Goal: Task Accomplishment & Management: Complete application form

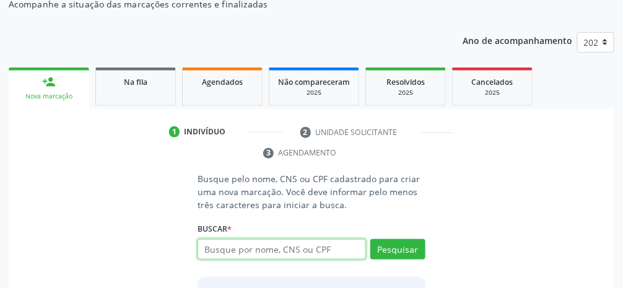
click at [339, 252] on input "text" at bounding box center [282, 249] width 168 height 21
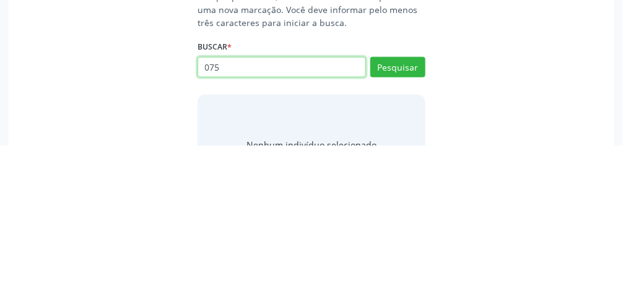
scroll to position [175, 0]
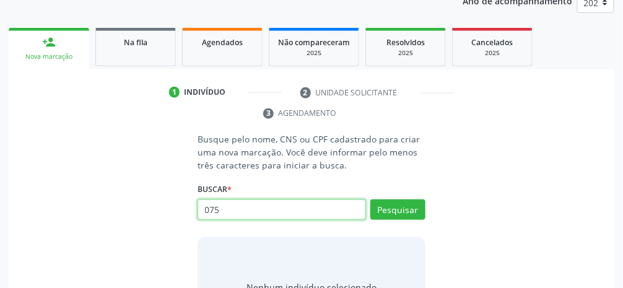
click at [292, 207] on input "075" at bounding box center [282, 209] width 168 height 21
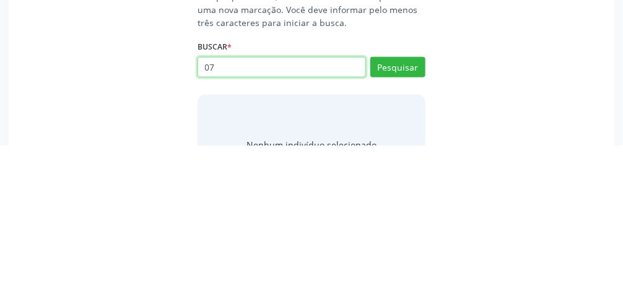
type input "0"
type input "01434874427"
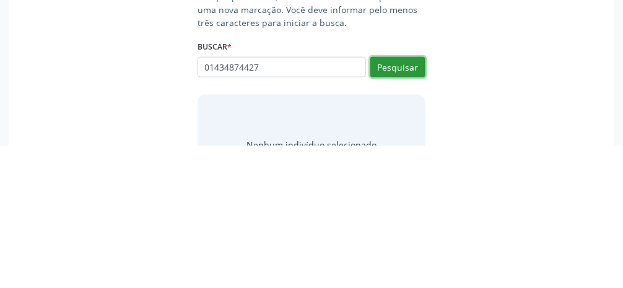
click at [372, 208] on button "Pesquisar" at bounding box center [397, 209] width 55 height 21
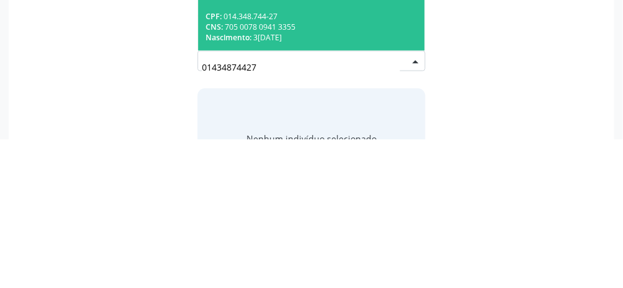
click at [372, 177] on div "CNS: 705 0078 0941 3355" at bounding box center [312, 175] width 212 height 11
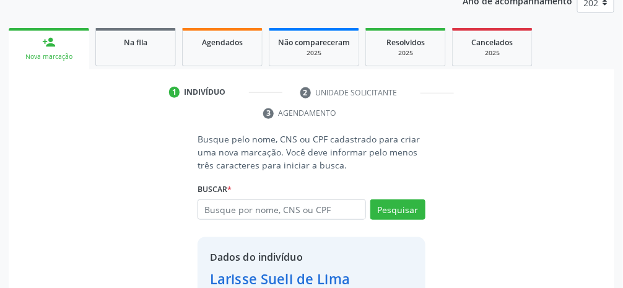
scroll to position [239, 0]
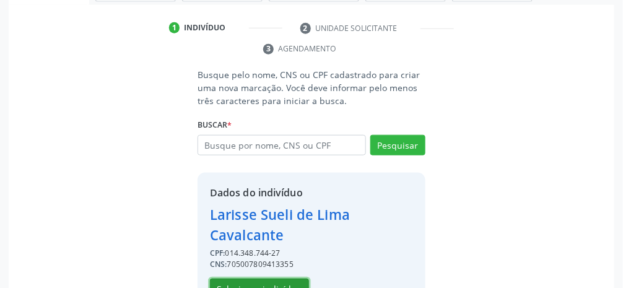
click at [265, 293] on button "Selecionar indivíduo" at bounding box center [259, 289] width 99 height 21
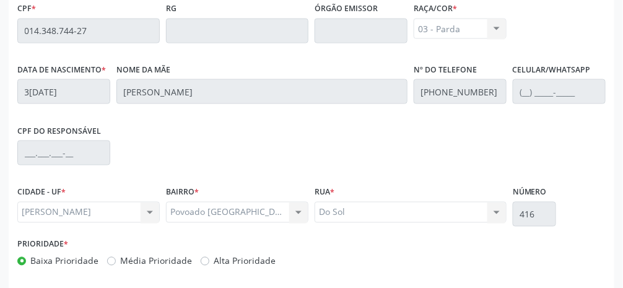
scroll to position [416, 0]
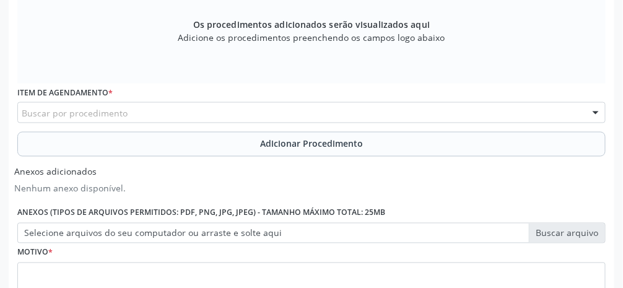
click at [215, 111] on div "Buscar por procedimento" at bounding box center [311, 112] width 588 height 21
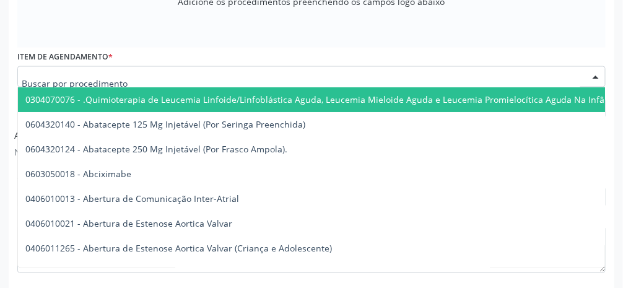
scroll to position [456, 0]
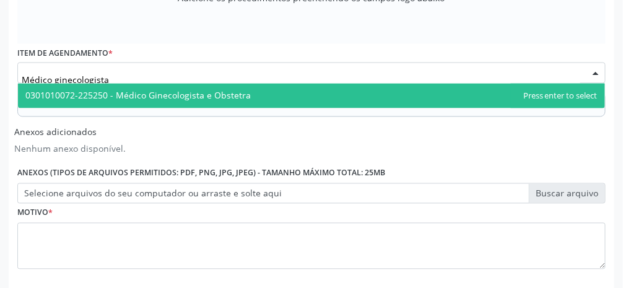
type input "Médico ginecologista"
click at [266, 92] on span "0301010072-225250 - Médico Ginecologista e Obstetra" at bounding box center [311, 96] width 587 height 25
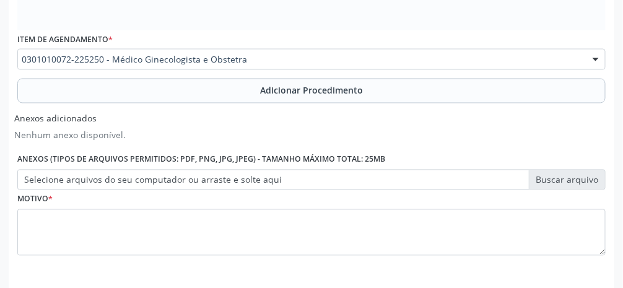
click at [319, 102] on button "Adicionar Procedimento" at bounding box center [311, 91] width 588 height 25
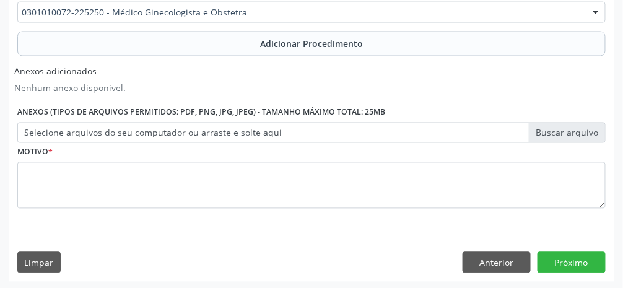
scroll to position [422, 0]
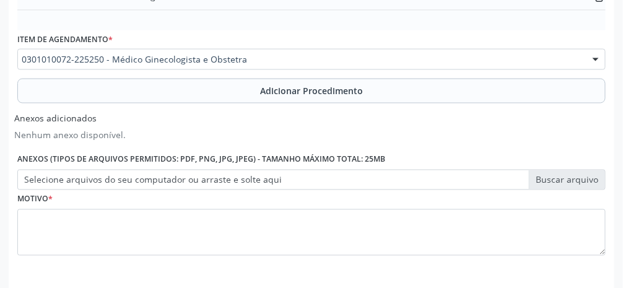
click at [336, 91] on span "Adicionar Procedimento" at bounding box center [311, 90] width 103 height 13
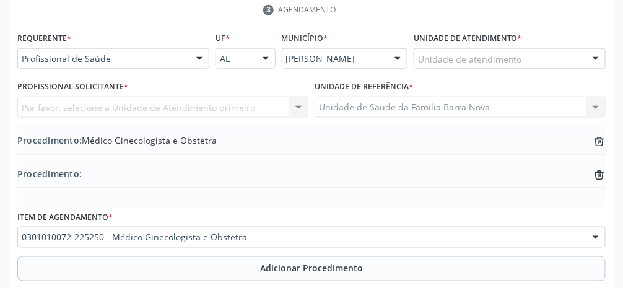
scroll to position [276, 0]
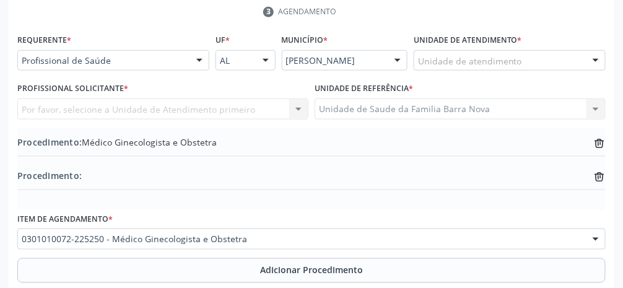
click at [372, 106] on div "Unidade de Saude da Familia Barra Nova Unidade de Saude da Familia [GEOGRAPHIC_…" at bounding box center [460, 108] width 291 height 21
click at [372, 63] on div "Unidade de atendimento" at bounding box center [510, 60] width 192 height 21
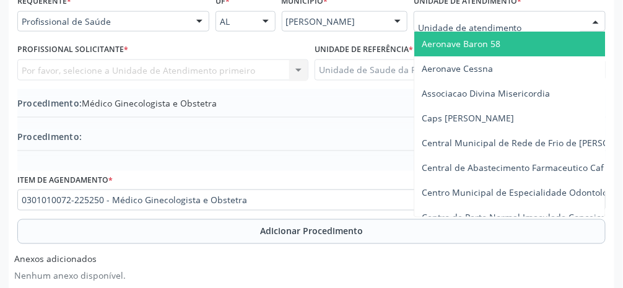
scroll to position [316, 0]
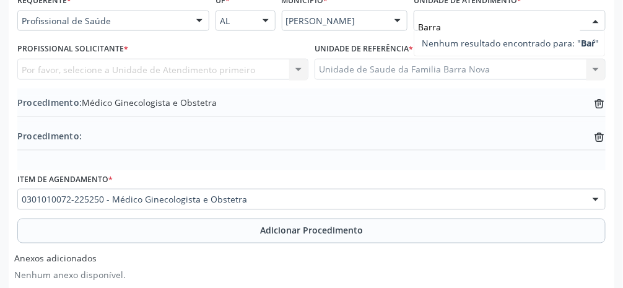
type input "Barra"
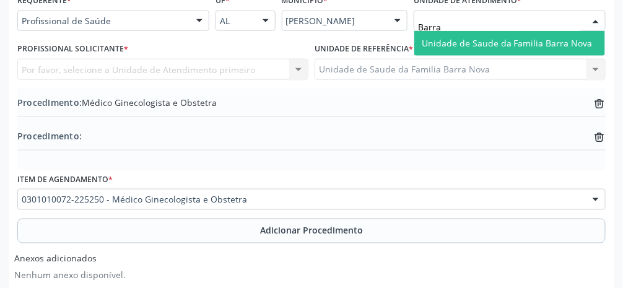
click at [372, 43] on span "Unidade de Saude da Familia Barra Nova" at bounding box center [507, 43] width 171 height 12
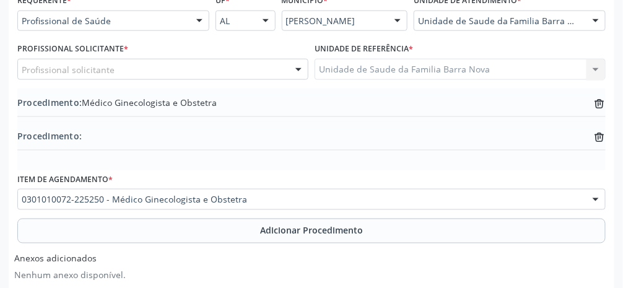
click at [165, 71] on div "Profissional solicitante" at bounding box center [162, 69] width 291 height 21
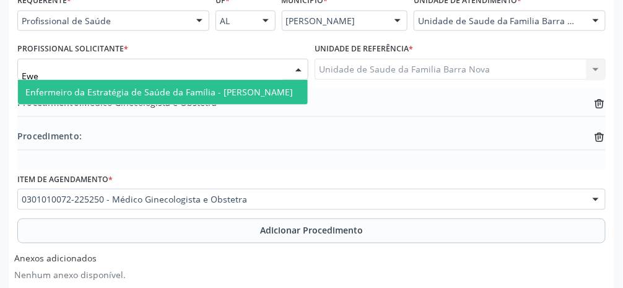
type input "Ewer"
click at [253, 92] on span "Enfermeiro da Estratégia de Saúde da Família - [PERSON_NAME]" at bounding box center [159, 92] width 268 height 12
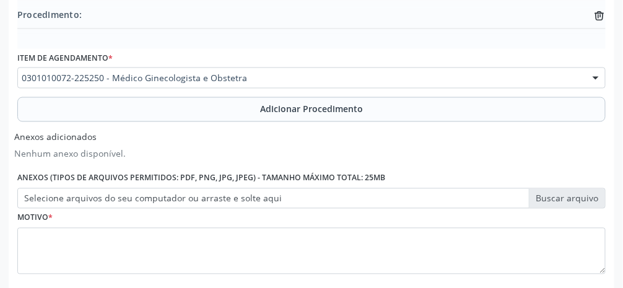
scroll to position [464, 0]
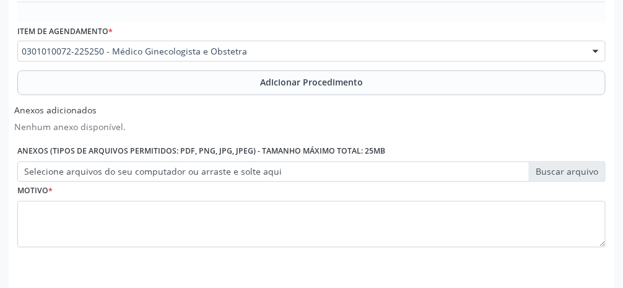
click at [372, 178] on label "Selecione arquivos do seu computador ou arraste e solte aqui" at bounding box center [311, 172] width 588 height 21
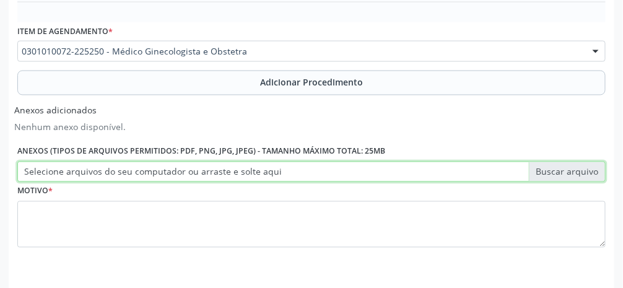
click at [372, 178] on input "Selecione arquivos do seu computador ou arraste e solte aqui" at bounding box center [311, 172] width 588 height 21
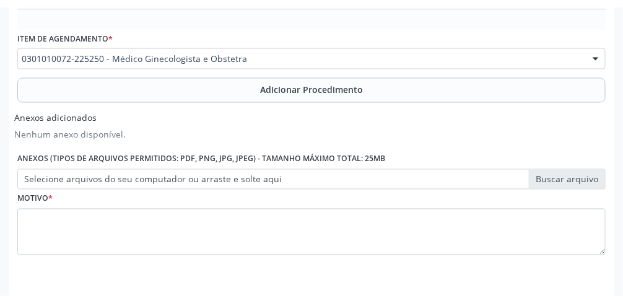
scroll to position [449, 0]
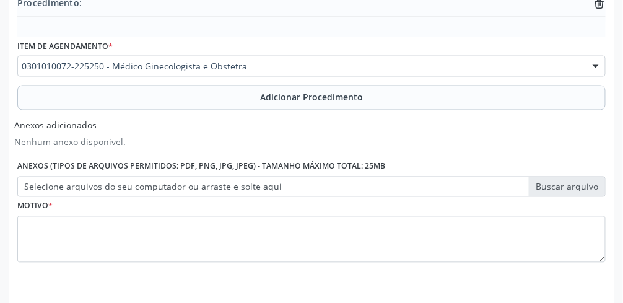
type input "C:\fakepath\17603770520848135663621235667494.jpg"
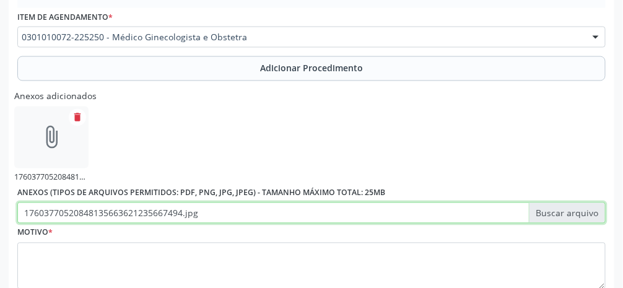
scroll to position [520, 0]
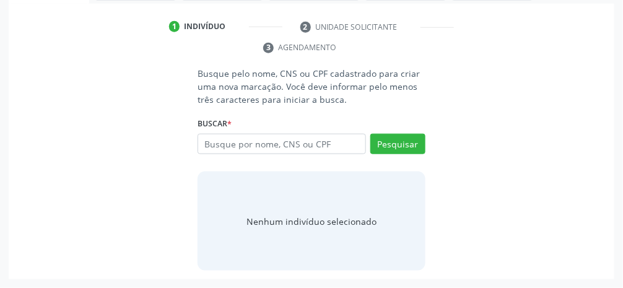
scroll to position [200, 0]
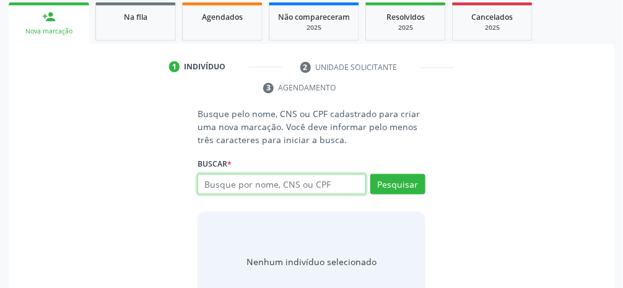
click at [331, 186] on input "text" at bounding box center [282, 184] width 168 height 21
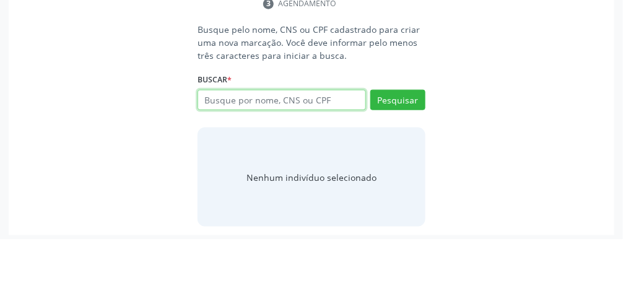
scroll to position [235, 0]
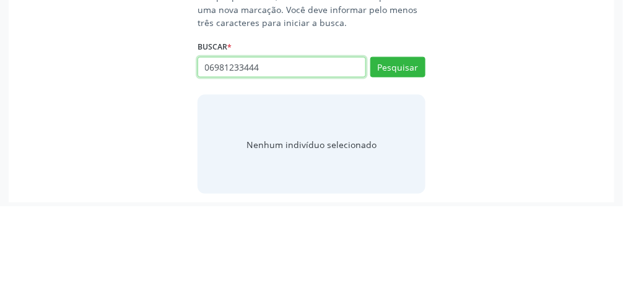
type input "06981233444"
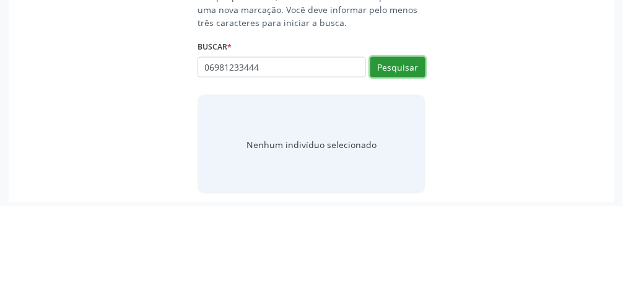
click at [372, 147] on button "Pesquisar" at bounding box center [397, 149] width 55 height 21
type input "06981233444"
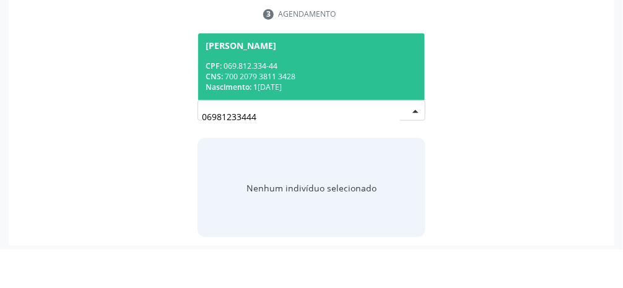
click at [363, 107] on div "CPF: 069.812.334-44" at bounding box center [312, 104] width 212 height 11
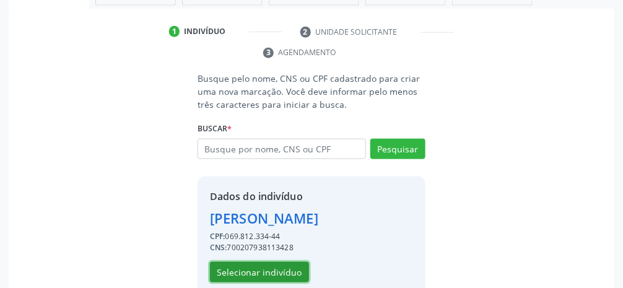
click at [261, 277] on button "Selecionar indivíduo" at bounding box center [259, 272] width 99 height 21
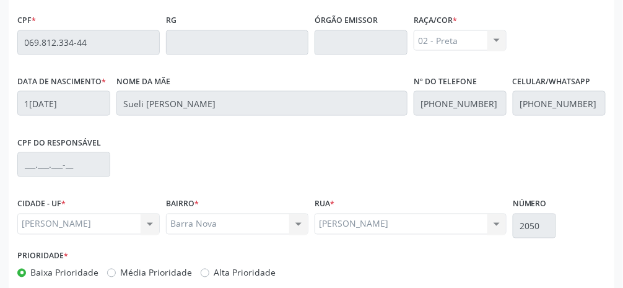
scroll to position [416, 0]
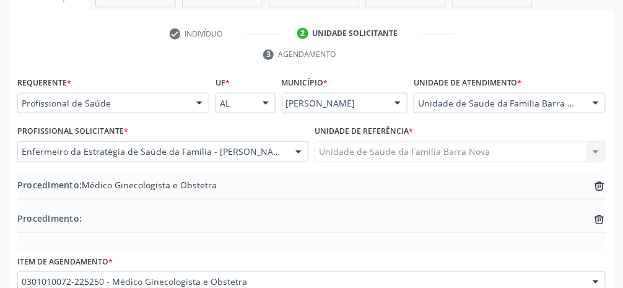
scroll to position [218, 0]
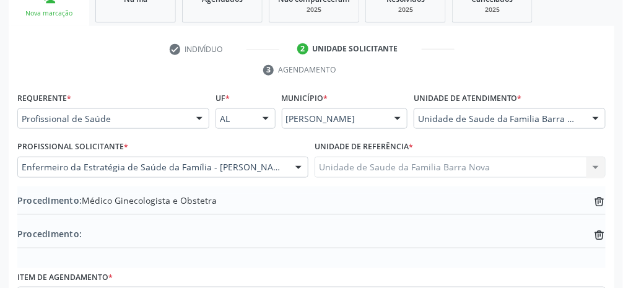
click at [302, 168] on div at bounding box center [298, 167] width 19 height 21
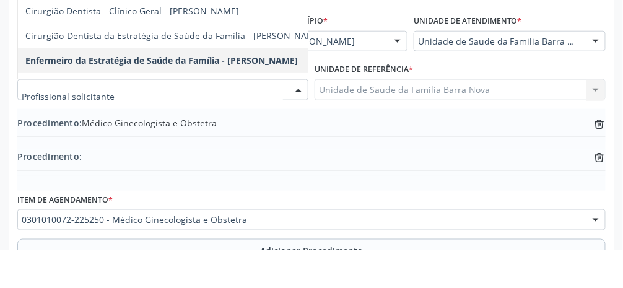
scroll to position [258, 0]
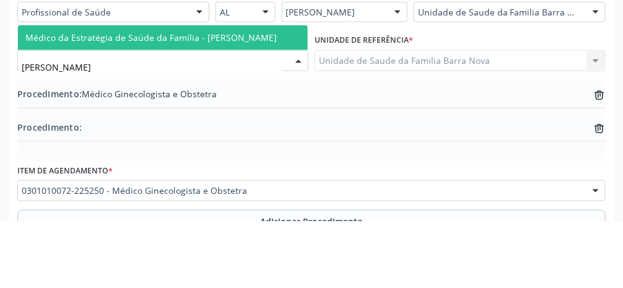
type input "[PERSON_NAME]"
click at [253, 106] on span "Médico da Estratégia de Saúde da Família - [PERSON_NAME]" at bounding box center [150, 104] width 251 height 12
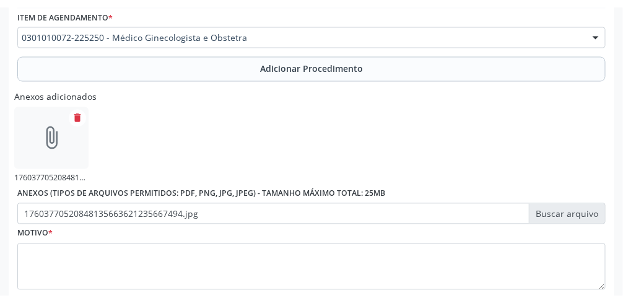
scroll to position [488, 0]
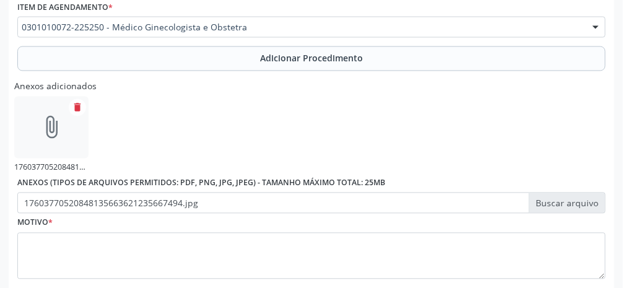
click at [372, 206] on label "17603770520848135663621235667494.jpg" at bounding box center [311, 203] width 588 height 21
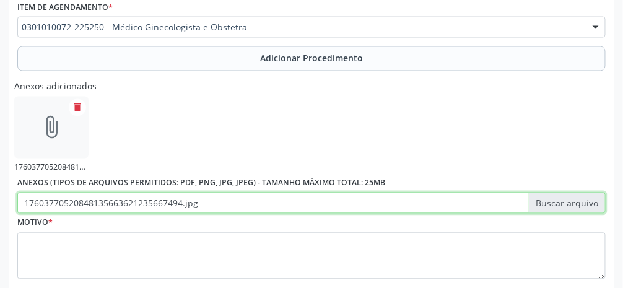
click at [372, 206] on input "17603770520848135663621235667494.jpg" at bounding box center [311, 203] width 588 height 21
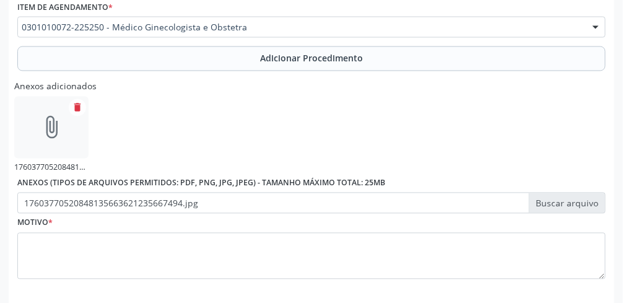
type input "C:\fakepath\17603773911525948345985143047680.jpg"
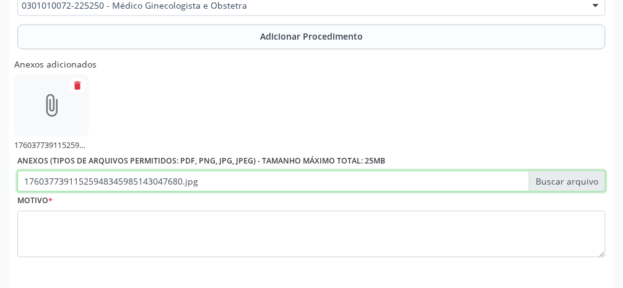
scroll to position [520, 0]
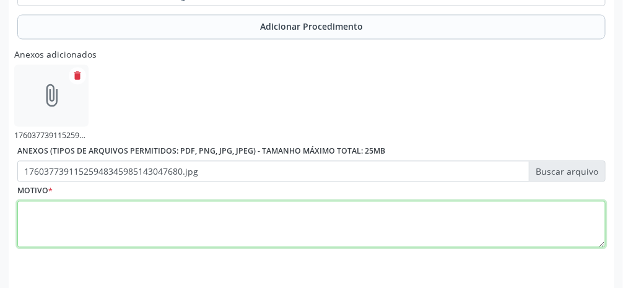
click at [372, 232] on textarea at bounding box center [311, 224] width 588 height 47
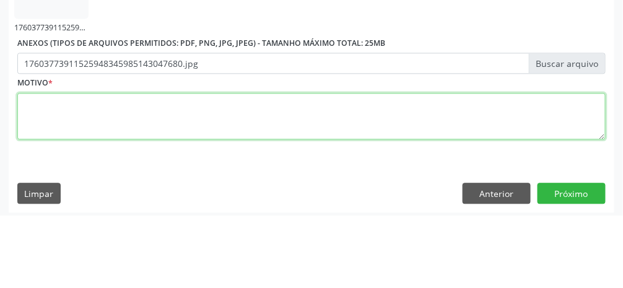
scroll to position [555, 0]
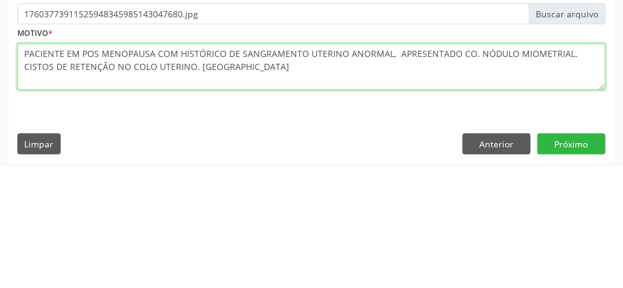
click at [216, 192] on textarea "PACIENTE EM POS MENOPAUSA COM HISTÓRICO DE SANGRAMENTO UTERINO ANORMAL, APRESEN…" at bounding box center [311, 189] width 588 height 47
type textarea "PACIENTE EM POS MENOPAUSA COM HISTÓRICO DE SANGRAMENTO UTERINO ANORMAL, APRESEN…"
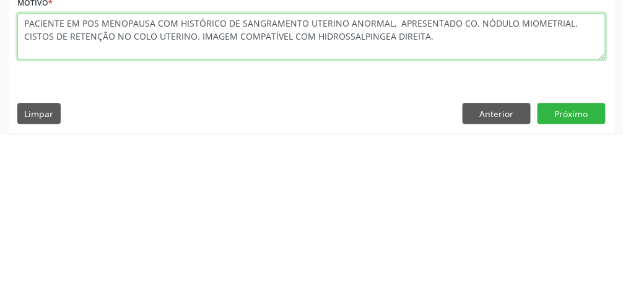
scroll to position [559, 0]
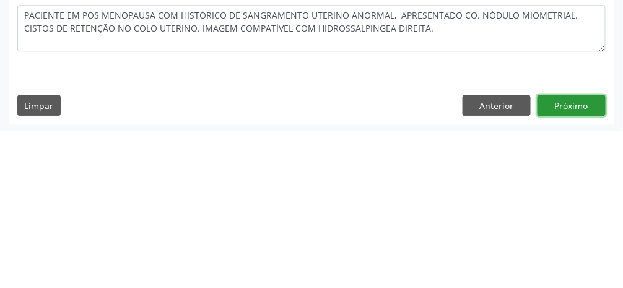
click at [372, 265] on button "Próximo" at bounding box center [572, 262] width 68 height 21
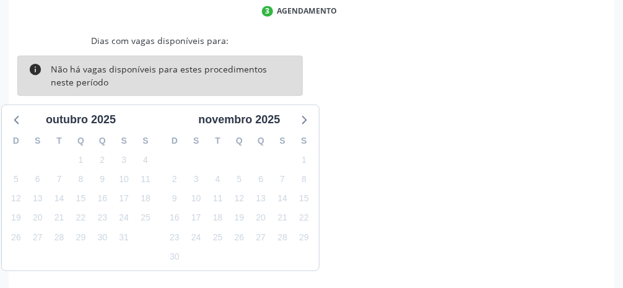
scroll to position [282, 0]
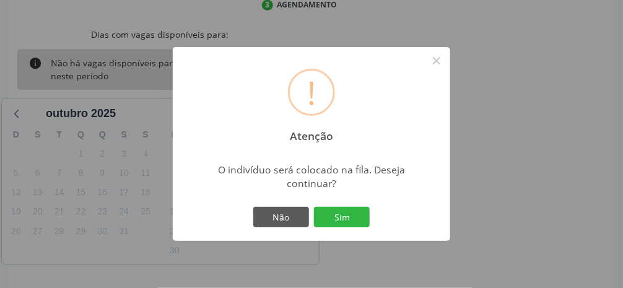
click at [354, 228] on button "Sim" at bounding box center [342, 217] width 56 height 21
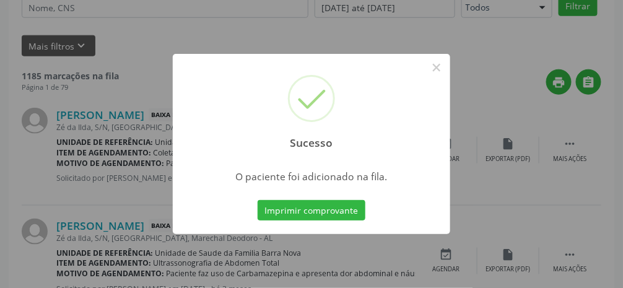
scroll to position [98, 0]
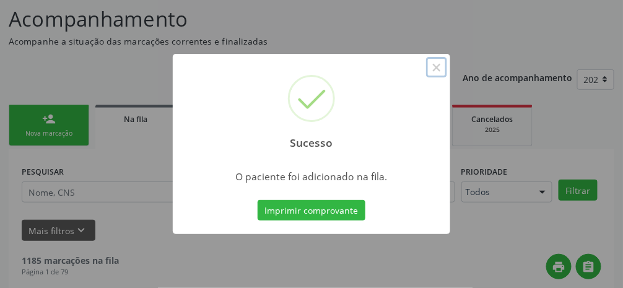
click at [372, 78] on button "×" at bounding box center [436, 67] width 21 height 21
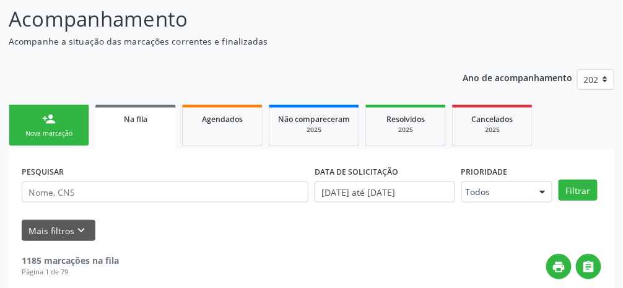
click at [41, 121] on link "person_add Nova marcação" at bounding box center [49, 125] width 81 height 41
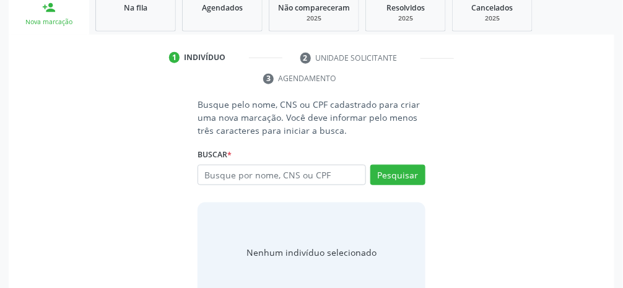
scroll to position [230, 0]
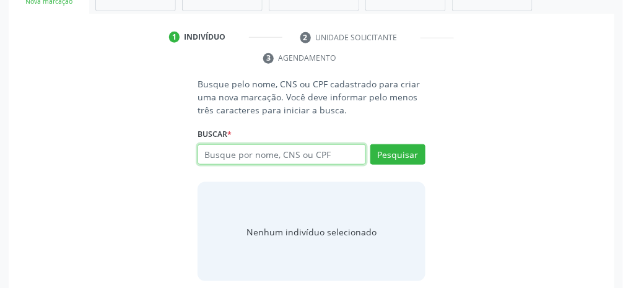
click at [325, 162] on input "text" at bounding box center [282, 154] width 168 height 21
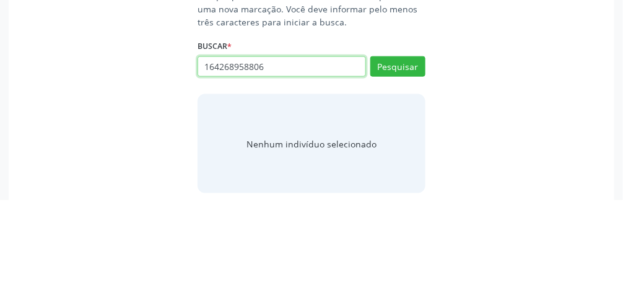
type input "164268958806"
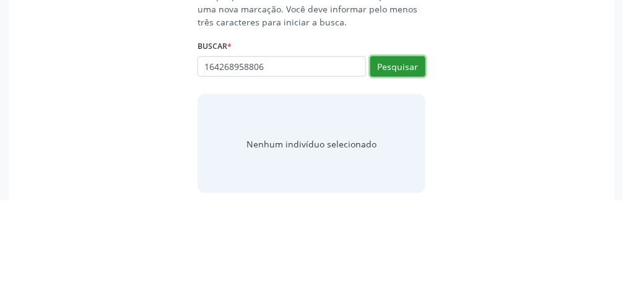
click at [372, 152] on button "Pesquisar" at bounding box center [397, 154] width 55 height 21
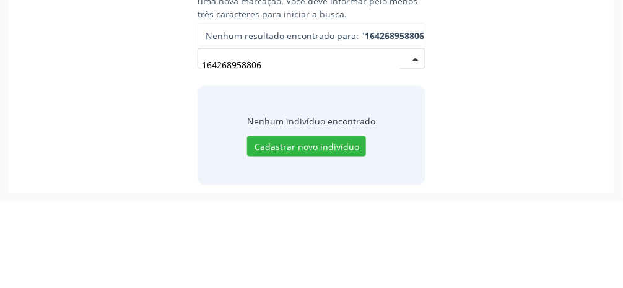
scroll to position [239, 0]
click at [372, 147] on div "164268958806 Nenhum resultado encontrado para: " 164268958806 " Não há nenhuma …" at bounding box center [312, 150] width 228 height 30
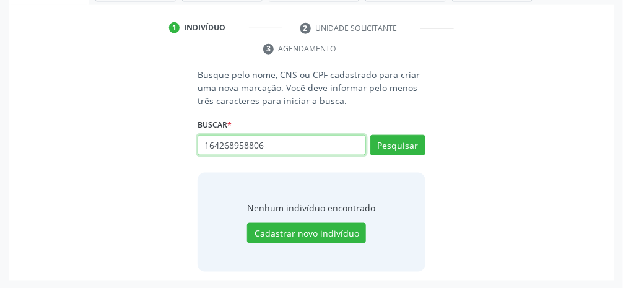
click at [347, 144] on input "164268958806" at bounding box center [282, 145] width 168 height 21
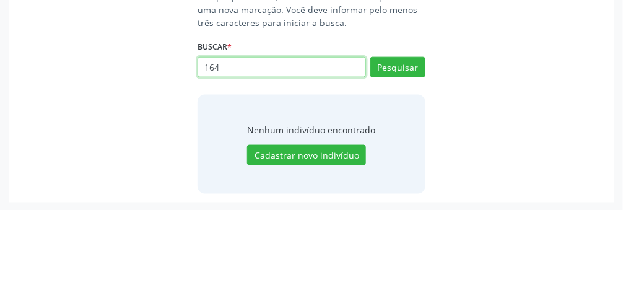
type input "16"
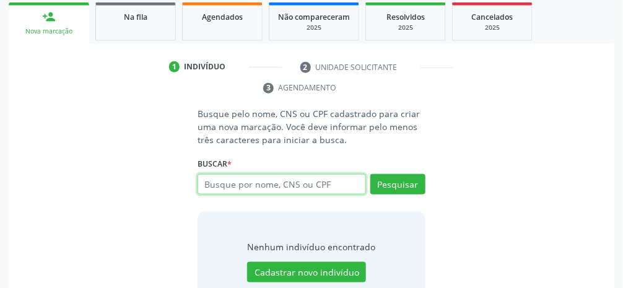
scroll to position [203, 0]
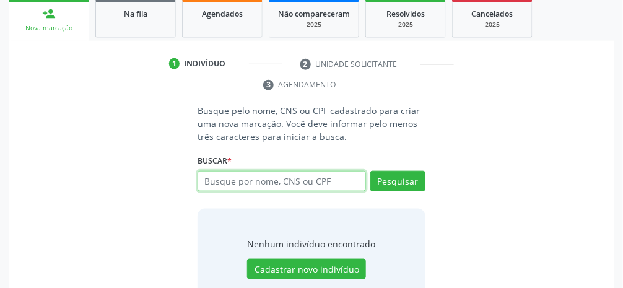
click at [331, 185] on input "text" at bounding box center [282, 181] width 168 height 21
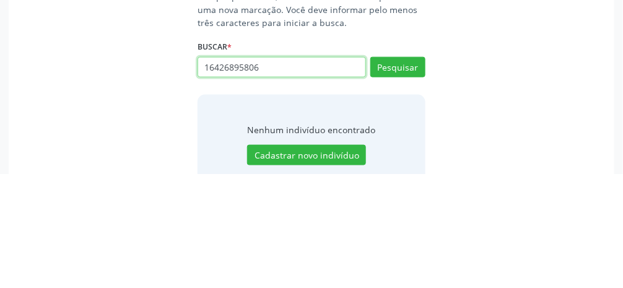
type input "16426895806"
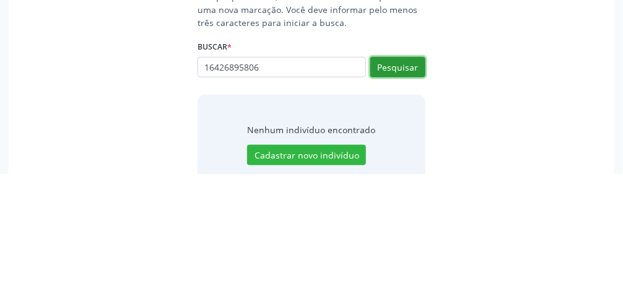
click at [372, 177] on button "Pesquisar" at bounding box center [397, 181] width 55 height 21
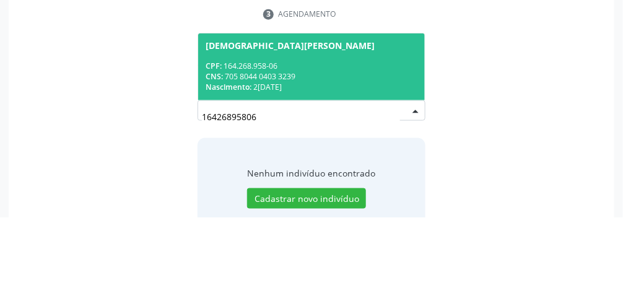
click at [357, 127] on span "[DEMOGRAPHIC_DATA][PERSON_NAME] CPF: 164.268.958-06 CNS: 705 8044 0403 3239 Nas…" at bounding box center [311, 137] width 227 height 66
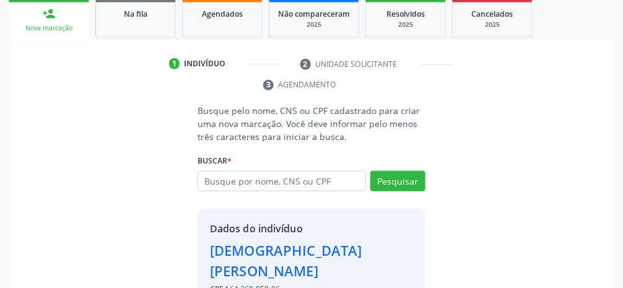
scroll to position [219, 0]
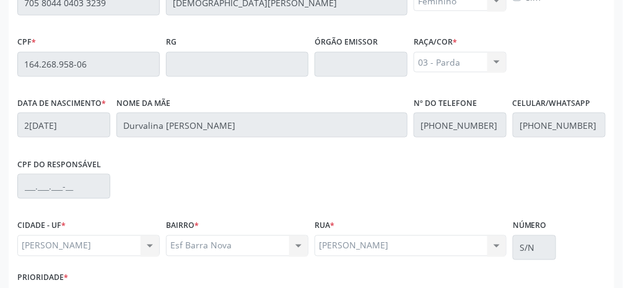
scroll to position [416, 0]
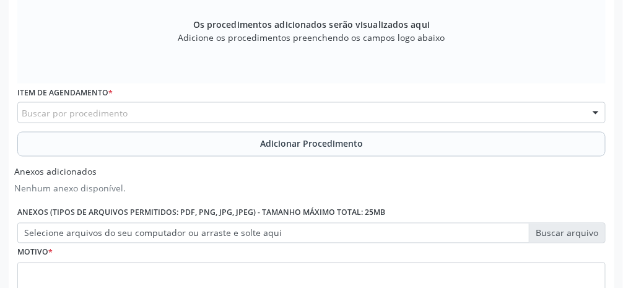
click at [228, 113] on div "Buscar por procedimento" at bounding box center [311, 112] width 588 height 21
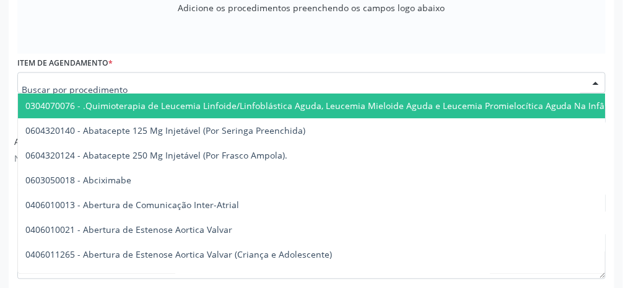
scroll to position [456, 0]
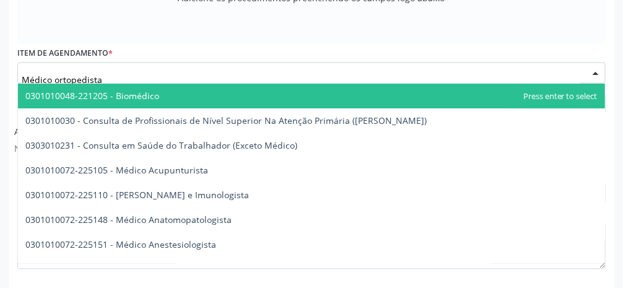
type input "Médico ortopedista"
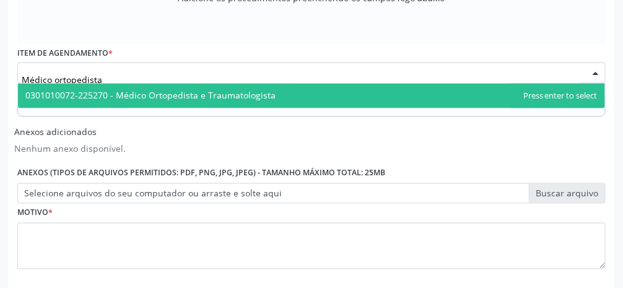
click at [284, 88] on span "0301010072-225270 - Médico Ortopedista e Traumatologista" at bounding box center [311, 96] width 587 height 25
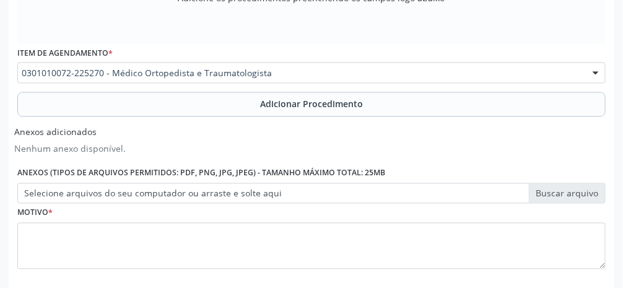
click at [327, 108] on span "Adicionar Procedimento" at bounding box center [311, 104] width 103 height 13
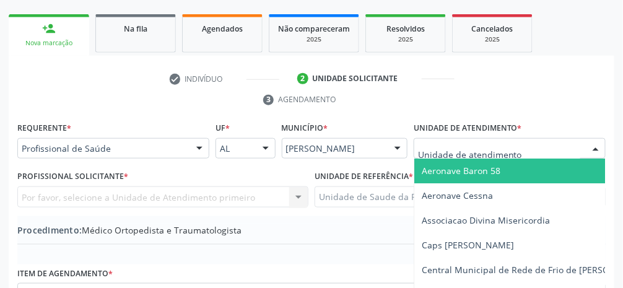
scroll to position [228, 0]
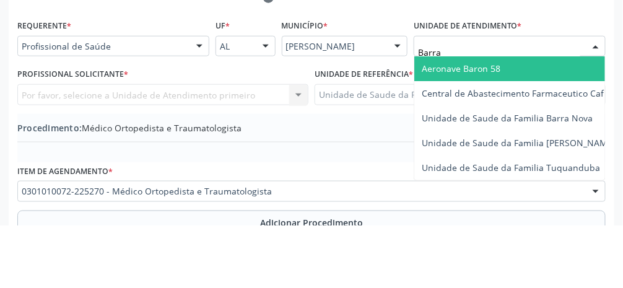
type input "Barra"
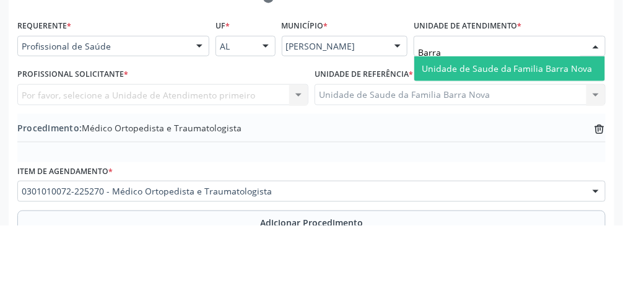
click at [372, 127] on span "Unidade de Saude da Familia Barra Nova" at bounding box center [507, 131] width 171 height 12
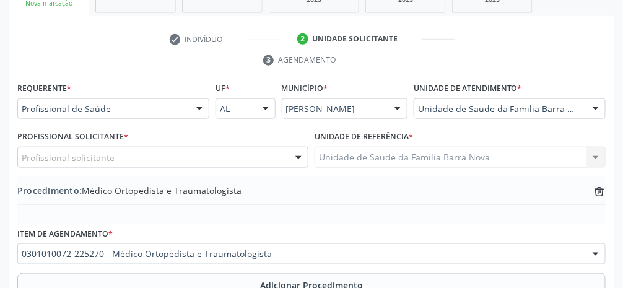
click at [201, 162] on div "Profissional solicitante" at bounding box center [162, 157] width 291 height 21
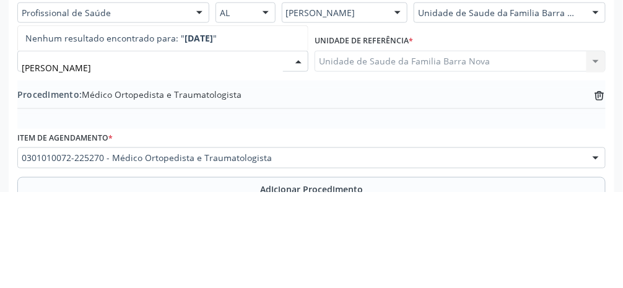
type input "[PERSON_NAME]"
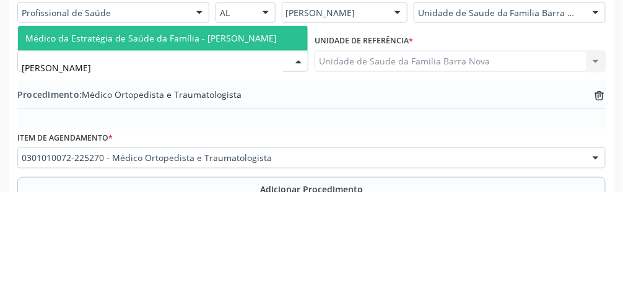
click at [256, 136] on span "Médico da Estratégia de Saúde da Família - [PERSON_NAME]" at bounding box center [150, 134] width 251 height 12
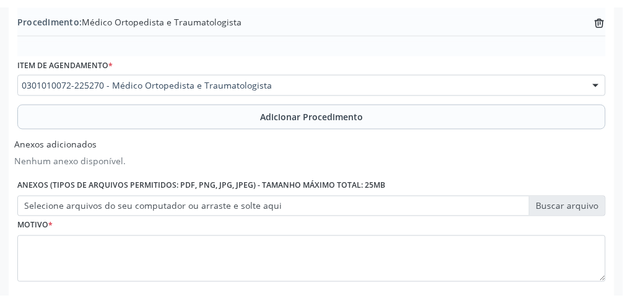
scroll to position [415, 0]
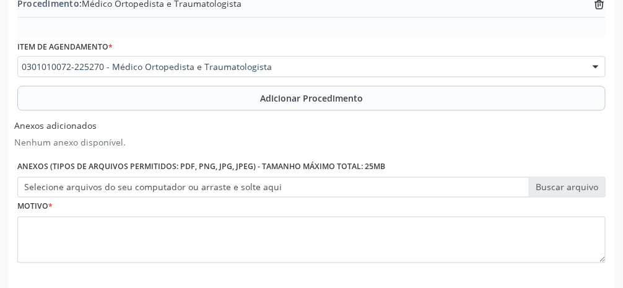
click at [372, 183] on label "Selecione arquivos do seu computador ou arraste e solte aqui" at bounding box center [311, 187] width 588 height 21
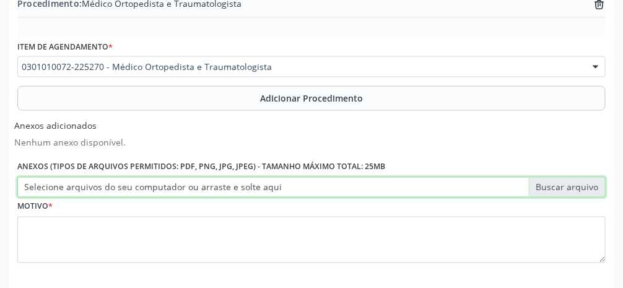
click at [372, 183] on input "Selecione arquivos do seu computador ou arraste e solte aqui" at bounding box center [311, 187] width 588 height 21
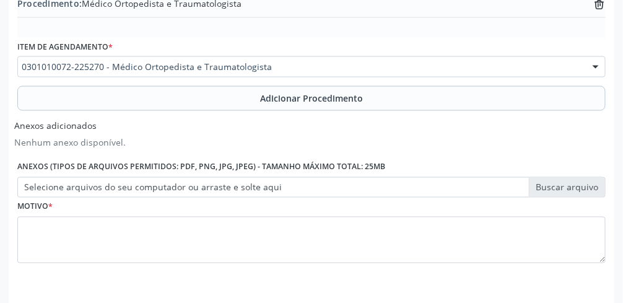
type input "C:\fakepath\17603780473841501126015750268987.jpg"
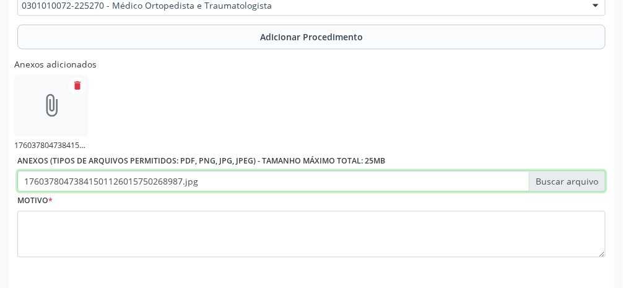
scroll to position [486, 0]
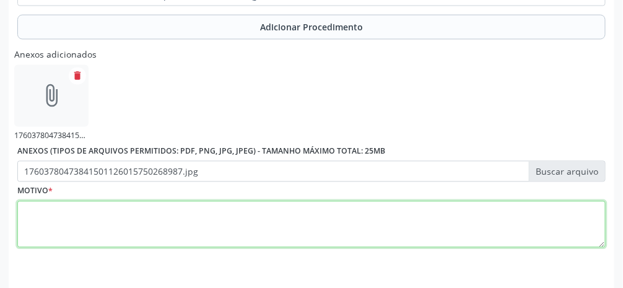
click at [280, 227] on textarea at bounding box center [311, 224] width 588 height 47
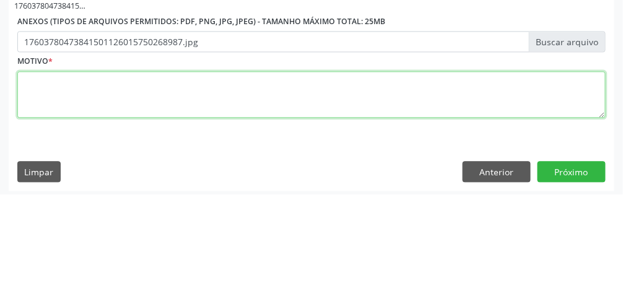
scroll to position [522, 0]
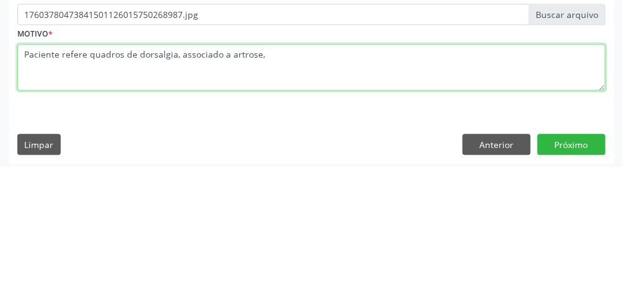
type textarea "Paciente refere quadros de dorsalgia, associado a artrose,."
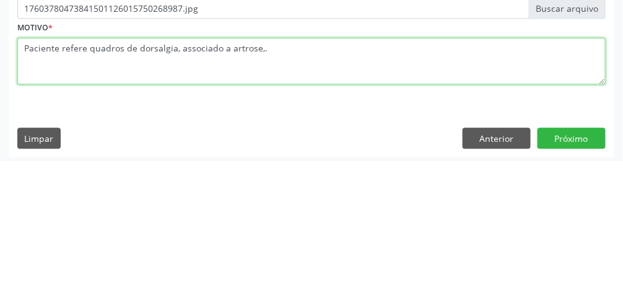
scroll to position [526, 0]
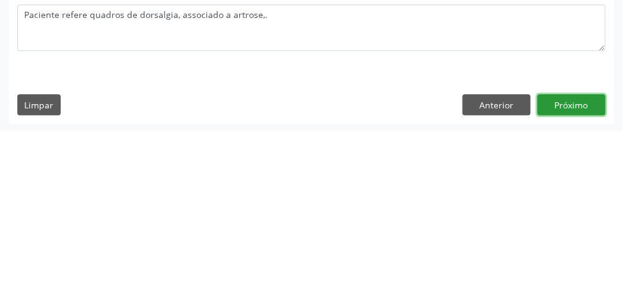
click at [372, 268] on button "Próximo" at bounding box center [572, 261] width 68 height 21
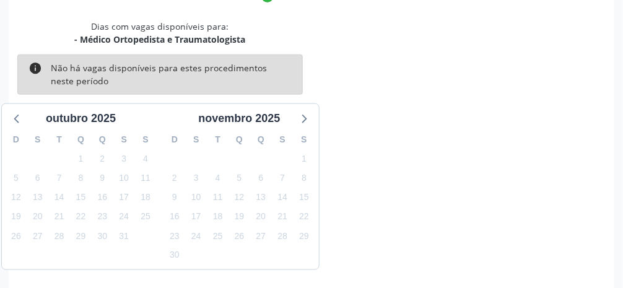
scroll to position [295, 0]
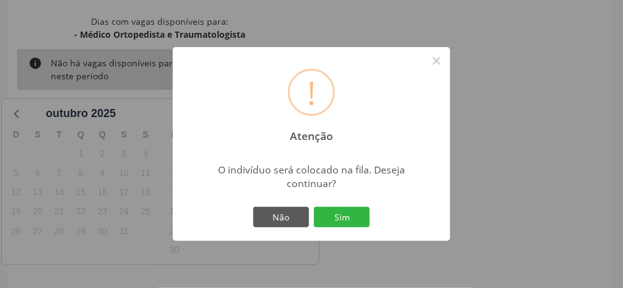
click at [345, 228] on button "Sim" at bounding box center [342, 217] width 56 height 21
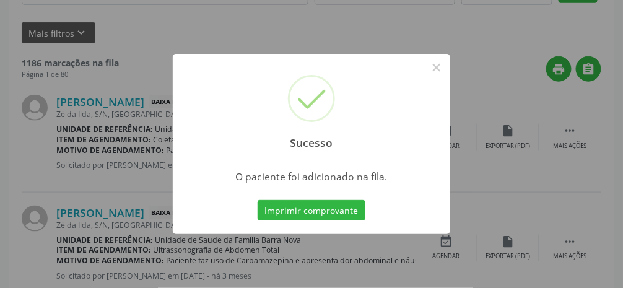
scroll to position [98, 0]
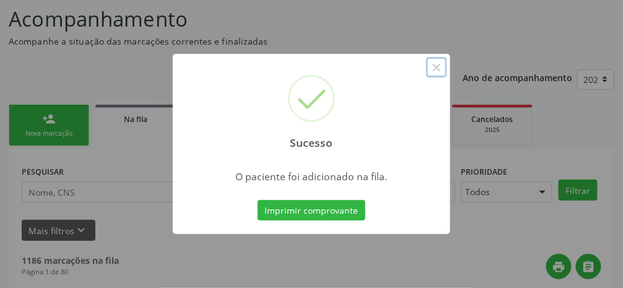
click at [372, 78] on button "×" at bounding box center [436, 67] width 21 height 21
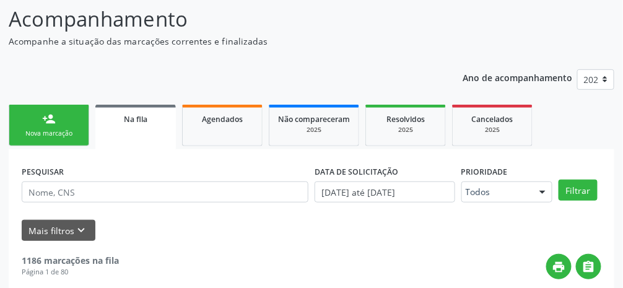
click at [61, 122] on link "person_add Nova marcação" at bounding box center [49, 125] width 81 height 41
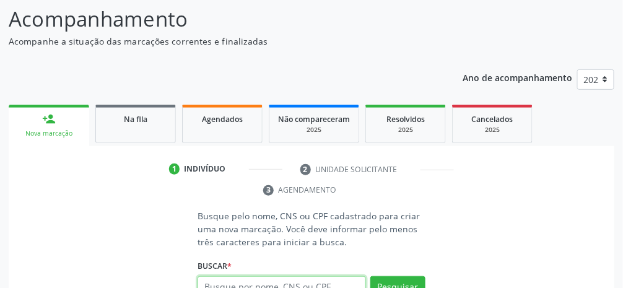
click at [303, 285] on input "text" at bounding box center [282, 286] width 168 height 21
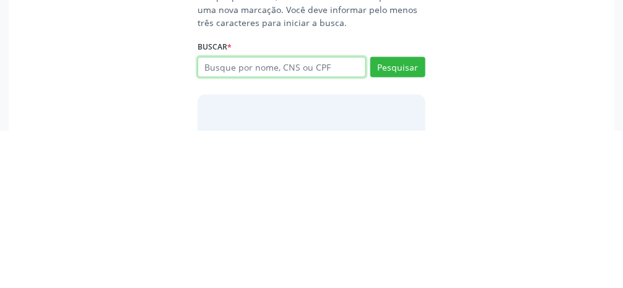
scroll to position [160, 0]
type input "01434874427"
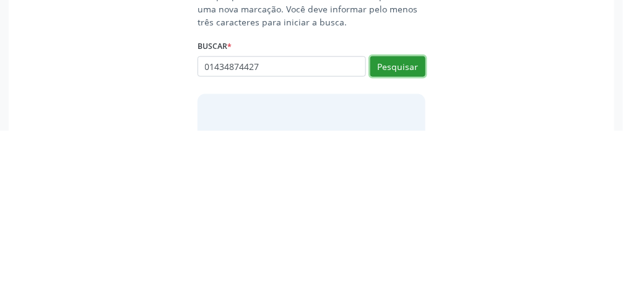
click at [372, 222] on button "Pesquisar" at bounding box center [397, 224] width 55 height 21
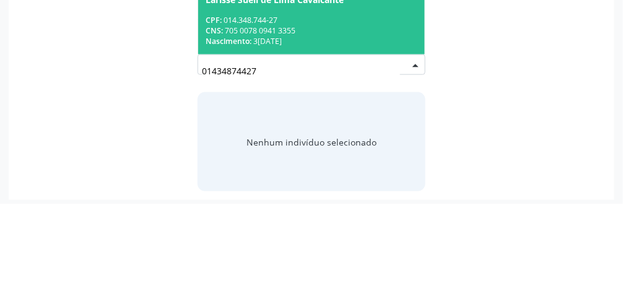
click at [370, 110] on div "CNS: 705 0078 0941 3355" at bounding box center [312, 115] width 212 height 11
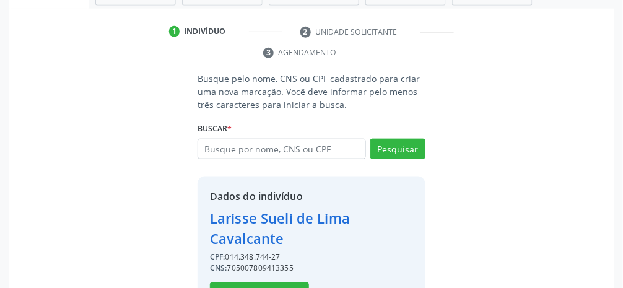
scroll to position [239, 0]
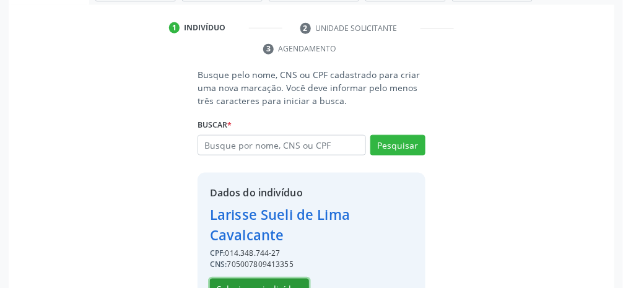
click at [274, 293] on button "Selecionar indivíduo" at bounding box center [259, 289] width 99 height 21
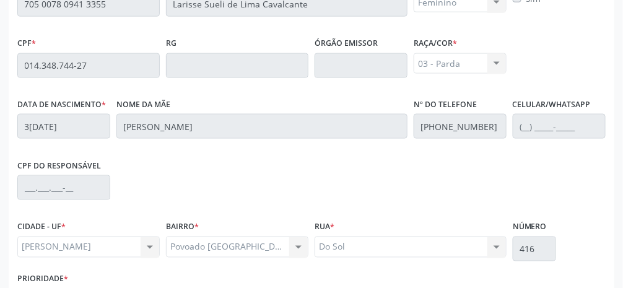
scroll to position [416, 0]
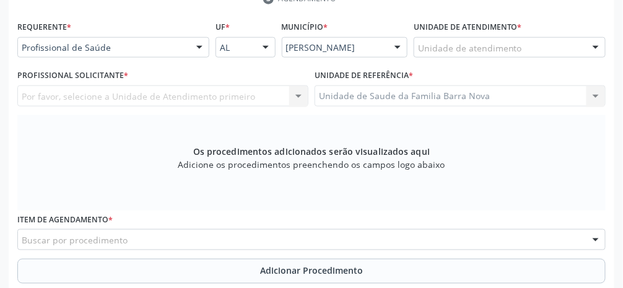
scroll to position [294, 0]
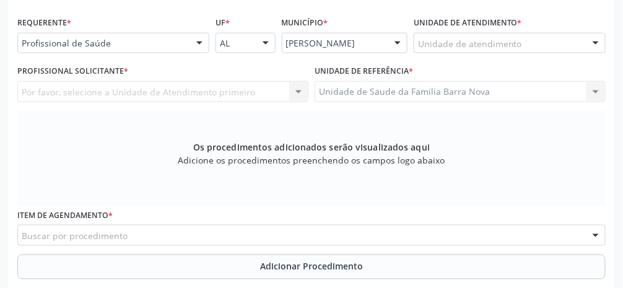
click at [175, 238] on div "Buscar por procedimento" at bounding box center [311, 235] width 588 height 21
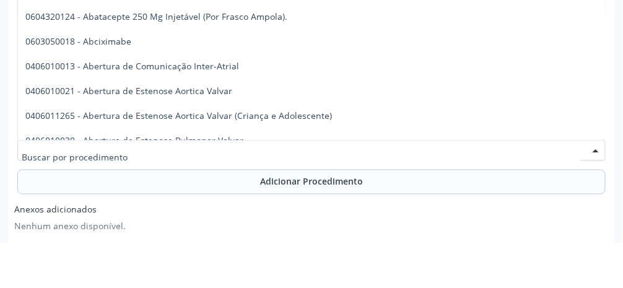
scroll to position [333, 0]
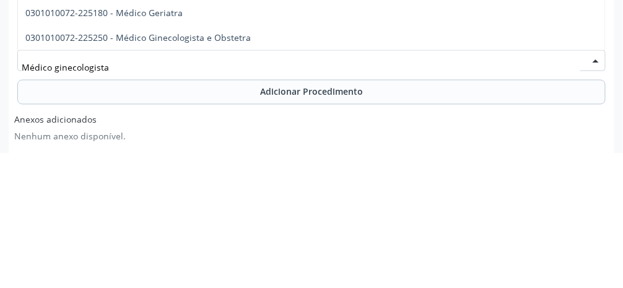
type input "Médico ginecologista"
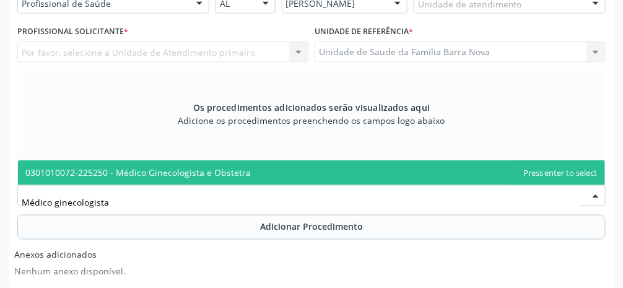
click at [239, 177] on span "0301010072-225250 - Médico Ginecologista e Obstetra" at bounding box center [137, 173] width 225 height 12
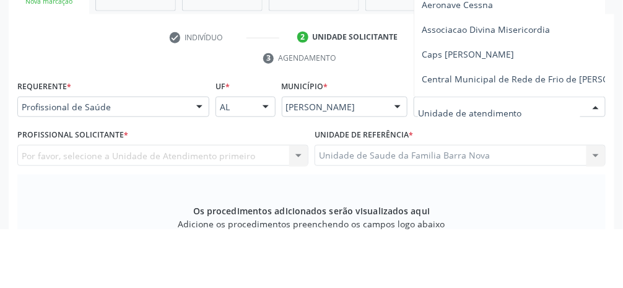
scroll to position [171, 0]
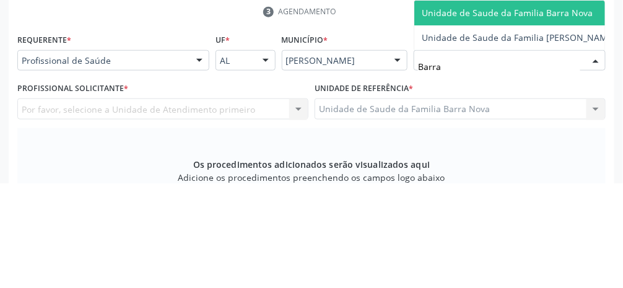
type input "Barra"
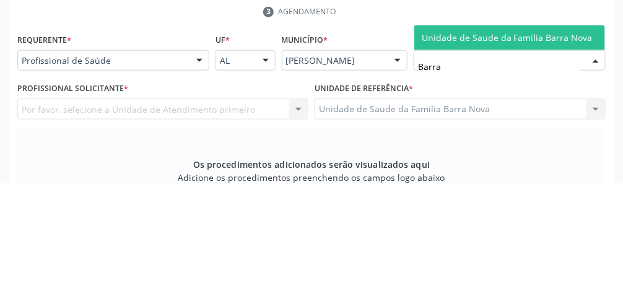
click at [372, 144] on span "Unidade de Saude da Familia Barra Nova" at bounding box center [507, 143] width 171 height 12
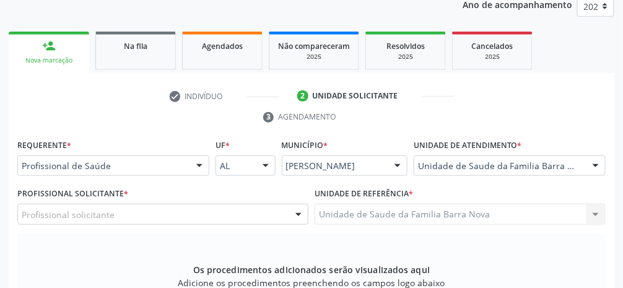
click at [193, 221] on div "Profissional solicitante" at bounding box center [162, 214] width 291 height 21
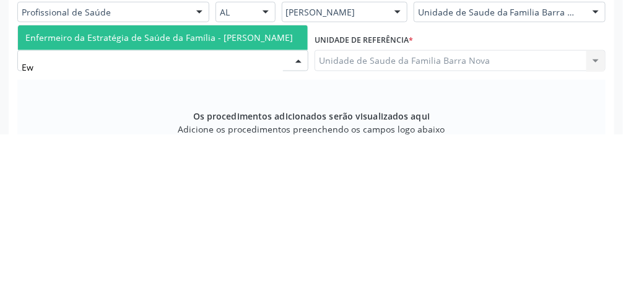
type input "Ewe"
click at [237, 190] on span "Enfermeiro da Estratégia de Saúde da Família - [PERSON_NAME]" at bounding box center [159, 191] width 268 height 12
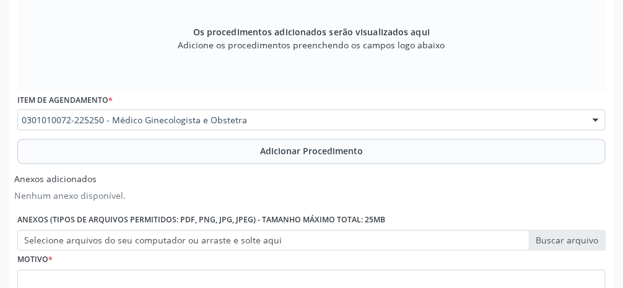
scroll to position [409, 0]
click at [305, 152] on span "Adicionar Procedimento" at bounding box center [311, 150] width 103 height 13
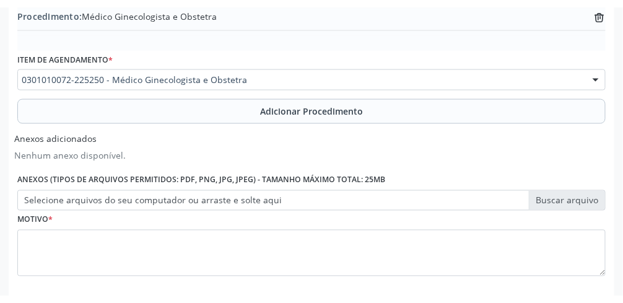
scroll to position [362, 0]
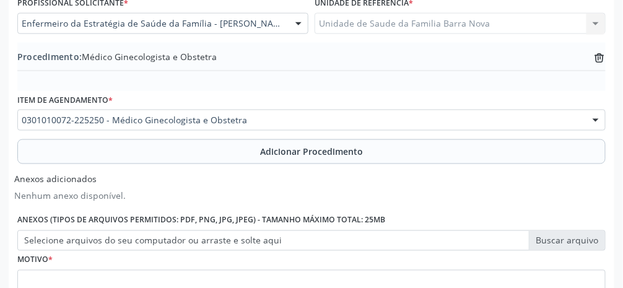
click at [372, 248] on label "Selecione arquivos do seu computador ou arraste e solte aqui" at bounding box center [311, 240] width 588 height 21
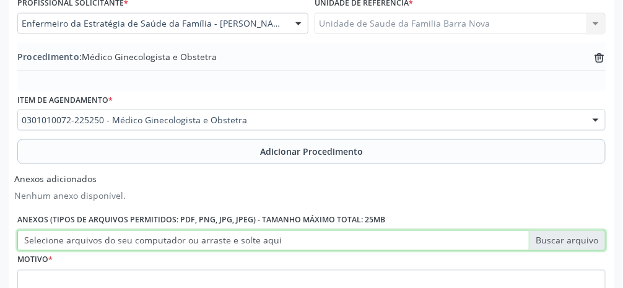
click at [372, 248] on input "Selecione arquivos do seu computador ou arraste e solte aqui" at bounding box center [311, 240] width 588 height 21
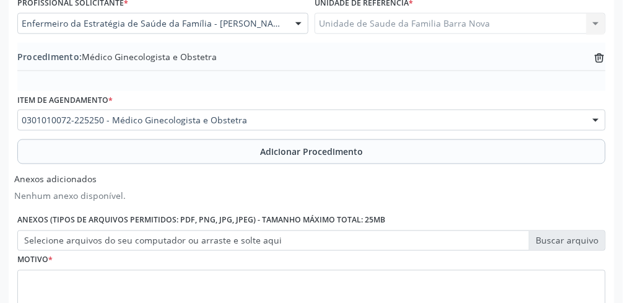
type input "C:\fakepath\17603782207585427726219472201674.jpg"
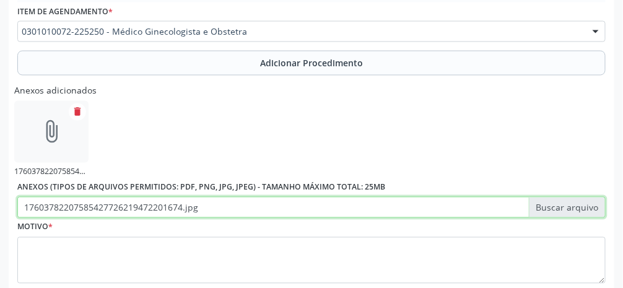
scroll to position [486, 0]
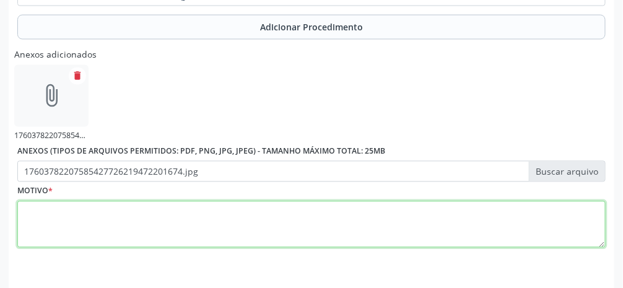
click at [338, 230] on textarea at bounding box center [311, 224] width 588 height 47
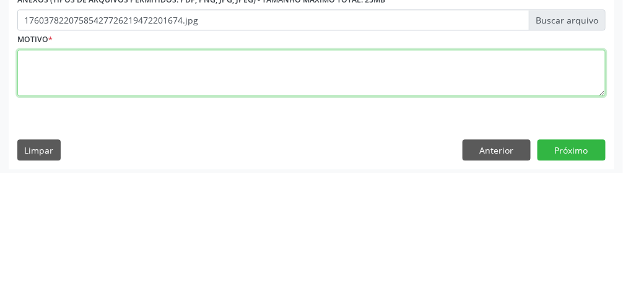
scroll to position [522, 0]
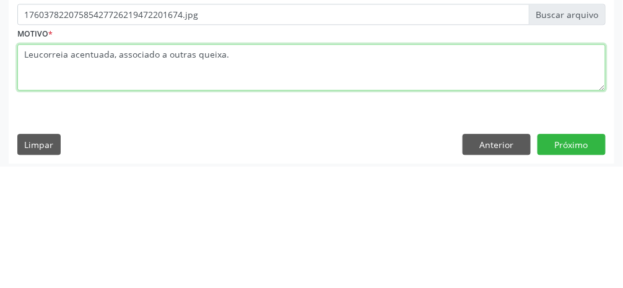
type textarea "Leucorreia acentuada, associado a outras queixa."
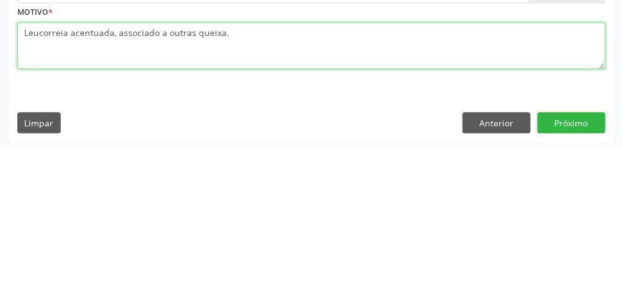
scroll to position [526, 0]
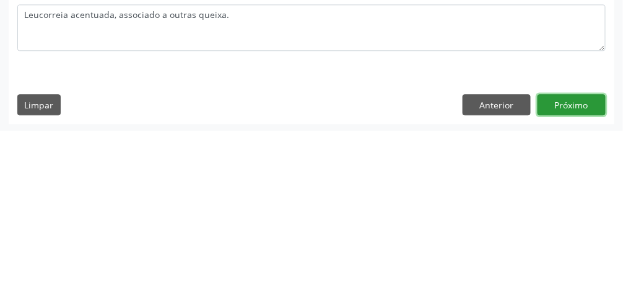
click at [372, 262] on button "Próximo" at bounding box center [572, 261] width 68 height 21
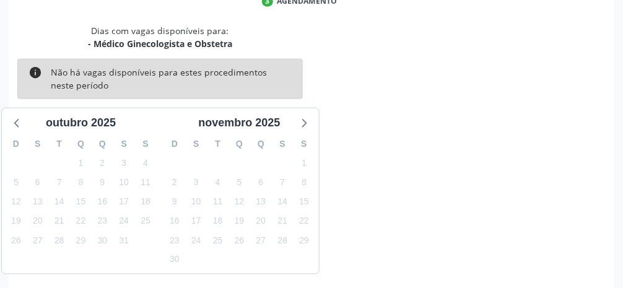
scroll to position [295, 0]
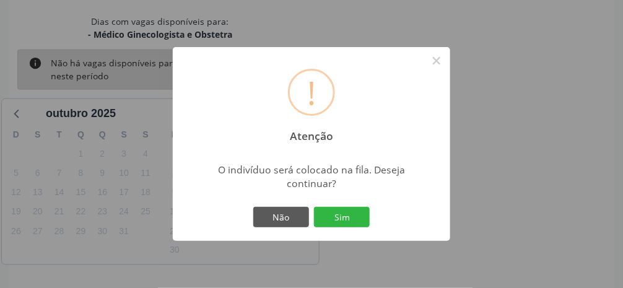
click at [350, 228] on button "Sim" at bounding box center [342, 217] width 56 height 21
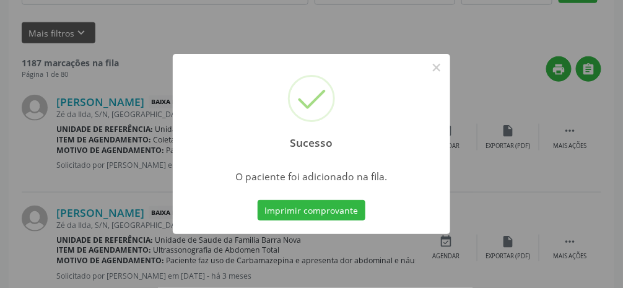
scroll to position [98, 0]
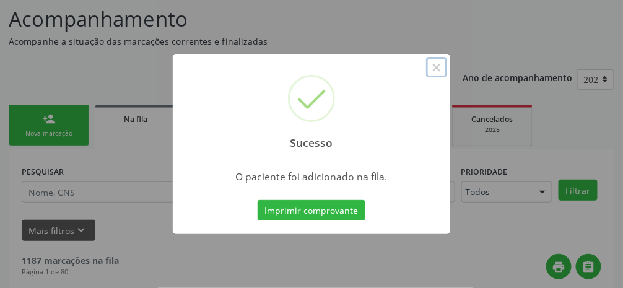
click at [372, 78] on button "×" at bounding box center [436, 67] width 21 height 21
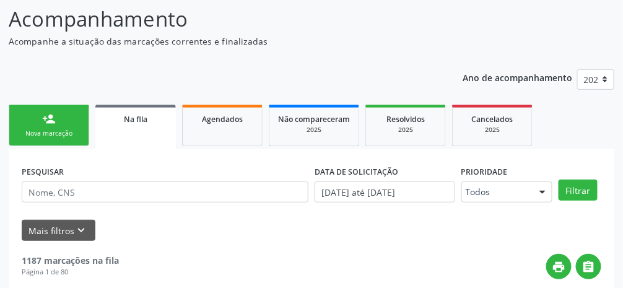
click at [52, 126] on link "person_add Nova marcação" at bounding box center [49, 125] width 81 height 41
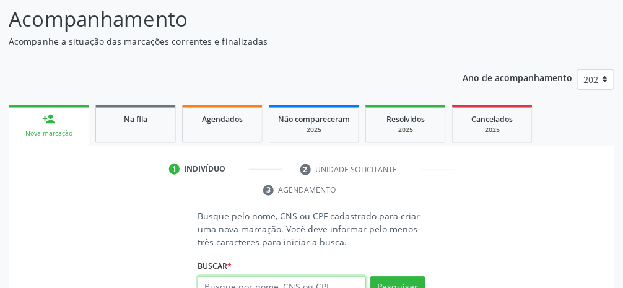
click at [329, 287] on input "text" at bounding box center [282, 286] width 168 height 21
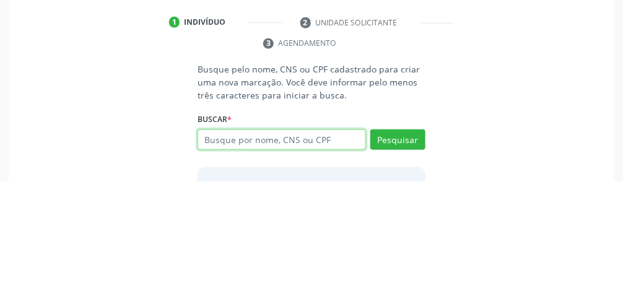
scroll to position [160, 0]
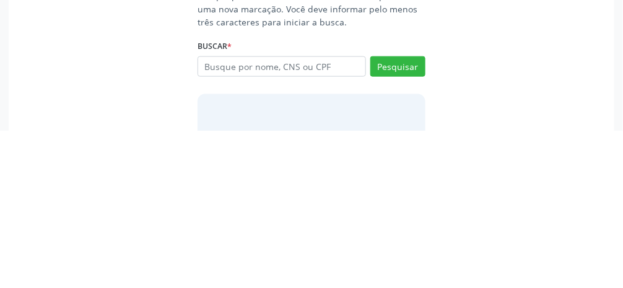
click at [372, 209] on div "Busque pelo nome, CNS ou CPF cadastrado para criar uma nova marcação. Você deve…" at bounding box center [311, 249] width 588 height 204
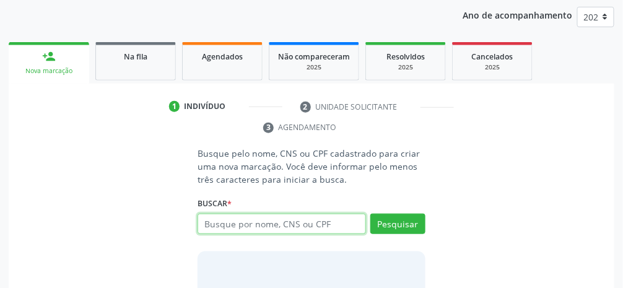
click at [344, 228] on input "text" at bounding box center [282, 224] width 168 height 21
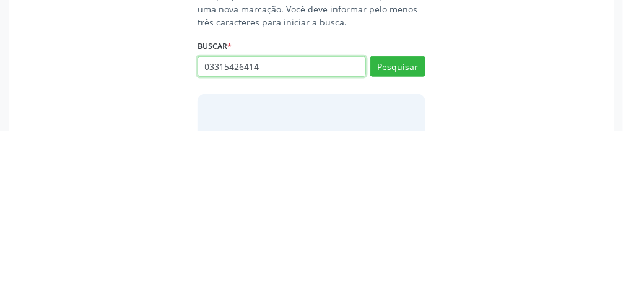
type input "03315426414"
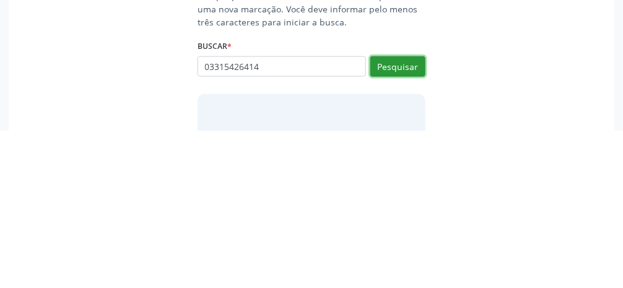
click at [372, 219] on button "Pesquisar" at bounding box center [397, 224] width 55 height 21
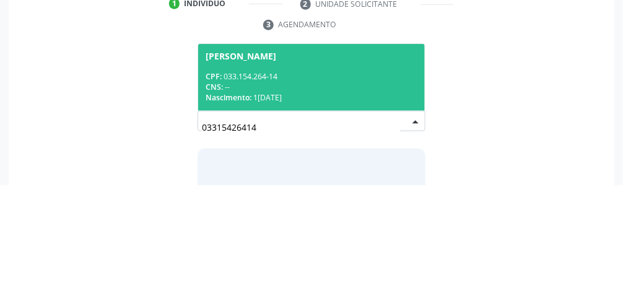
scroll to position [166, 0]
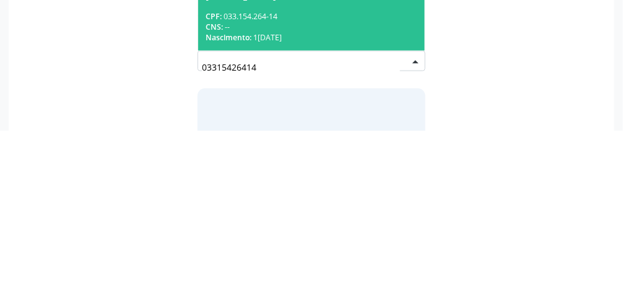
click at [354, 186] on div "CNS: --" at bounding box center [312, 184] width 212 height 11
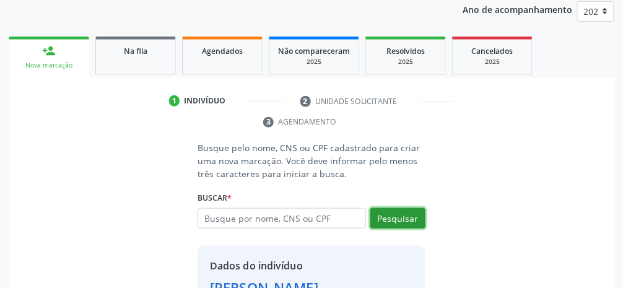
click at [372, 218] on button "Pesquisar" at bounding box center [397, 218] width 55 height 21
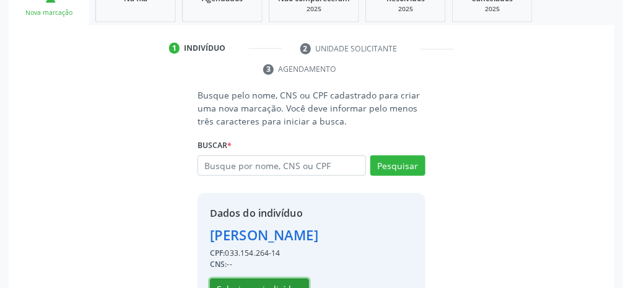
click at [284, 295] on button "Selecionar indivíduo" at bounding box center [259, 289] width 99 height 21
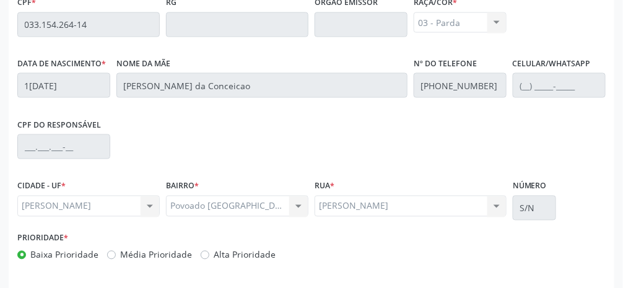
scroll to position [416, 0]
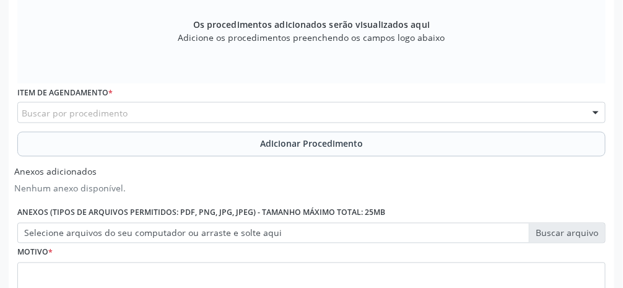
click at [319, 113] on div "Buscar por procedimento" at bounding box center [311, 112] width 588 height 21
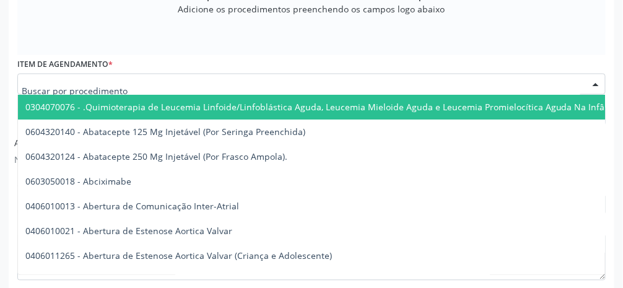
scroll to position [456, 0]
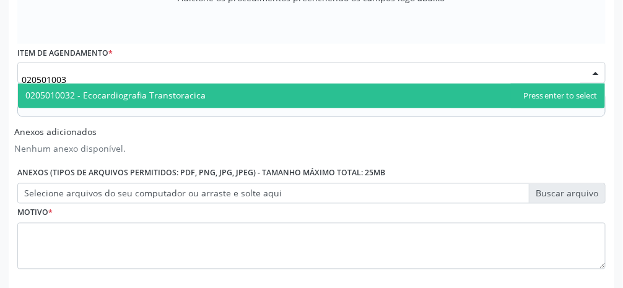
type input "0205010032"
click at [241, 89] on span "0205010032 - Ecocardiografia Transtoracica" at bounding box center [311, 96] width 587 height 25
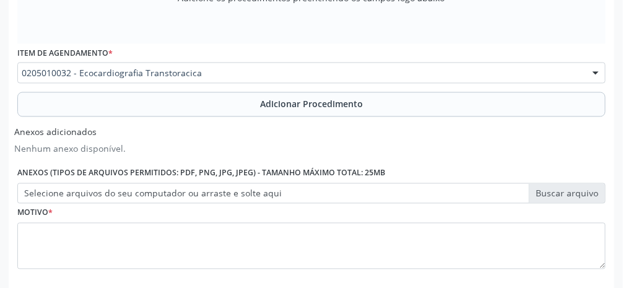
click at [349, 105] on span "Adicionar Procedimento" at bounding box center [311, 104] width 103 height 13
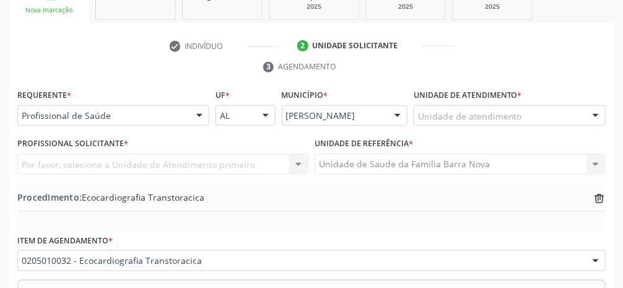
scroll to position [216, 0]
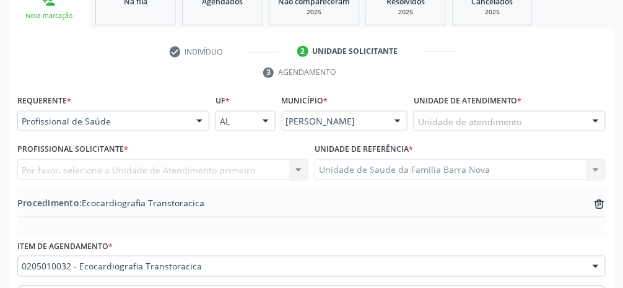
click at [372, 119] on div "Unidade de atendimento" at bounding box center [510, 121] width 192 height 21
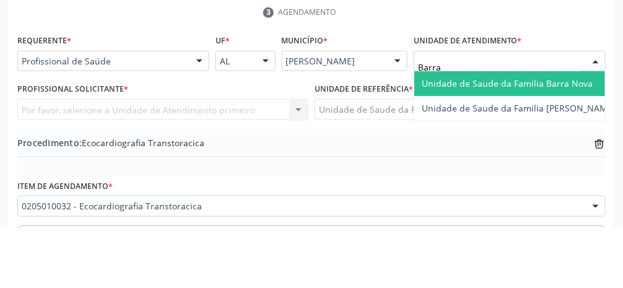
type input "Barra"
click at [372, 145] on span "Unidade de Saude da Familia Barra Nova" at bounding box center [507, 143] width 171 height 12
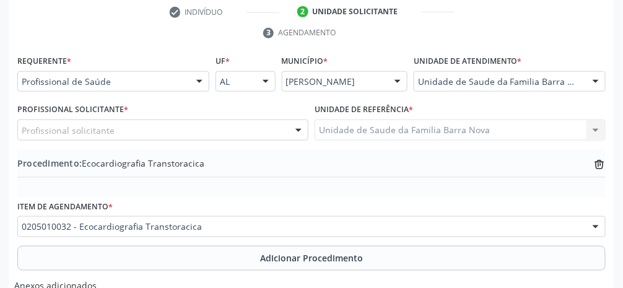
click at [222, 137] on div "Profissional solicitante" at bounding box center [162, 130] width 291 height 21
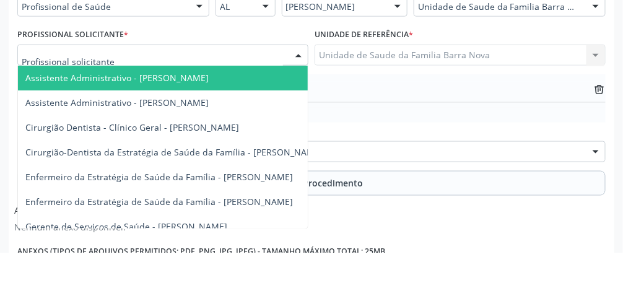
scroll to position [295, 0]
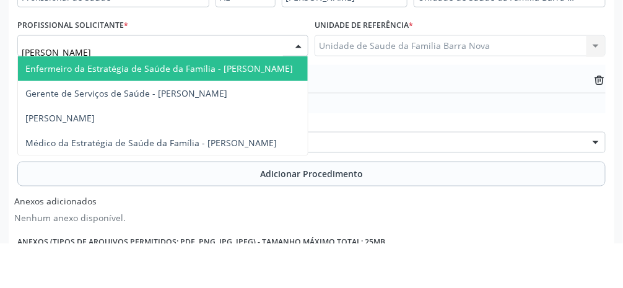
type input "[PERSON_NAME]"
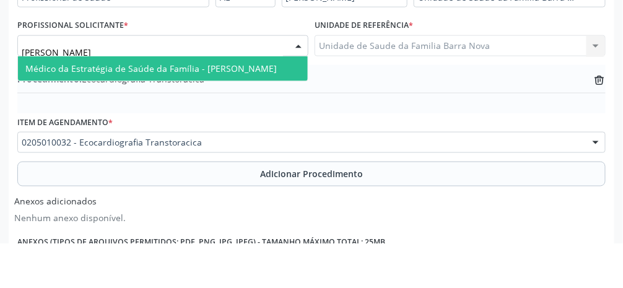
click at [252, 113] on span "Médico da Estratégia de Saúde da Família - [PERSON_NAME]" at bounding box center [150, 113] width 251 height 12
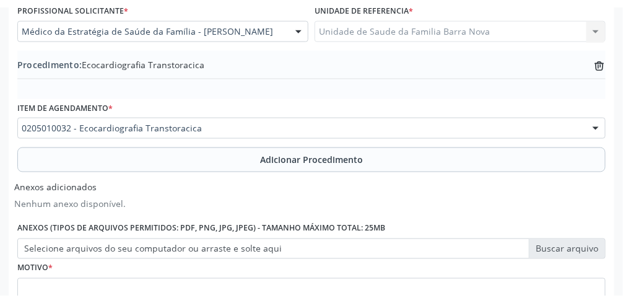
scroll to position [359, 0]
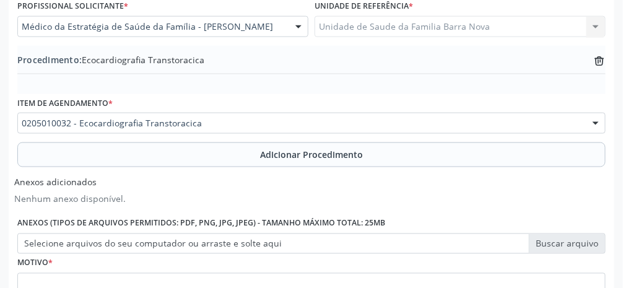
click at [372, 242] on label "Selecione arquivos do seu computador ou arraste e solte aqui" at bounding box center [311, 243] width 588 height 21
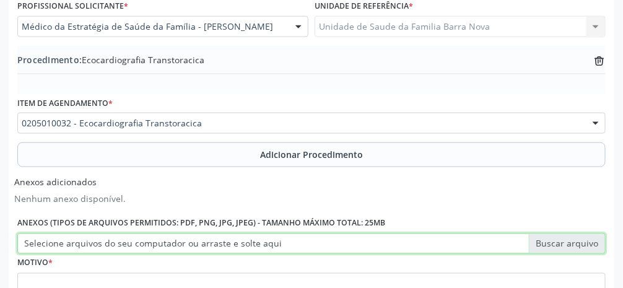
click at [372, 242] on input "Selecione arquivos do seu computador ou arraste e solte aqui" at bounding box center [311, 243] width 588 height 21
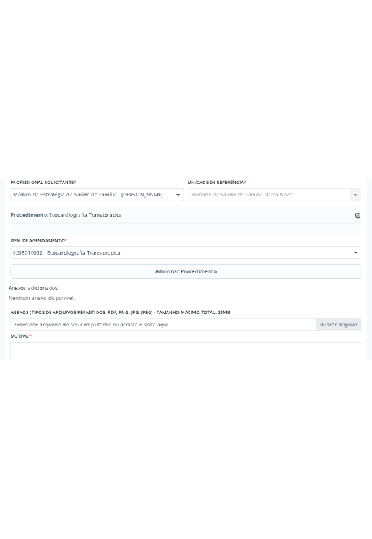
scroll to position [230, 0]
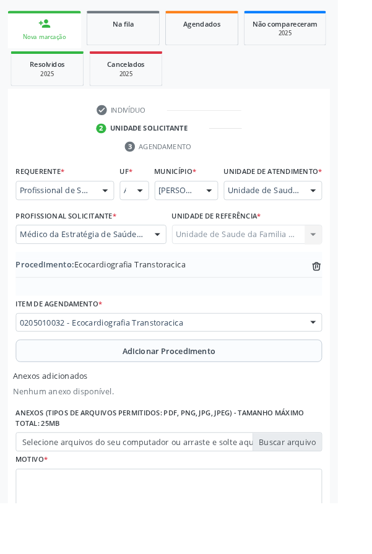
type input "C:\fakepath\17603785980937820857873671406433.jpg"
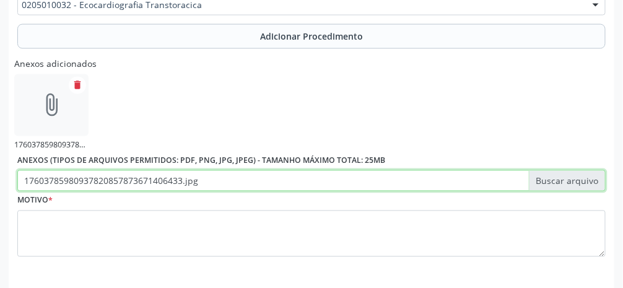
scroll to position [486, 0]
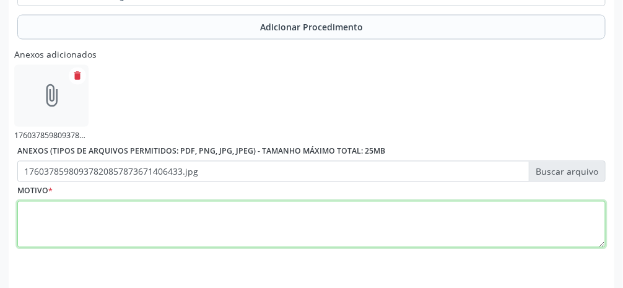
click at [372, 216] on textarea at bounding box center [311, 224] width 588 height 47
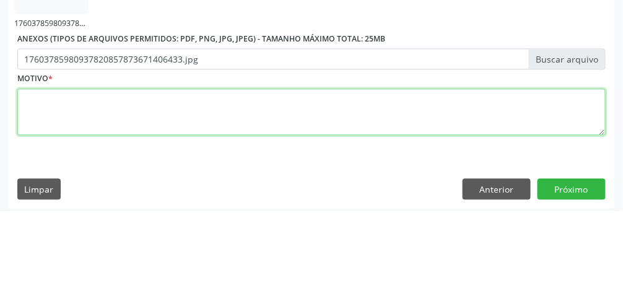
scroll to position [522, 0]
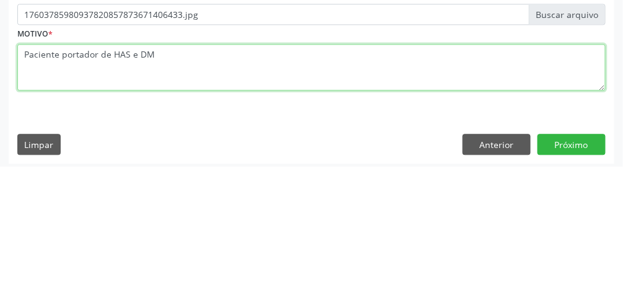
type textarea "Paciente portador de HAS e DM."
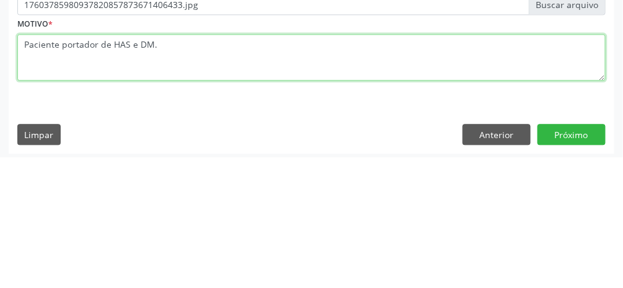
scroll to position [526, 0]
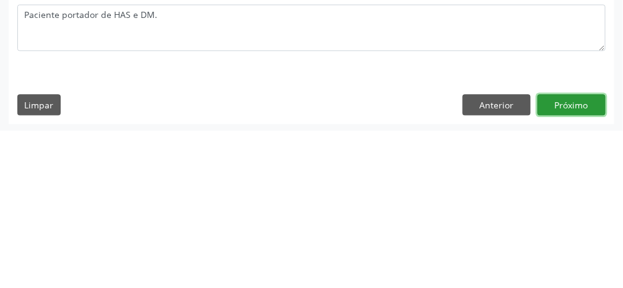
click at [372, 263] on button "Próximo" at bounding box center [572, 261] width 68 height 21
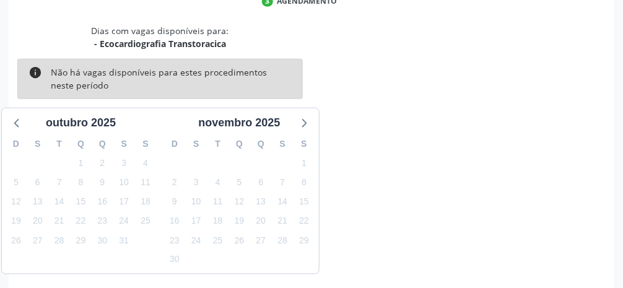
scroll to position [295, 0]
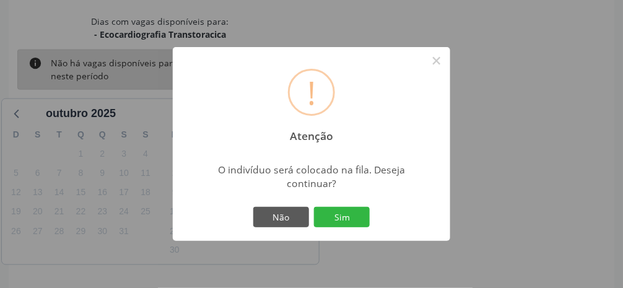
click at [354, 228] on button "Sim" at bounding box center [342, 217] width 56 height 21
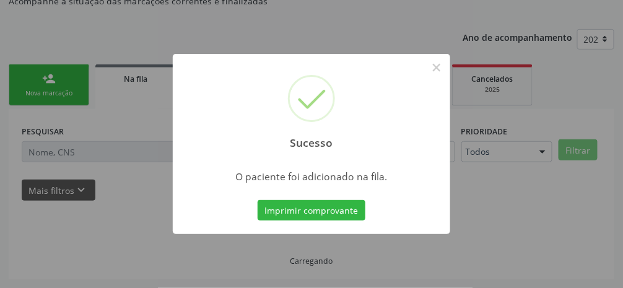
scroll to position [98, 0]
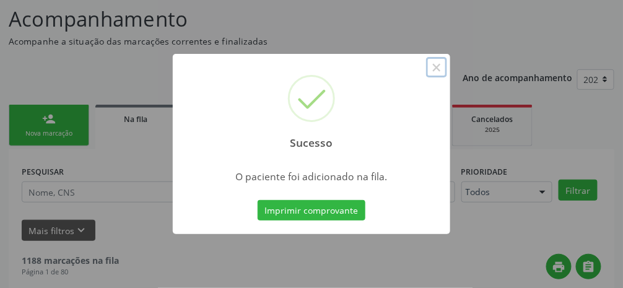
click at [372, 78] on button "×" at bounding box center [436, 67] width 21 height 21
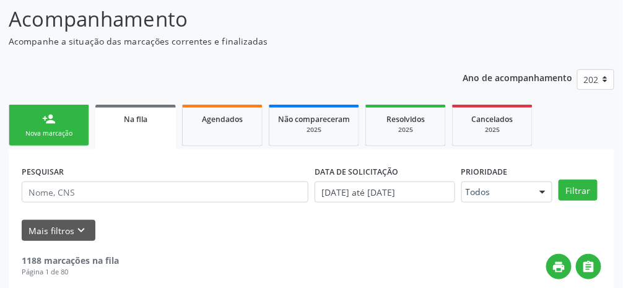
click at [53, 121] on div "person_add" at bounding box center [49, 119] width 14 height 14
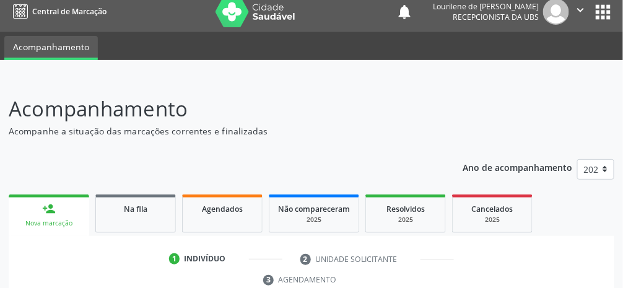
scroll to position [0, 0]
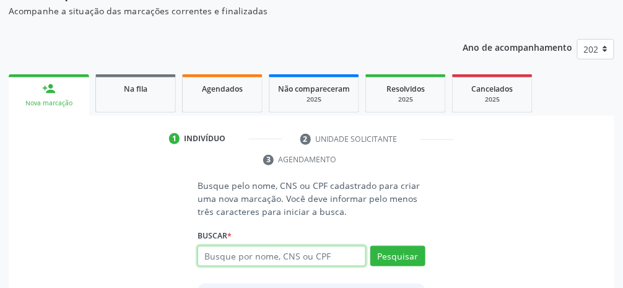
click at [325, 259] on input "text" at bounding box center [282, 256] width 168 height 21
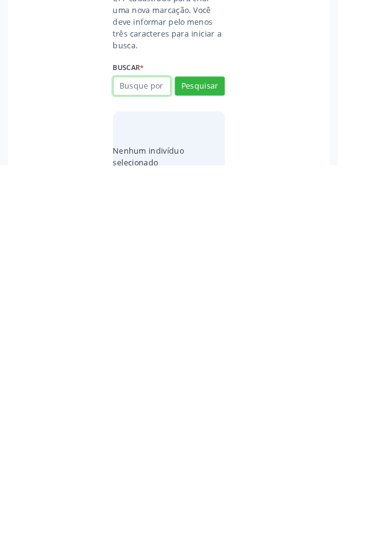
scroll to position [74, 0]
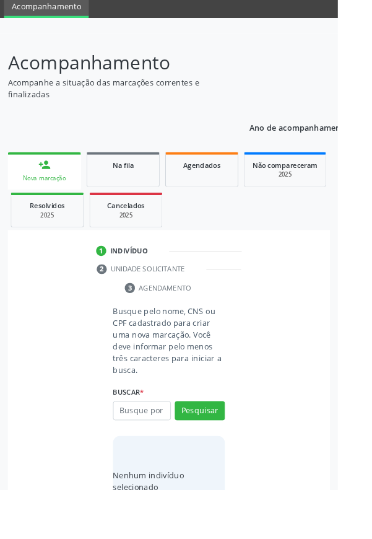
click at [0, 199] on div "Acompanhamento Acompanhe a situação das marcações correntes e finalizadas Relat…" at bounding box center [186, 316] width 372 height 559
click at [37, 195] on div "Nova marcação" at bounding box center [48, 195] width 63 height 9
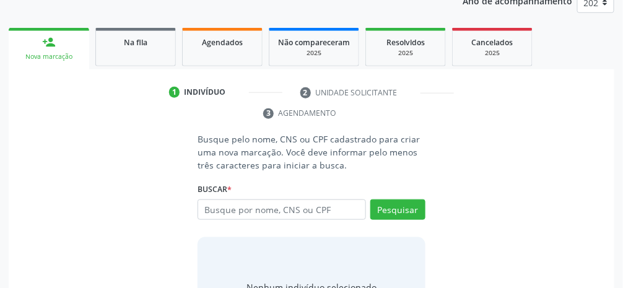
scroll to position [200, 0]
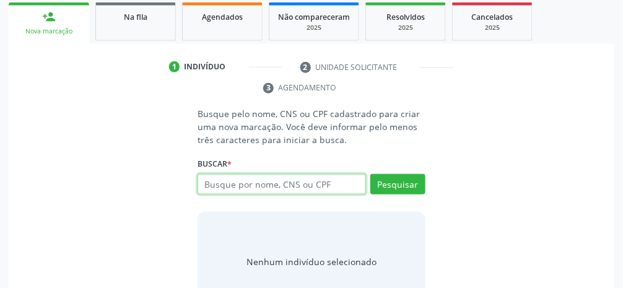
click at [334, 186] on input "text" at bounding box center [282, 184] width 168 height 21
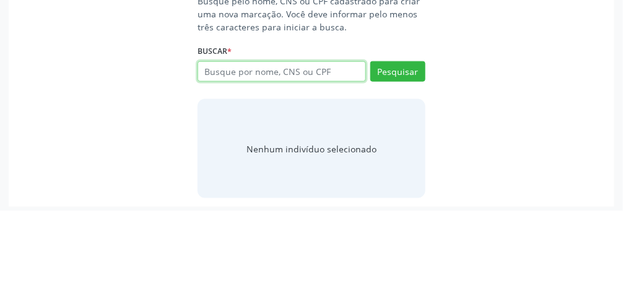
scroll to position [235, 0]
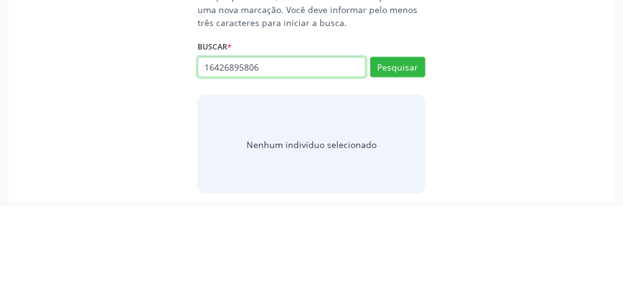
type input "16426895806"
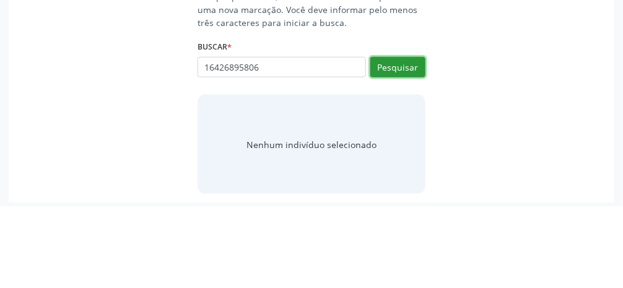
click at [372, 146] on button "Pesquisar" at bounding box center [397, 149] width 55 height 21
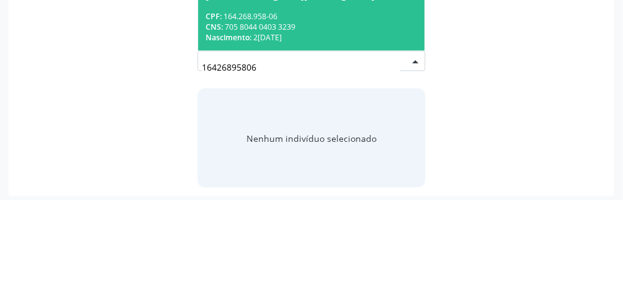
click at [346, 118] on div "CNS: 705 8044 0403 3239" at bounding box center [312, 115] width 212 height 11
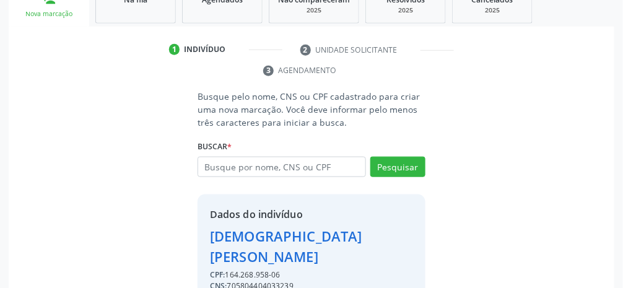
scroll to position [219, 0]
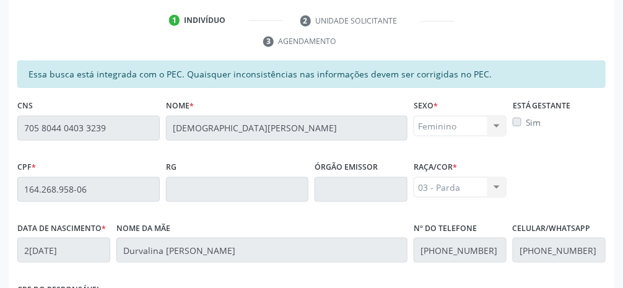
scroll to position [416, 0]
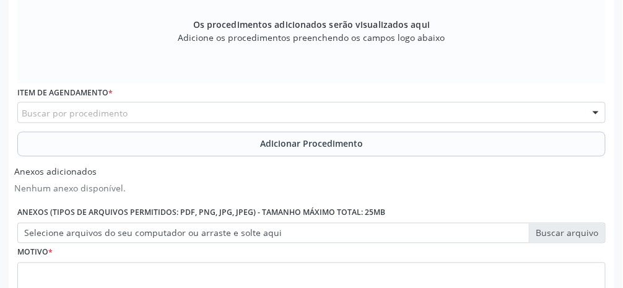
click at [219, 117] on div "Buscar por procedimento" at bounding box center [311, 112] width 588 height 21
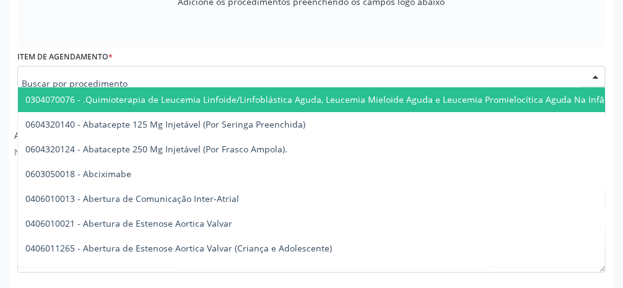
scroll to position [456, 0]
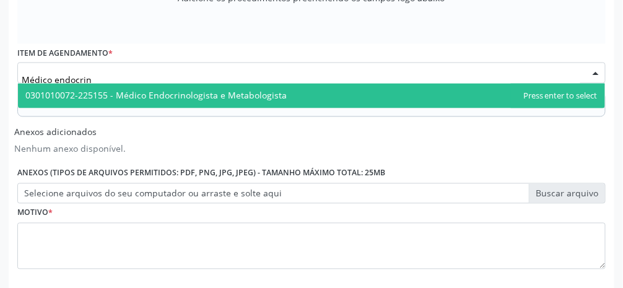
type input "Médico endocrino"
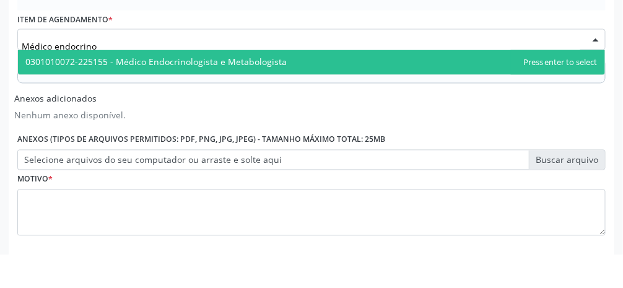
click at [264, 97] on span "0301010072-225155 - Médico Endocrinologista e Metabologista" at bounding box center [155, 96] width 261 height 12
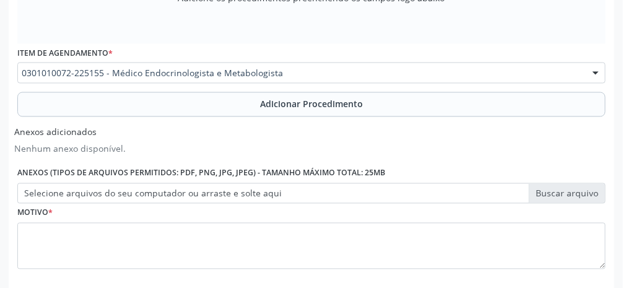
click at [300, 110] on button "Adicionar Procedimento" at bounding box center [311, 104] width 588 height 25
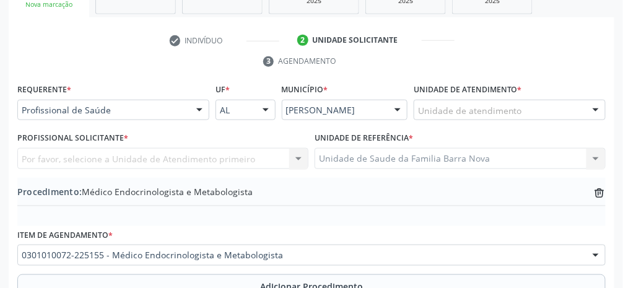
scroll to position [233, 0]
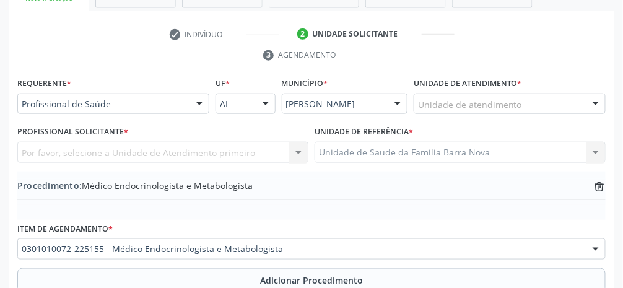
click at [372, 103] on div "Unidade de atendimento" at bounding box center [510, 104] width 192 height 21
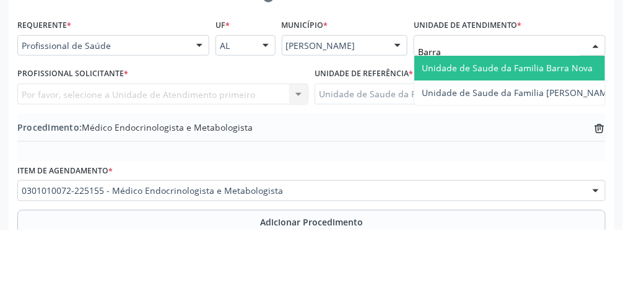
type input "Barra"
click at [372, 128] on span "Unidade de Saude da Familia Barra Nova" at bounding box center [507, 126] width 171 height 12
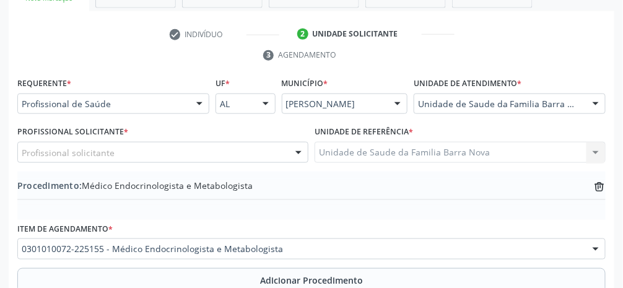
click at [177, 156] on div "Profissional solicitante" at bounding box center [162, 152] width 291 height 21
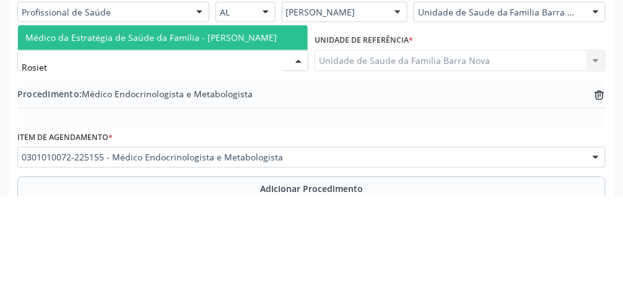
type input "Rosiete"
click at [243, 127] on span "Médico da Estratégia de Saúde da Família - [PERSON_NAME]" at bounding box center [150, 129] width 251 height 12
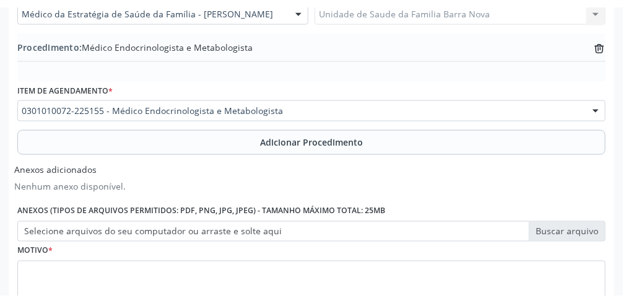
scroll to position [380, 0]
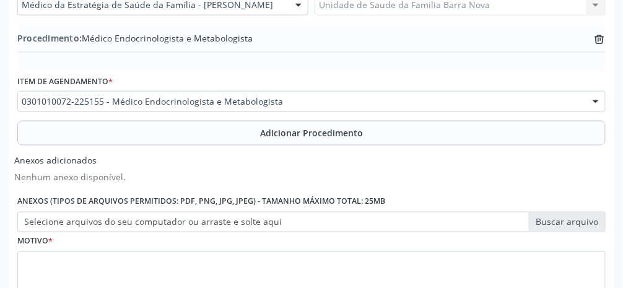
click at [372, 228] on label "Selecione arquivos do seu computador ou arraste e solte aqui" at bounding box center [311, 222] width 588 height 21
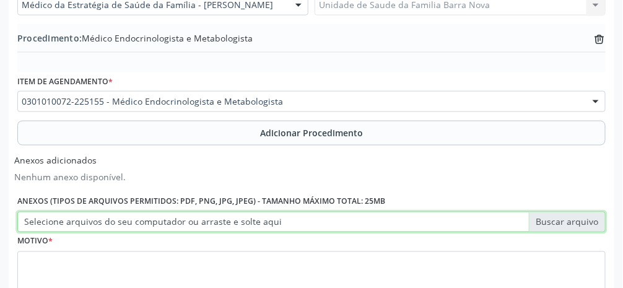
click at [372, 228] on input "Selecione arquivos do seu computador ou arraste e solte aqui" at bounding box center [311, 222] width 588 height 21
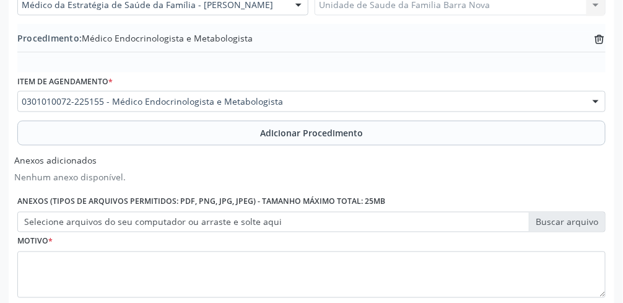
type input "C:\fakepath\17603797229351467051715287555142.jpg"
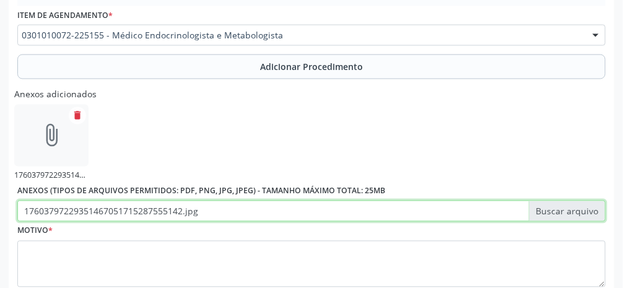
scroll to position [456, 0]
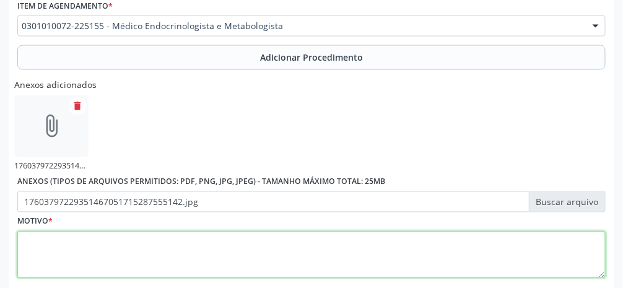
click at [313, 267] on textarea at bounding box center [311, 255] width 588 height 47
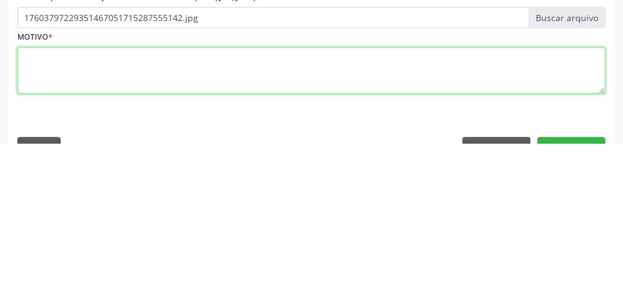
scroll to position [495, 0]
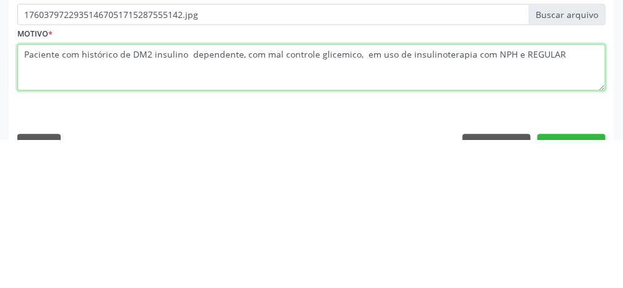
type textarea "Paciente com histórico de DM2 insulino dependente, com mal controle glicemico, …"
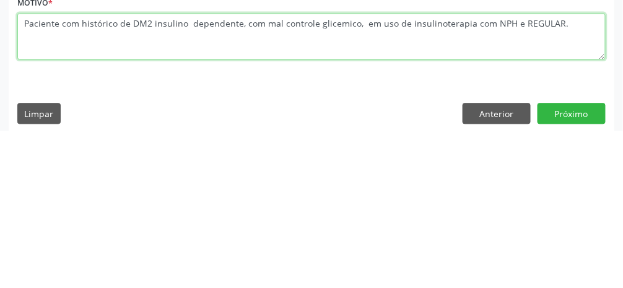
scroll to position [526, 0]
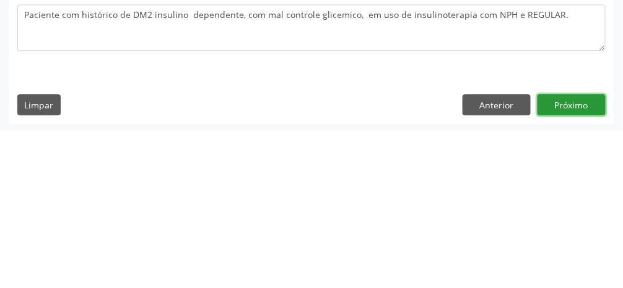
click at [372, 268] on button "Próximo" at bounding box center [572, 261] width 68 height 21
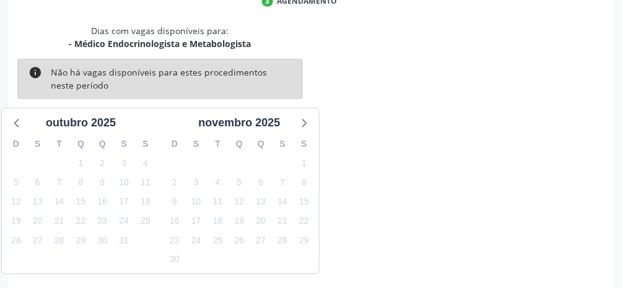
scroll to position [295, 0]
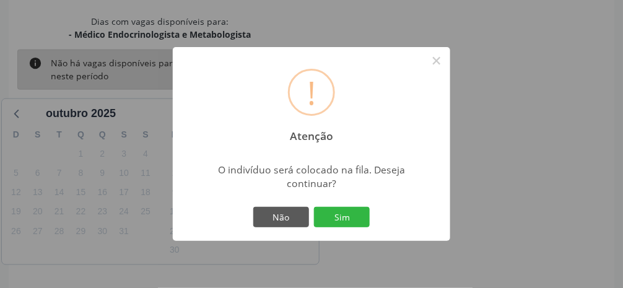
click at [347, 228] on button "Sim" at bounding box center [342, 217] width 56 height 21
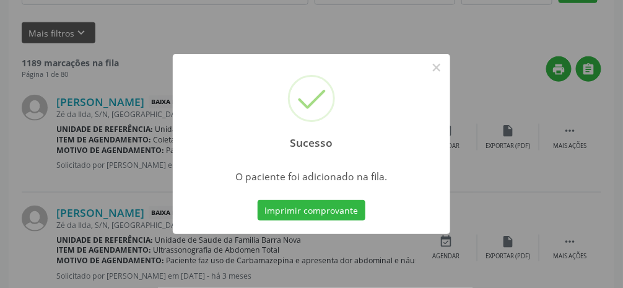
scroll to position [98, 0]
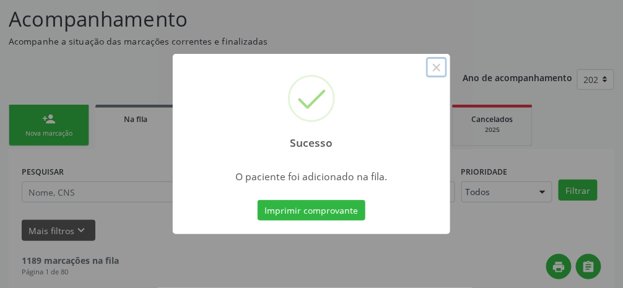
click at [372, 78] on button "×" at bounding box center [436, 67] width 21 height 21
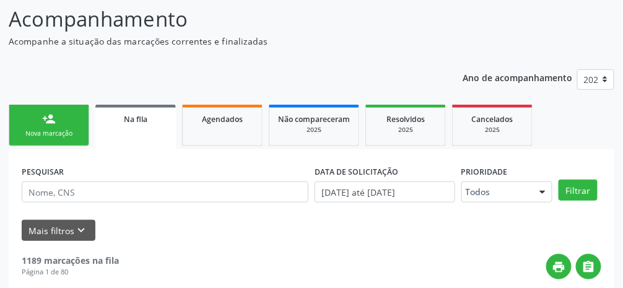
click at [61, 127] on link "person_add Nova marcação" at bounding box center [49, 125] width 81 height 41
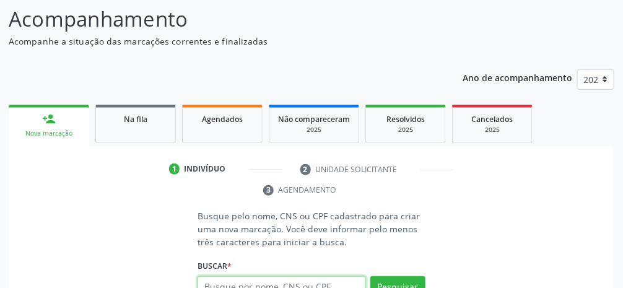
click at [310, 290] on input "text" at bounding box center [282, 286] width 168 height 21
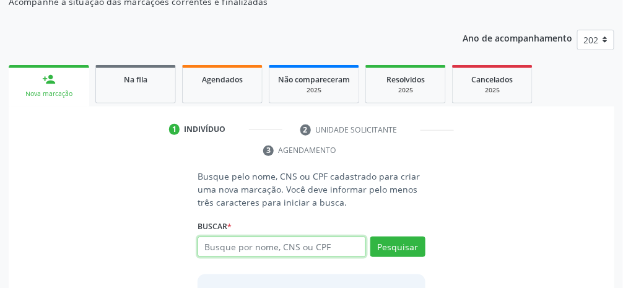
scroll to position [160, 0]
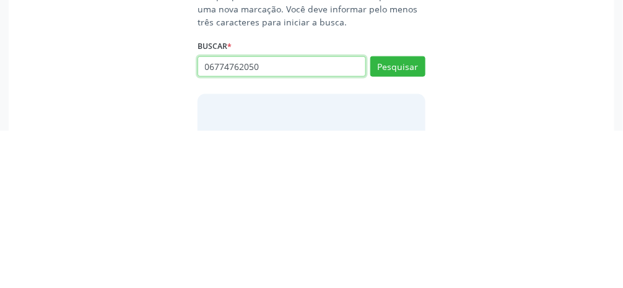
type input "06774762050"
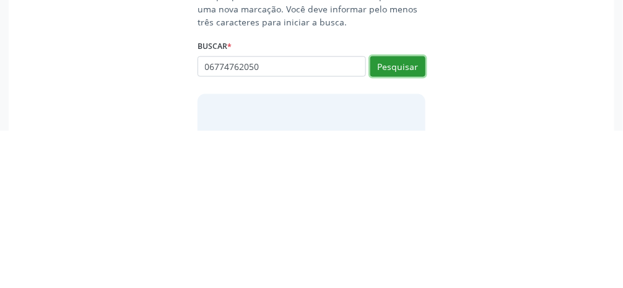
click at [372, 228] on button "Pesquisar" at bounding box center [397, 224] width 55 height 21
type input "06774762050"
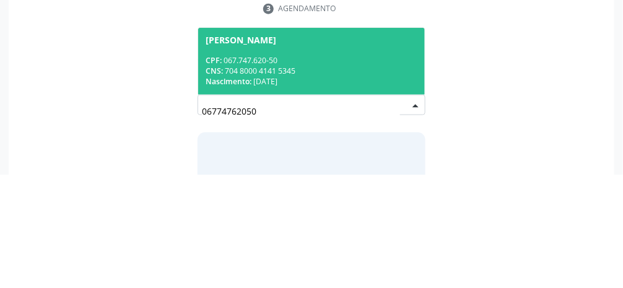
scroll to position [166, 0]
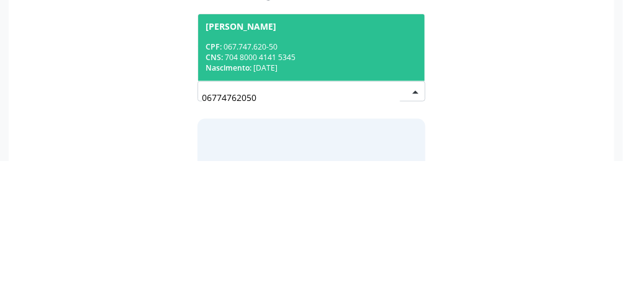
click at [360, 173] on div "CPF: 067.747.620-50" at bounding box center [312, 173] width 212 height 11
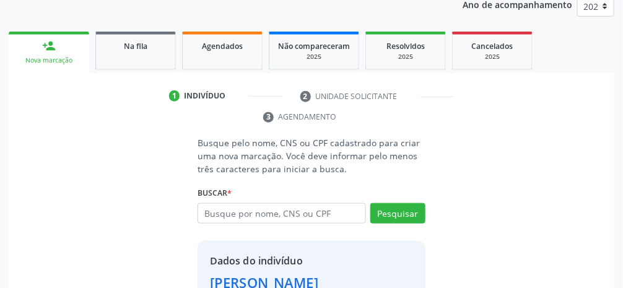
scroll to position [219, 0]
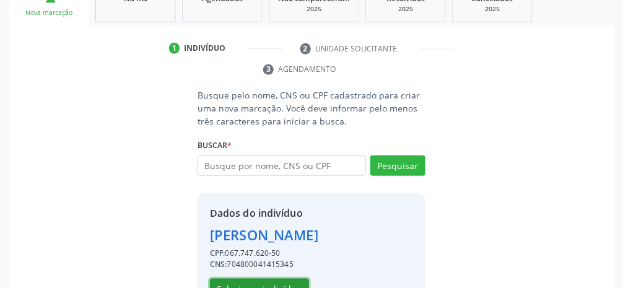
click at [279, 287] on button "Selecionar indivíduo" at bounding box center [259, 289] width 99 height 21
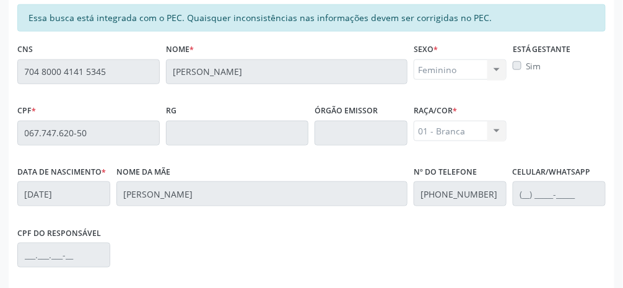
scroll to position [416, 0]
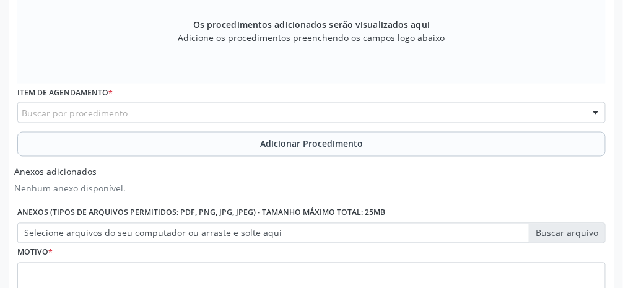
click at [246, 109] on div "Buscar por procedimento" at bounding box center [311, 112] width 588 height 21
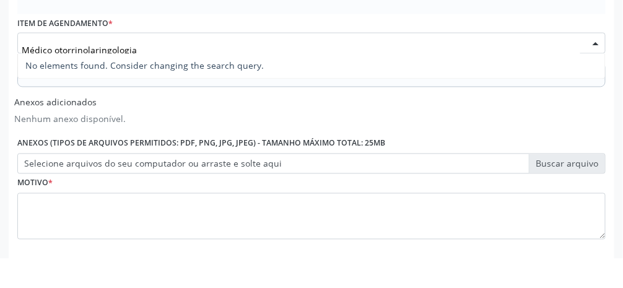
scroll to position [456, 0]
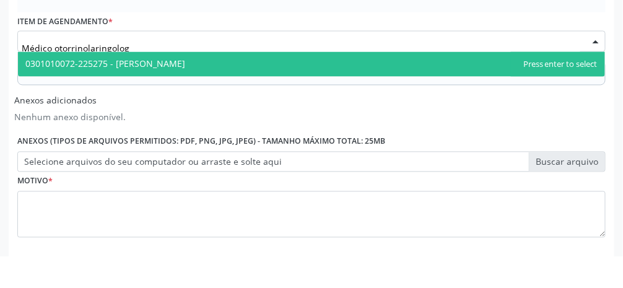
type input "Médico otorrinolaringolo"
click at [269, 98] on span "0301010072-225275 - [PERSON_NAME]" at bounding box center [311, 96] width 587 height 25
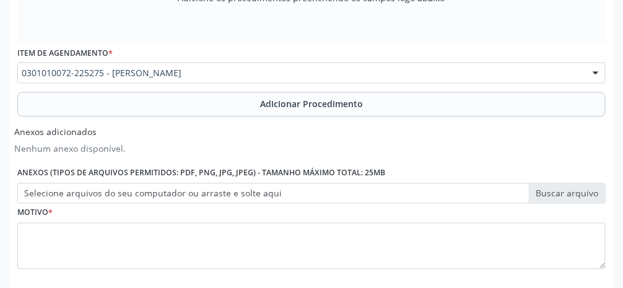
click at [320, 111] on button "Adicionar Procedimento" at bounding box center [311, 104] width 588 height 25
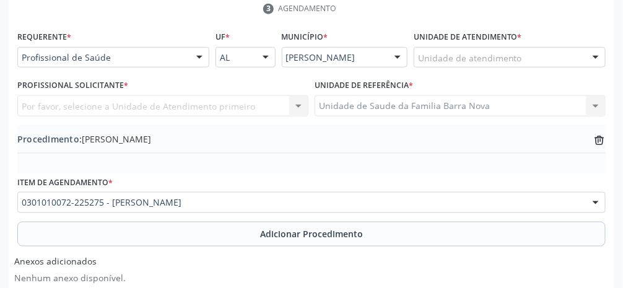
scroll to position [263, 0]
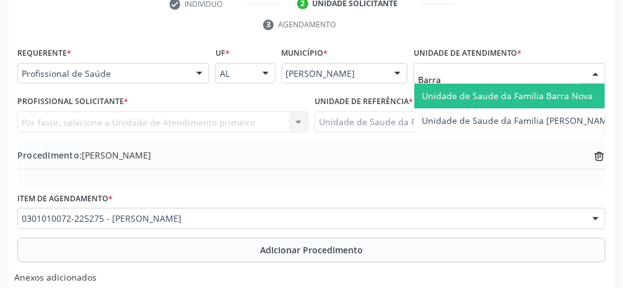
type input "Barra"
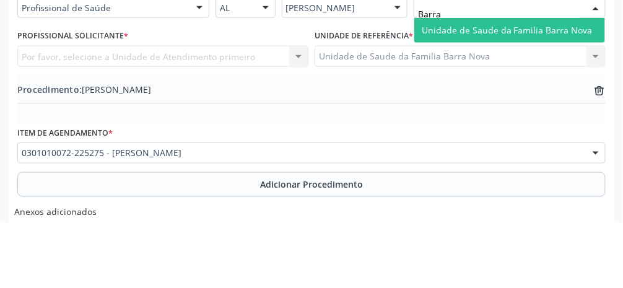
click at [372, 96] on span "Unidade de Saude da Familia Barra Nova" at bounding box center [507, 96] width 171 height 12
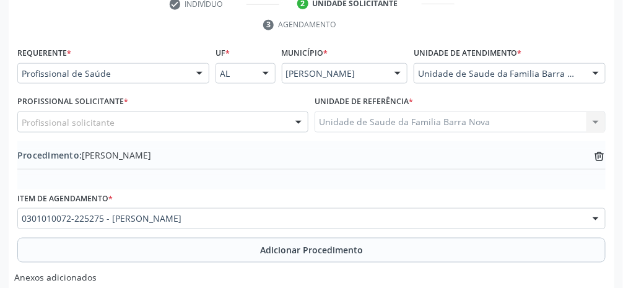
click at [167, 126] on div "Profissional solicitante" at bounding box center [162, 121] width 291 height 21
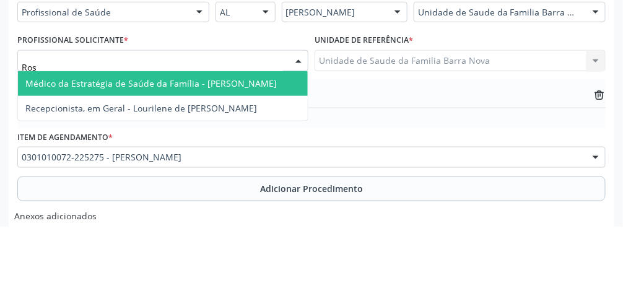
type input "Rosi"
click at [256, 145] on span "Médico da Estratégia de Saúde da Família - [PERSON_NAME]" at bounding box center [150, 145] width 251 height 12
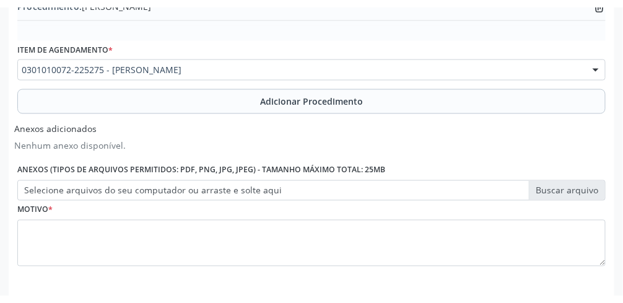
scroll to position [415, 0]
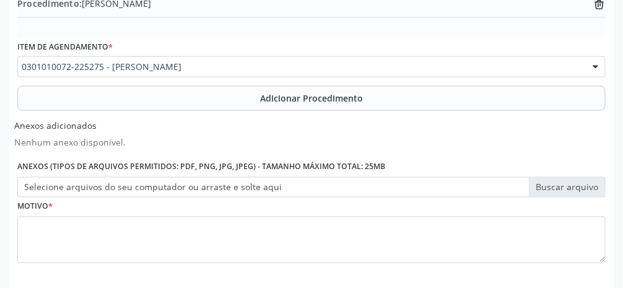
click at [372, 186] on label "Selecione arquivos do seu computador ou arraste e solte aqui" at bounding box center [311, 187] width 588 height 21
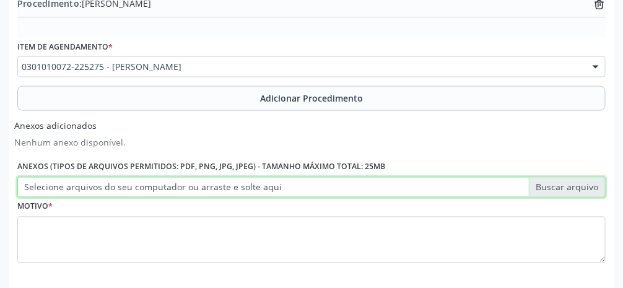
click at [372, 186] on input "Selecione arquivos do seu computador ou arraste e solte aqui" at bounding box center [311, 187] width 588 height 21
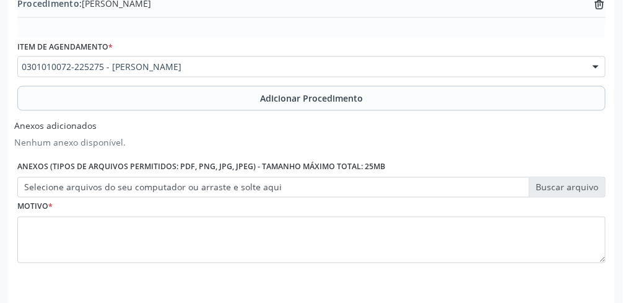
type input "C:\fakepath\17603801033905743093763531295066.jpg"
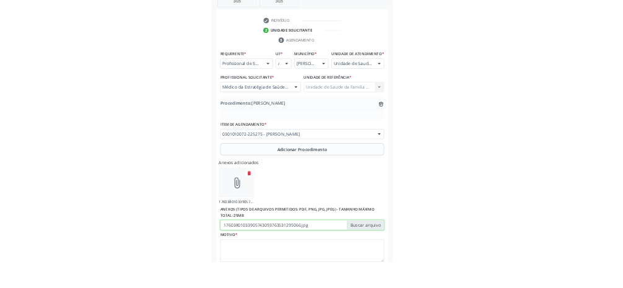
scroll to position [234, 0]
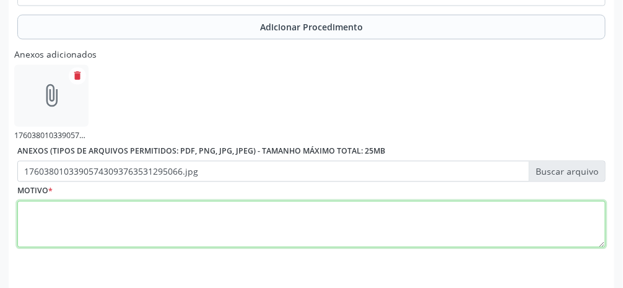
click at [313, 228] on textarea at bounding box center [311, 224] width 588 height 47
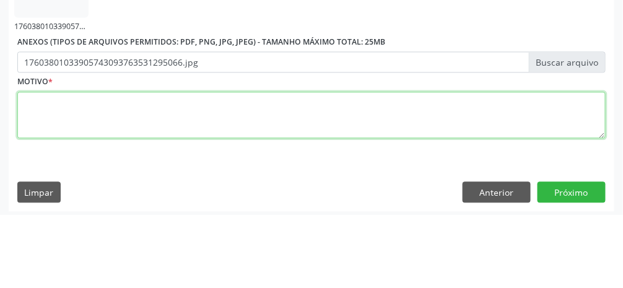
scroll to position [522, 0]
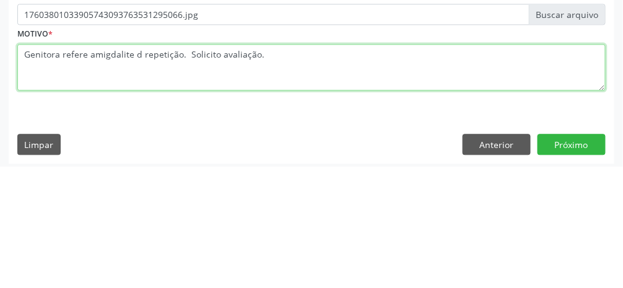
type textarea "Genitora refere amigdalite d repetição. Solicito avaliação."
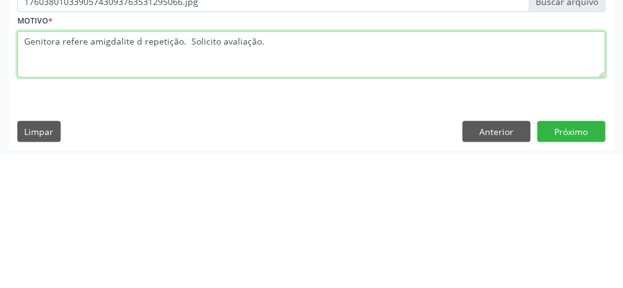
scroll to position [526, 0]
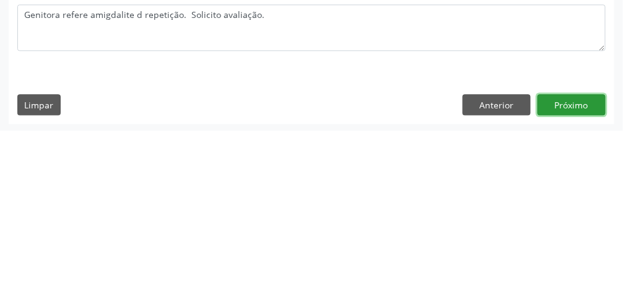
click at [372, 266] on button "Próximo" at bounding box center [572, 261] width 68 height 21
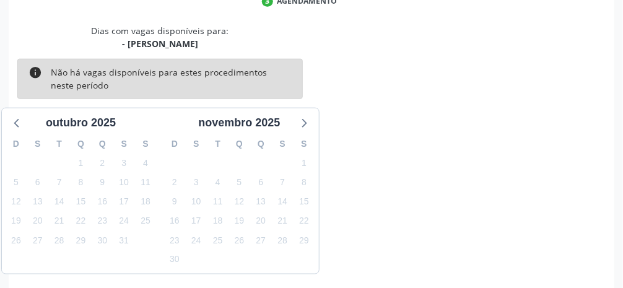
scroll to position [295, 0]
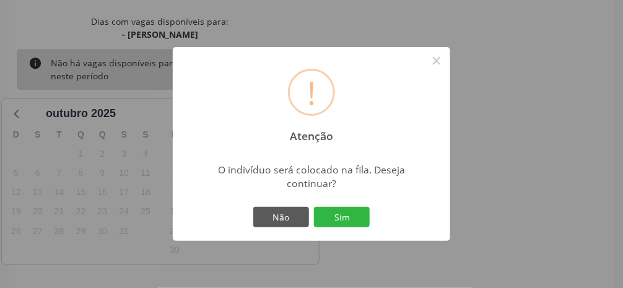
click at [349, 228] on button "Sim" at bounding box center [342, 217] width 56 height 21
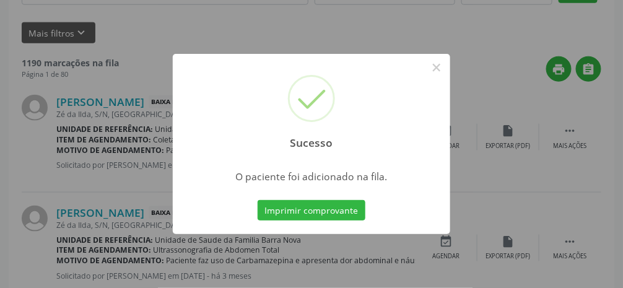
scroll to position [98, 0]
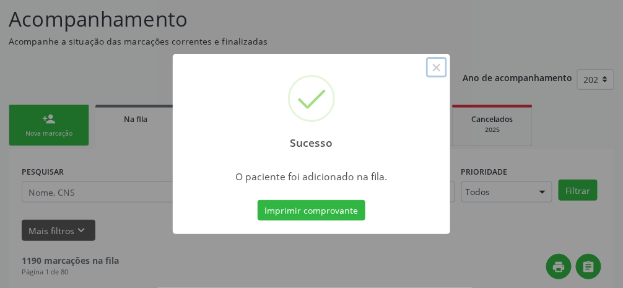
click at [372, 78] on button "×" at bounding box center [436, 67] width 21 height 21
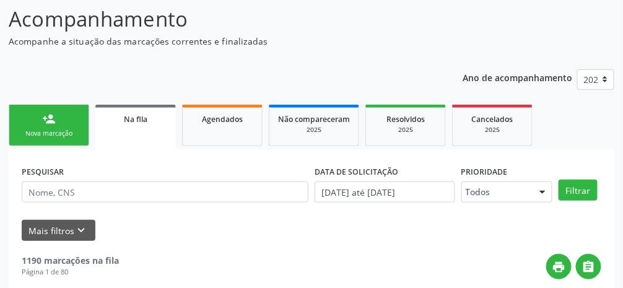
click at [55, 118] on div "person_add" at bounding box center [49, 119] width 14 height 14
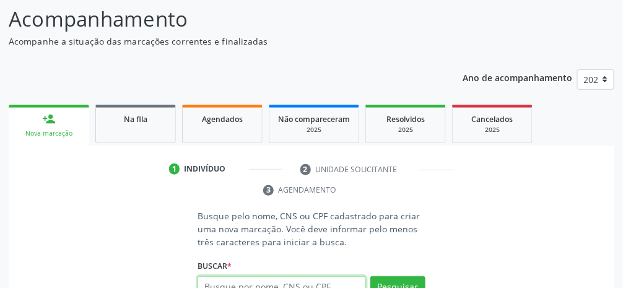
click at [341, 289] on input "text" at bounding box center [282, 286] width 168 height 21
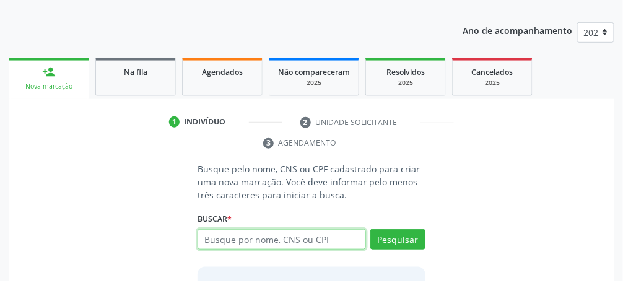
scroll to position [160, 0]
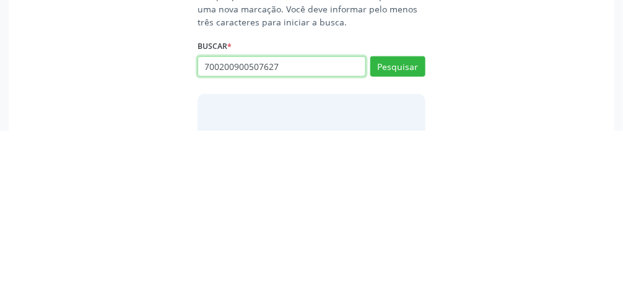
type input "700200900507627"
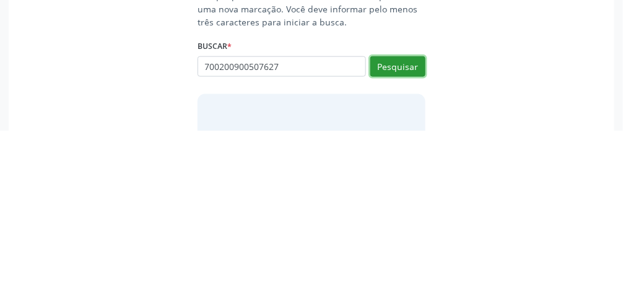
click at [372, 229] on button "Pesquisar" at bounding box center [397, 224] width 55 height 21
type input "700200900507627"
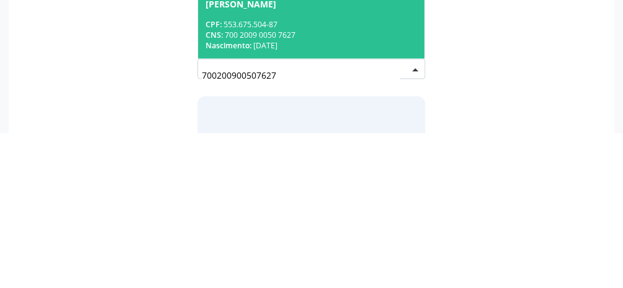
scroll to position [166, 0]
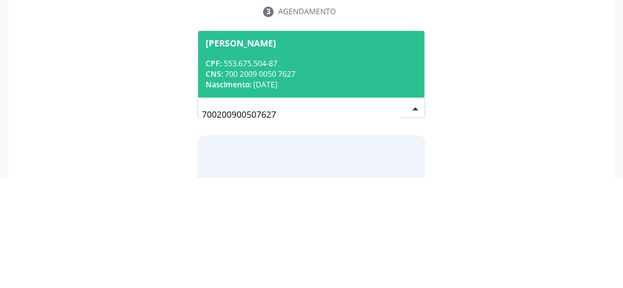
click at [372, 177] on div "CPF: 553.675.504-87" at bounding box center [312, 173] width 212 height 11
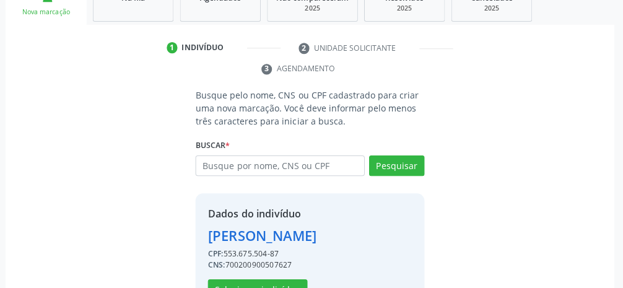
scroll to position [219, 0]
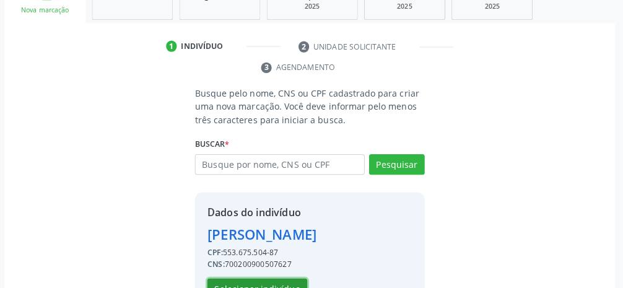
click at [279, 297] on button "Selecionar indivíduo" at bounding box center [259, 289] width 99 height 21
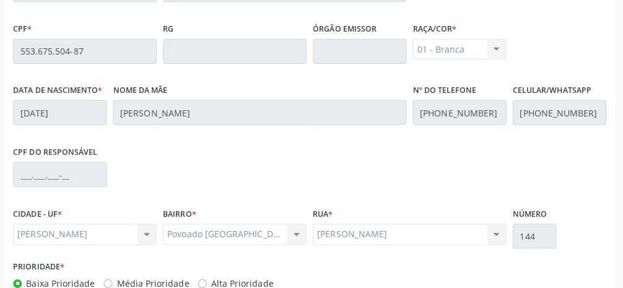
scroll to position [416, 0]
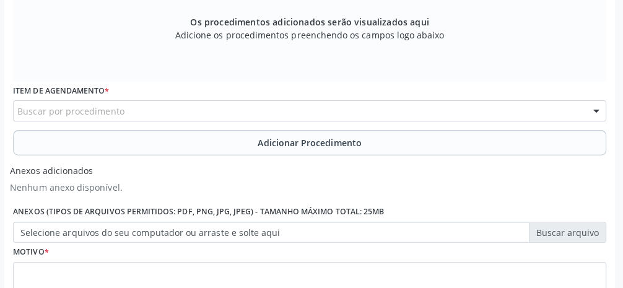
click at [320, 144] on span "Adicionar Procedimento" at bounding box center [311, 143] width 103 height 13
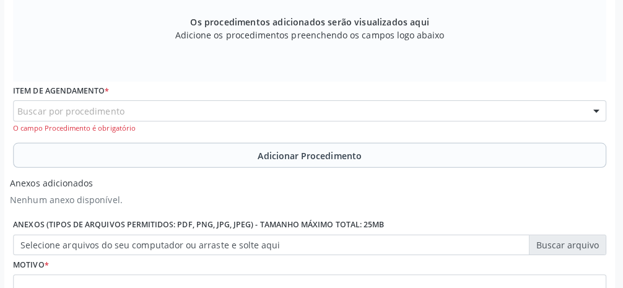
click at [305, 117] on div "Buscar por procedimento" at bounding box center [311, 112] width 588 height 21
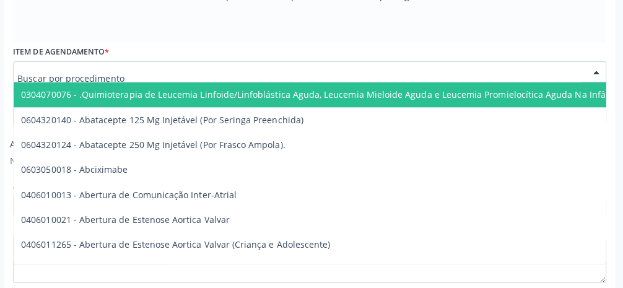
scroll to position [455, 0]
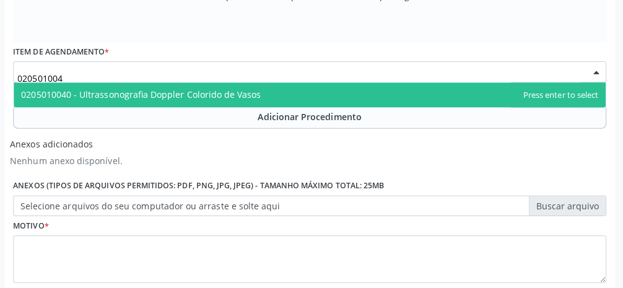
type input "0205010040"
click at [283, 92] on span "0205010040 - Ultrassonografia Doppler Colorido de Vasos" at bounding box center [311, 97] width 587 height 25
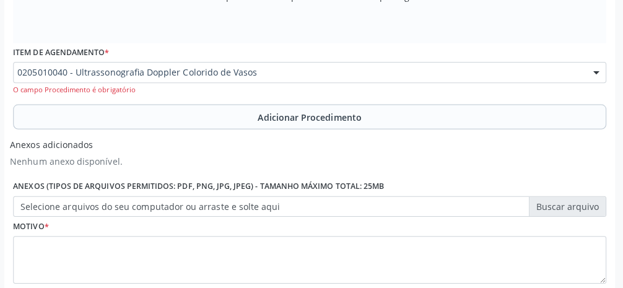
click at [322, 120] on span "Adicionar Procedimento" at bounding box center [311, 118] width 103 height 13
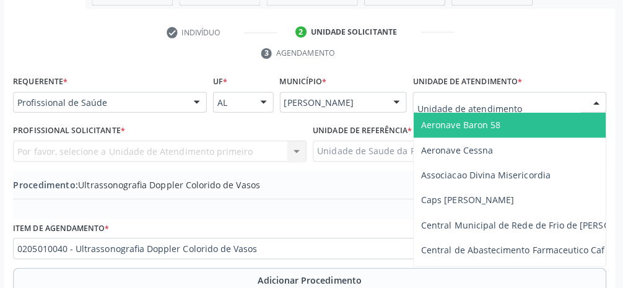
scroll to position [235, 0]
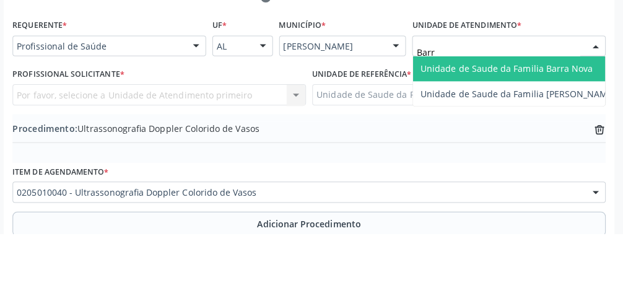
type input "Barra"
click at [372, 120] on span "Unidade de Saude da Familia Barra Nova" at bounding box center [507, 124] width 171 height 12
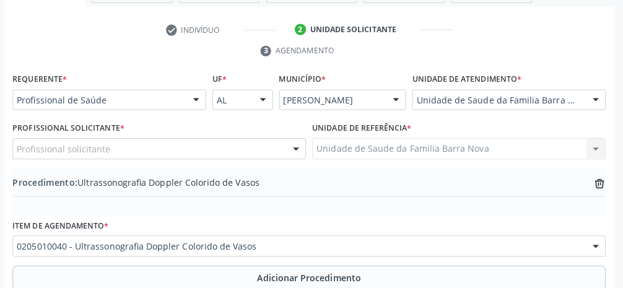
click at [150, 150] on div "Profissional solicitante" at bounding box center [162, 149] width 291 height 21
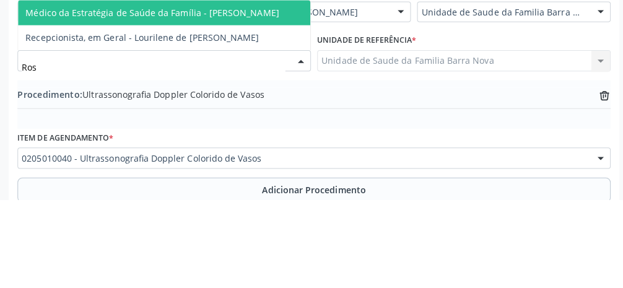
type input "Rosi"
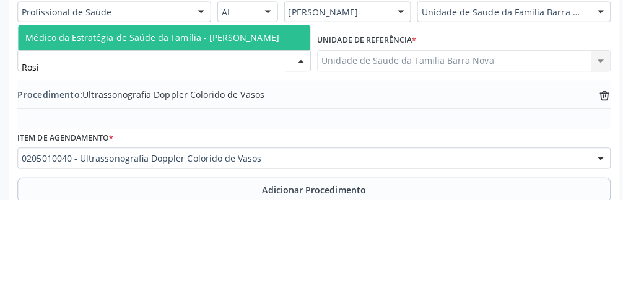
click at [259, 131] on span "Médico da Estratégia de Saúde da Família - [PERSON_NAME]" at bounding box center [150, 127] width 251 height 12
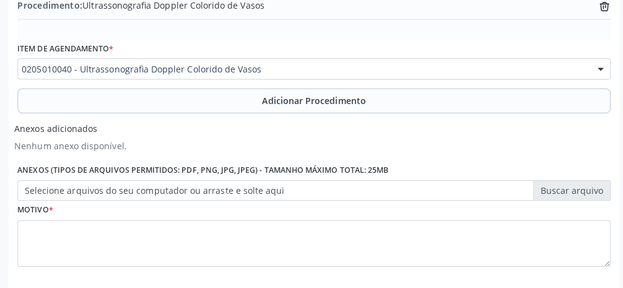
scroll to position [430, 0]
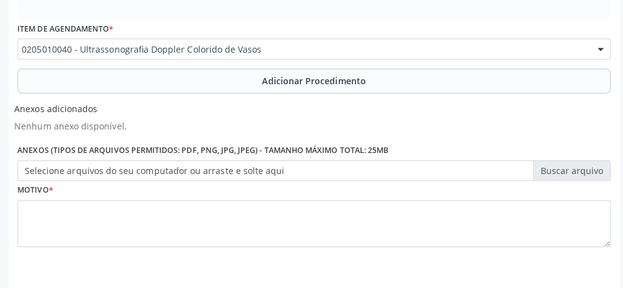
click at [372, 173] on label "Selecione arquivos do seu computador ou arraste e solte aqui" at bounding box center [311, 172] width 588 height 21
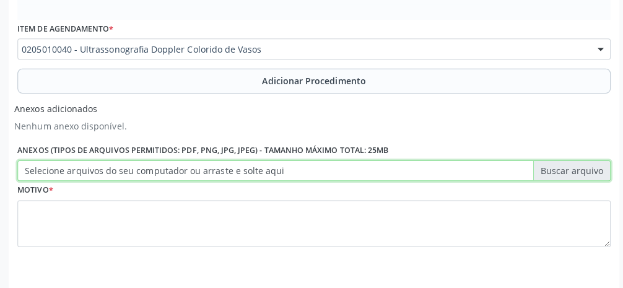
click at [372, 173] on input "Selecione arquivos do seu computador ou arraste e solte aqui" at bounding box center [311, 172] width 588 height 21
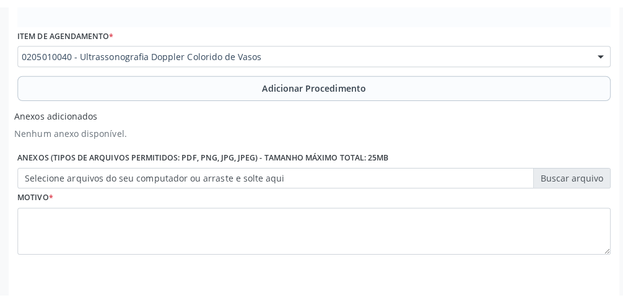
scroll to position [416, 0]
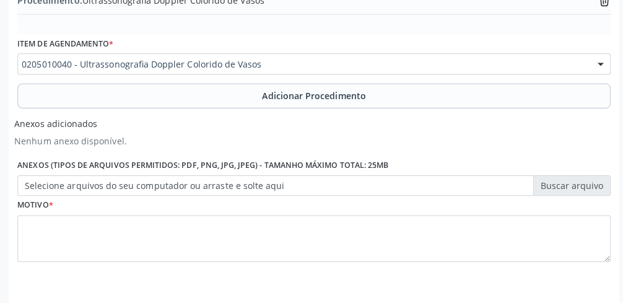
type input "C:\fakepath\17603803319001269851219371944779.jpg"
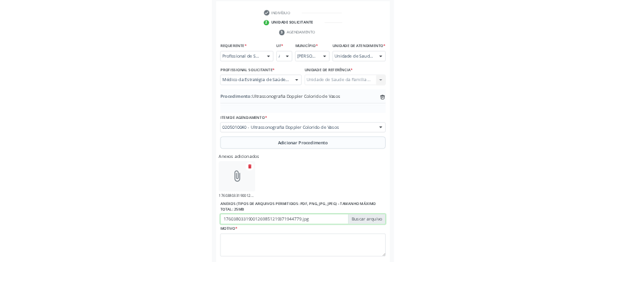
scroll to position [240, 0]
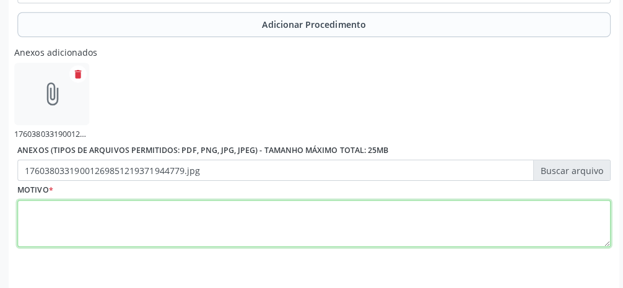
click at [346, 230] on textarea at bounding box center [311, 224] width 588 height 47
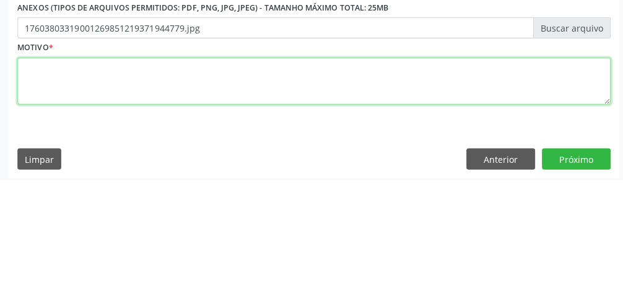
scroll to position [521, 0]
click at [372, 172] on textarea "Portador d" at bounding box center [311, 190] width 588 height 47
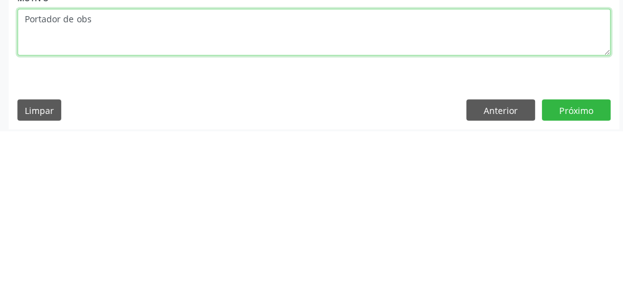
scroll to position [521, 0]
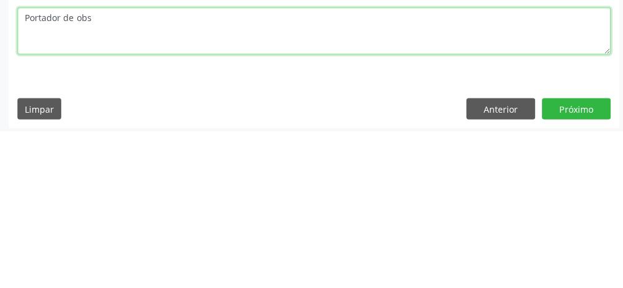
click at [138, 179] on textarea "Portador de obs" at bounding box center [311, 189] width 588 height 47
type textarea "Portador de obesidade, [MEDICAL_DATA] mellitus e HAS."
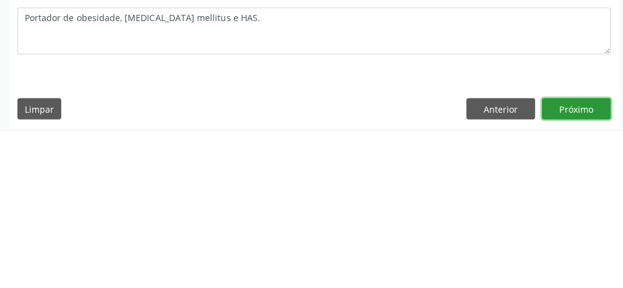
click at [372, 261] on button "Próximo" at bounding box center [572, 266] width 68 height 21
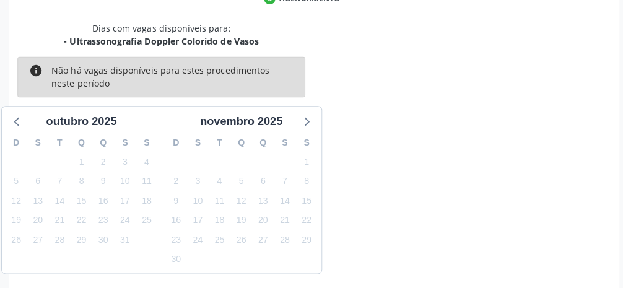
scroll to position [295, 0]
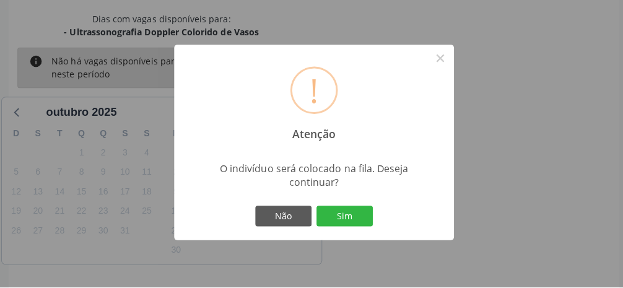
click at [351, 228] on button "Sim" at bounding box center [342, 217] width 56 height 21
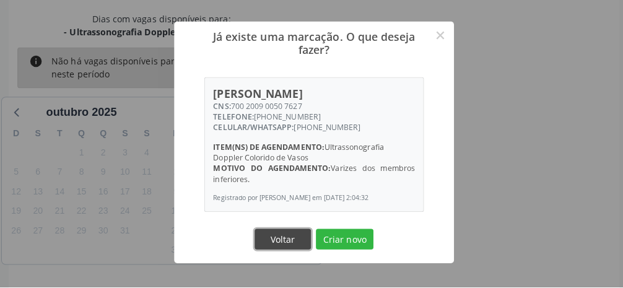
click at [287, 251] on button "Voltar" at bounding box center [281, 240] width 56 height 21
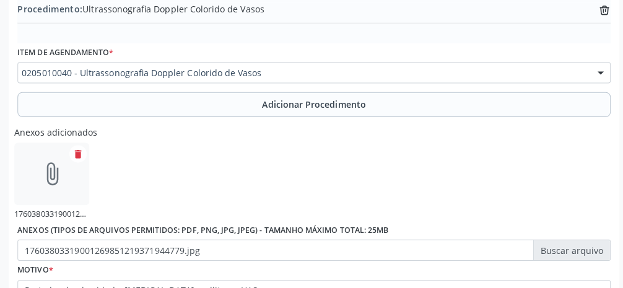
scroll to position [486, 0]
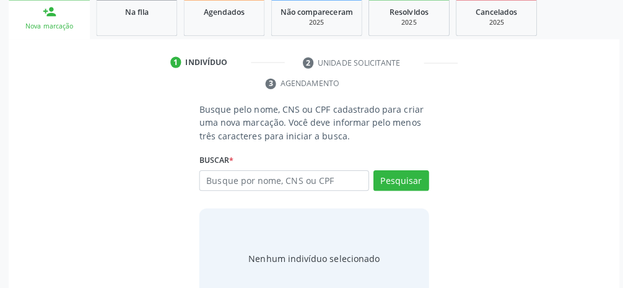
scroll to position [219, 0]
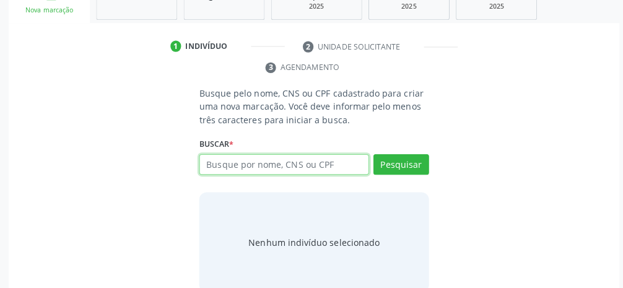
click at [330, 170] on input "text" at bounding box center [282, 165] width 168 height 21
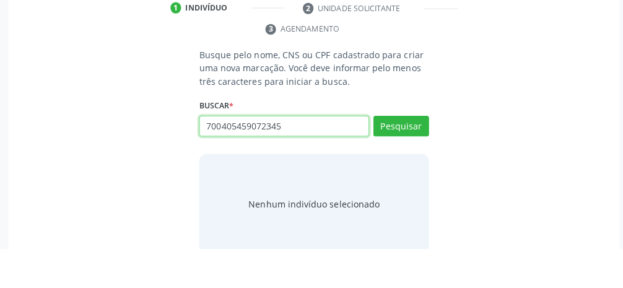
type input "700405459072345"
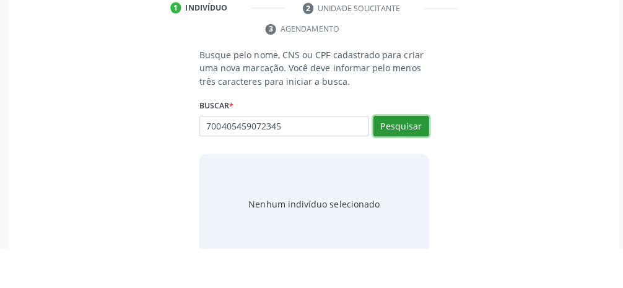
click at [372, 166] on button "Pesquisar" at bounding box center [397, 166] width 55 height 21
type input "700405459072345"
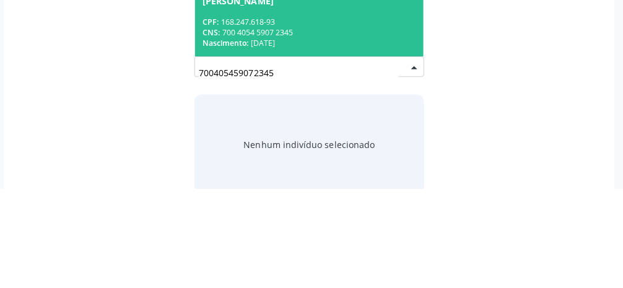
scroll to position [217, 0]
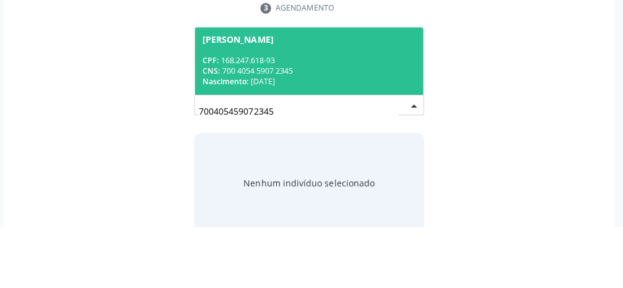
click at [357, 125] on div "CPF: 168.247.618-93" at bounding box center [312, 122] width 212 height 11
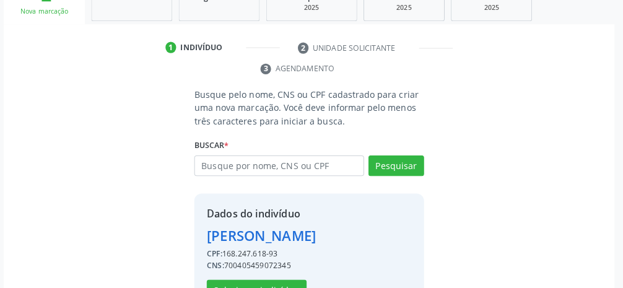
scroll to position [219, 0]
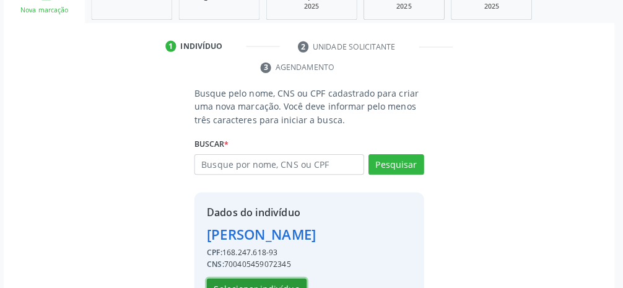
click at [277, 295] on button "Selecionar indivíduo" at bounding box center [259, 289] width 99 height 21
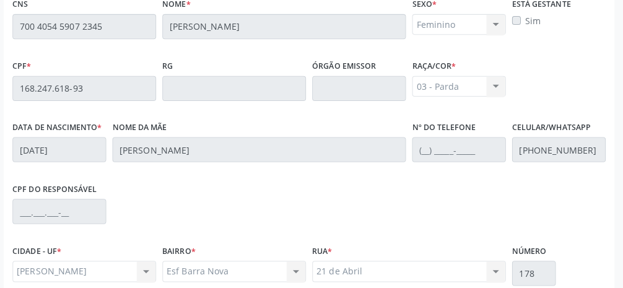
scroll to position [416, 0]
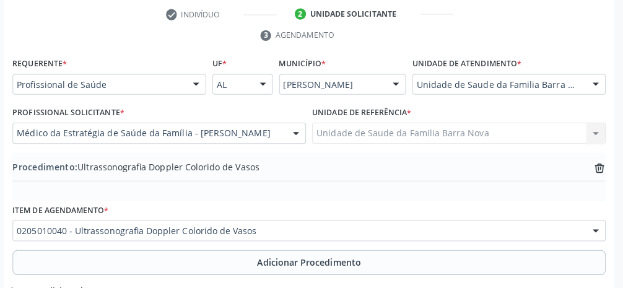
scroll to position [254, 0]
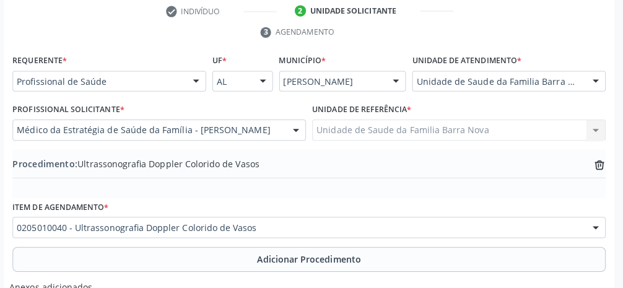
click at [372, 168] on icon "trash-outline icon" at bounding box center [599, 166] width 12 height 12
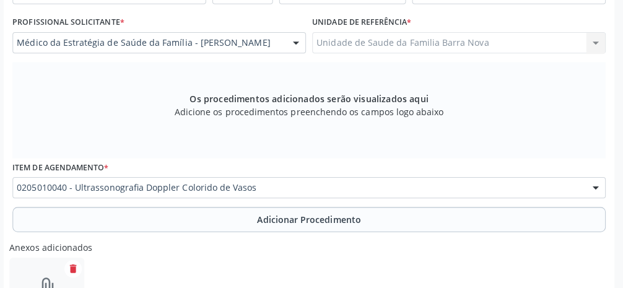
scroll to position [341, 0]
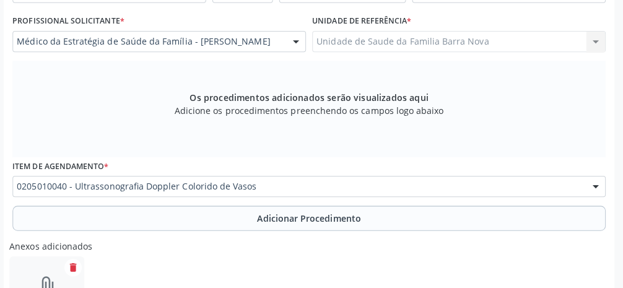
click at [372, 192] on div at bounding box center [595, 188] width 19 height 21
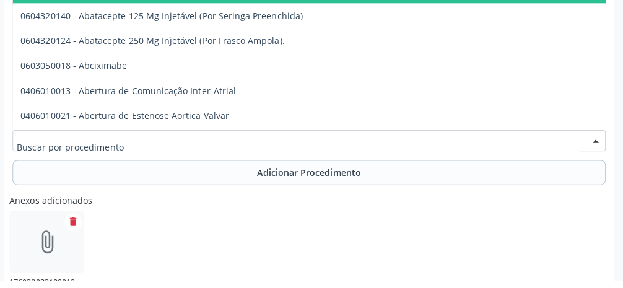
scroll to position [380, 0]
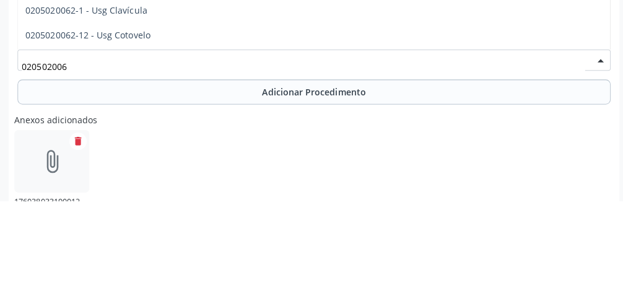
type input "0205020062"
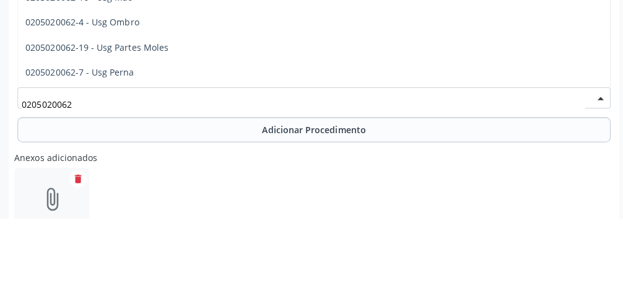
scroll to position [150, 0]
click at [134, 94] on span "0205020062-4 - Usg Ombro" at bounding box center [81, 93] width 113 height 12
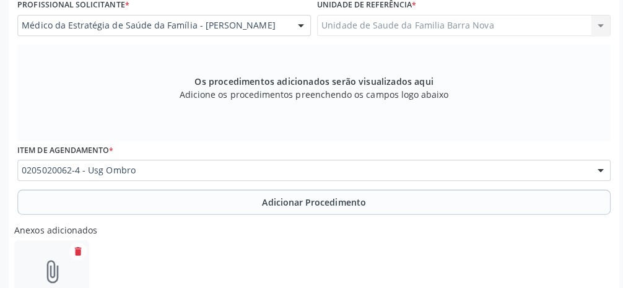
scroll to position [357, 0]
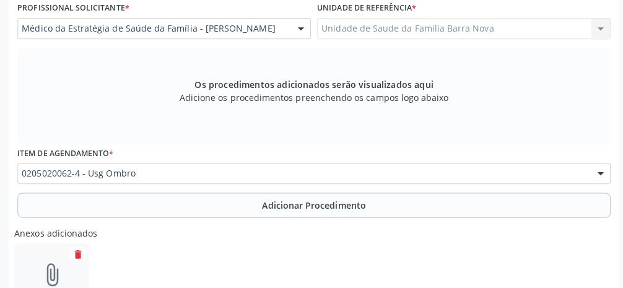
click at [354, 206] on span "Adicionar Procedimento" at bounding box center [311, 203] width 103 height 13
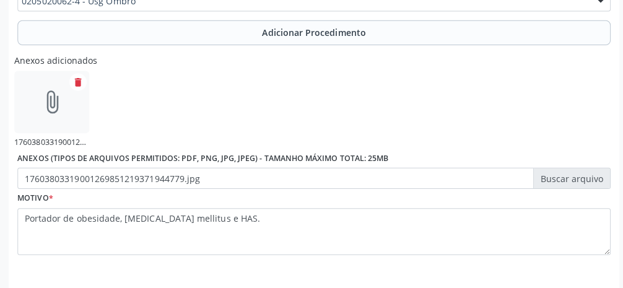
scroll to position [485, 0]
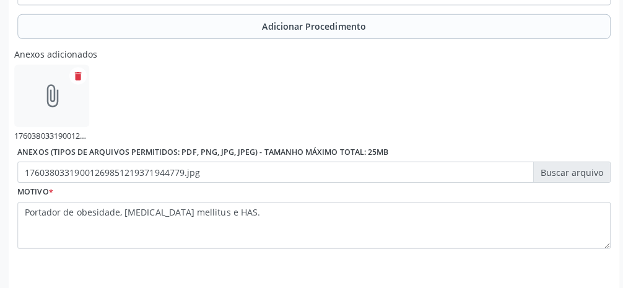
click at [372, 177] on label "17603803319001269851219371944779.jpg" at bounding box center [311, 172] width 588 height 21
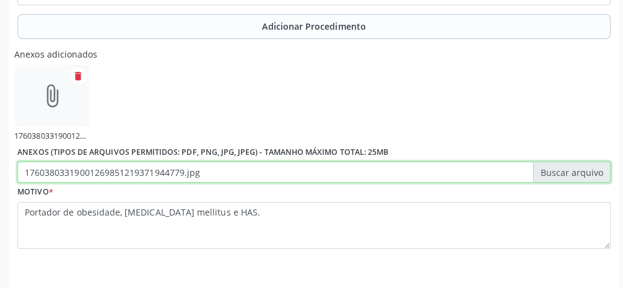
click at [372, 177] on input "17603803319001269851219371944779.jpg" at bounding box center [311, 172] width 588 height 21
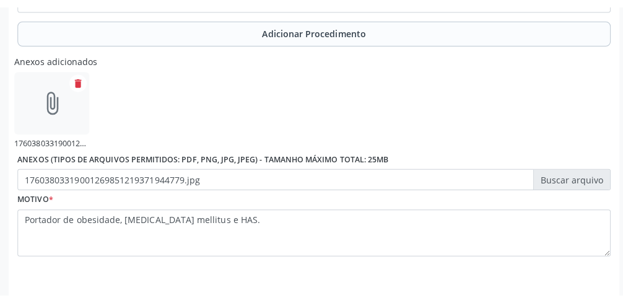
scroll to position [471, 0]
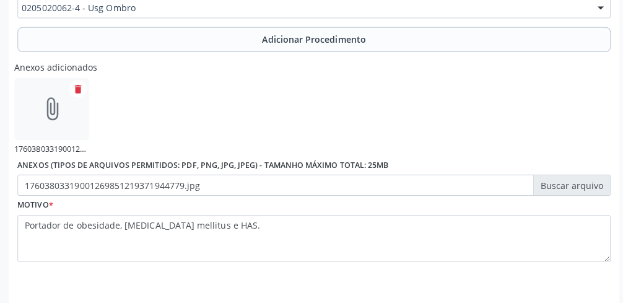
type input "C:\fakepath\17603808594273140240924936512025.jpg"
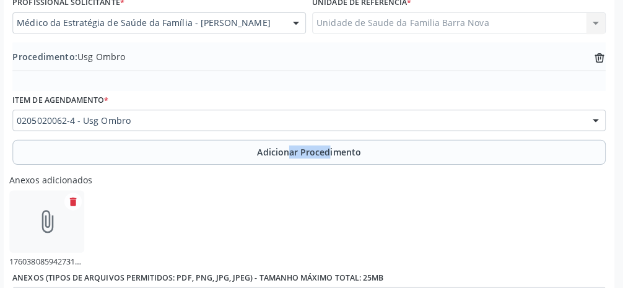
scroll to position [365, 0]
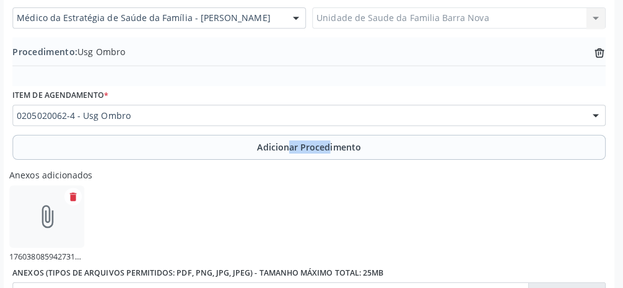
click at [372, 193] on div "Anexos adicionados attach_file 17603808594273140240924936512025.jpg delete Anex…" at bounding box center [311, 234] width 595 height 138
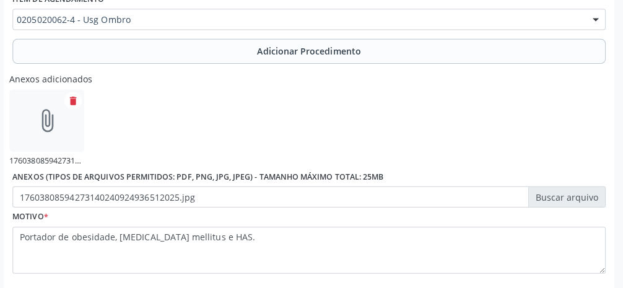
scroll to position [486, 0]
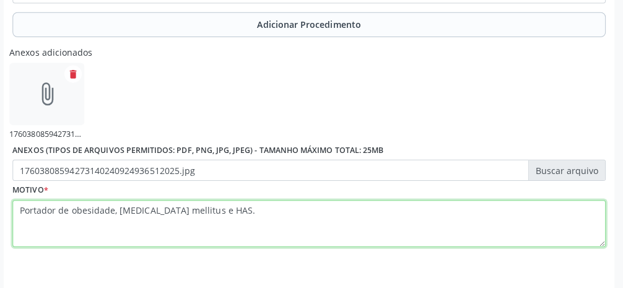
click at [372, 228] on textarea "Portador de obesidade, [MEDICAL_DATA] mellitus e HAS." at bounding box center [311, 224] width 588 height 47
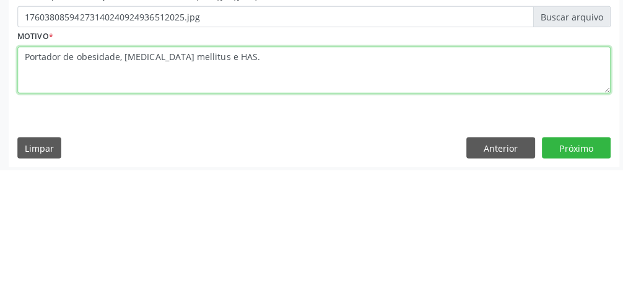
scroll to position [521, 0]
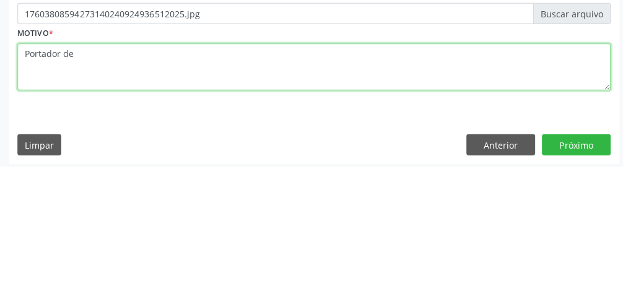
type textarea "Portador"
click at [104, 179] on textarea "Dor e limitação fu cional" at bounding box center [311, 189] width 588 height 47
click at [168, 179] on textarea "Dor e limitação fun cional" at bounding box center [311, 189] width 588 height 47
type textarea "Dor e limitação funcional em ombro direito."
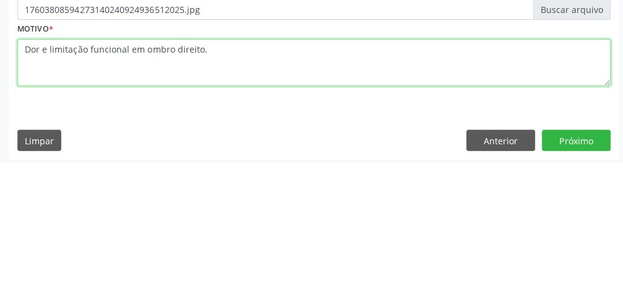
scroll to position [526, 0]
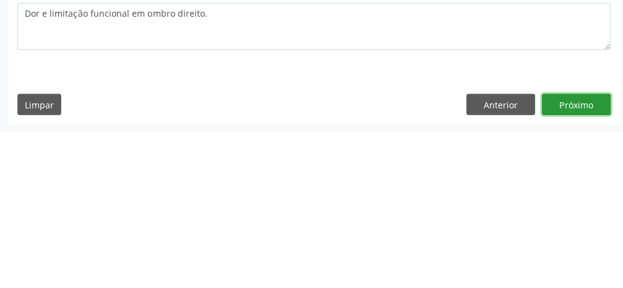
click at [372, 260] on button "Próximo" at bounding box center [572, 261] width 68 height 21
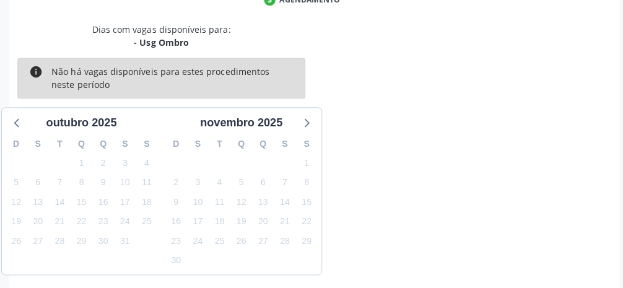
scroll to position [295, 0]
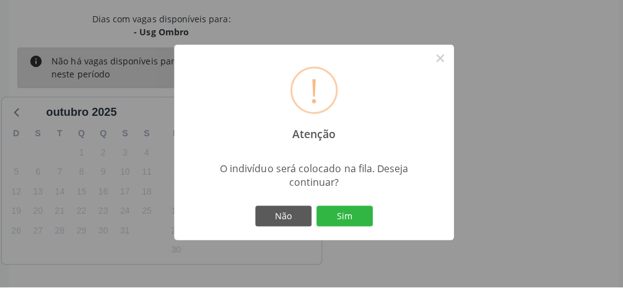
click at [349, 228] on button "Sim" at bounding box center [342, 217] width 56 height 21
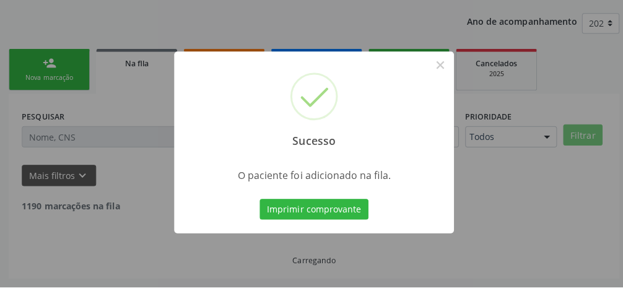
scroll to position [98, 0]
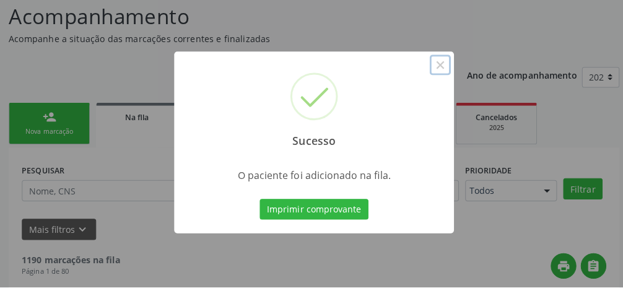
click at [372, 78] on button "×" at bounding box center [436, 67] width 21 height 21
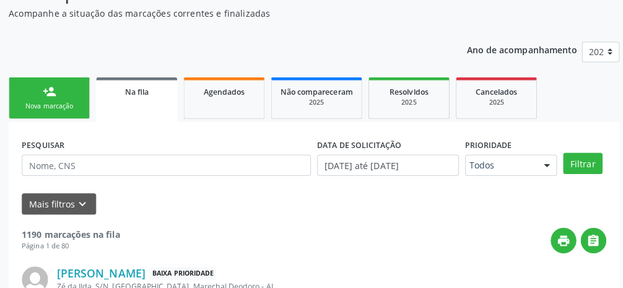
scroll to position [137, 0]
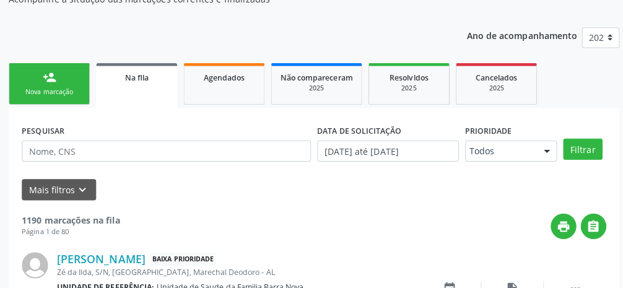
click at [59, 87] on link "person_add Nova marcação" at bounding box center [49, 85] width 81 height 41
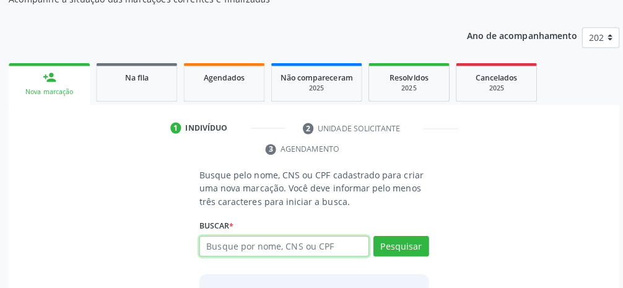
click at [316, 249] on input "text" at bounding box center [282, 247] width 168 height 21
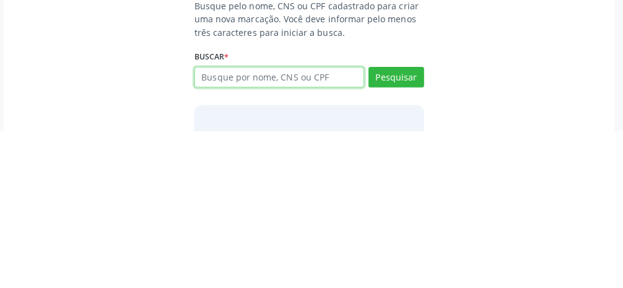
scroll to position [159, 0]
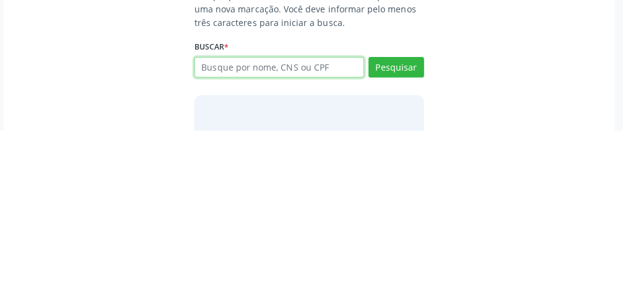
click at [330, 227] on input "text" at bounding box center [282, 225] width 168 height 21
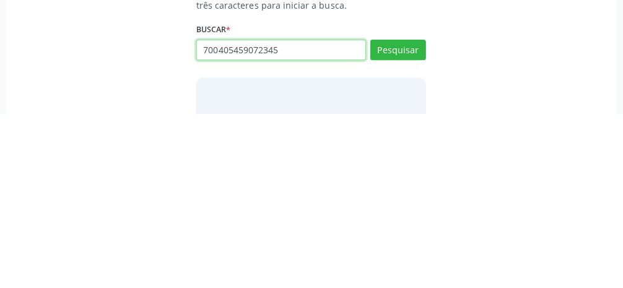
type input "700405459072345"
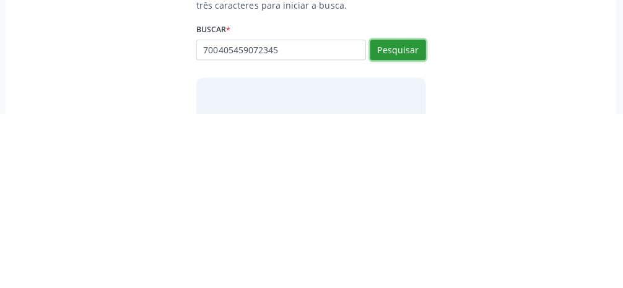
click at [372, 226] on button "Pesquisar" at bounding box center [397, 225] width 55 height 21
type input "700405459072345"
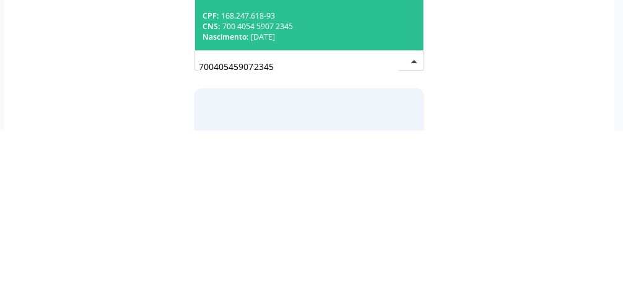
click at [351, 190] on div "Nascimento: [DATE]" at bounding box center [312, 195] width 212 height 11
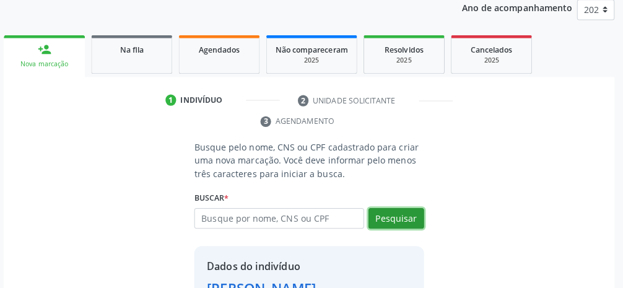
click at [372, 222] on button "Pesquisar" at bounding box center [397, 219] width 55 height 21
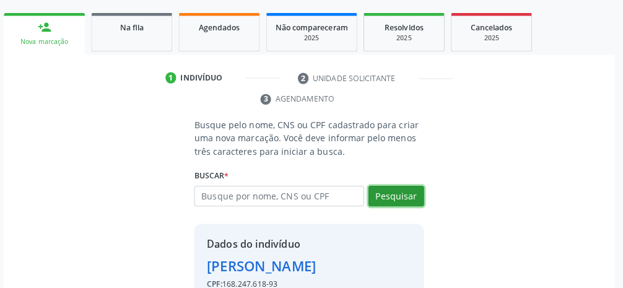
scroll to position [219, 0]
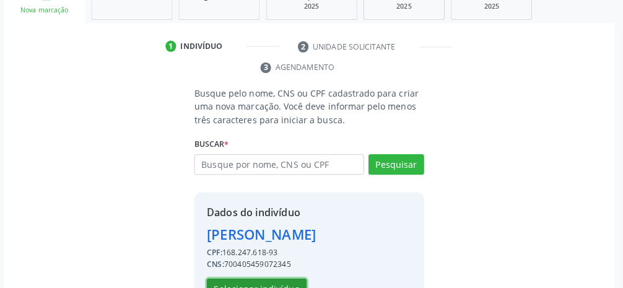
click at [291, 291] on button "Selecionar indivíduo" at bounding box center [259, 289] width 99 height 21
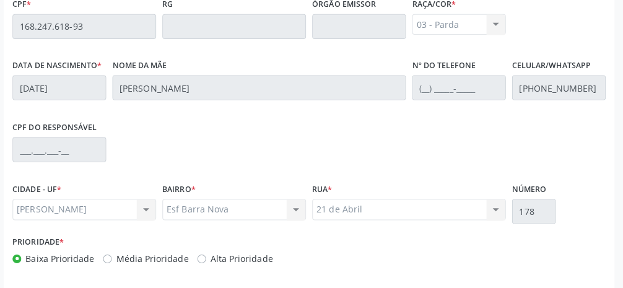
scroll to position [416, 0]
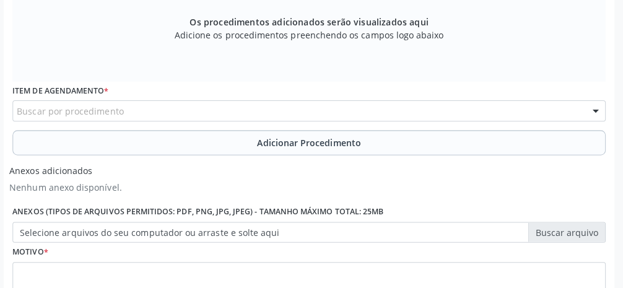
click at [242, 115] on div "Buscar por procedimento" at bounding box center [311, 112] width 588 height 21
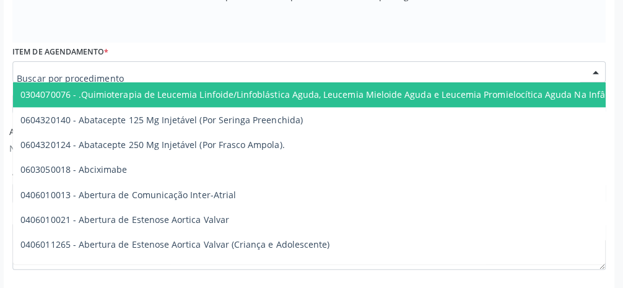
scroll to position [455, 0]
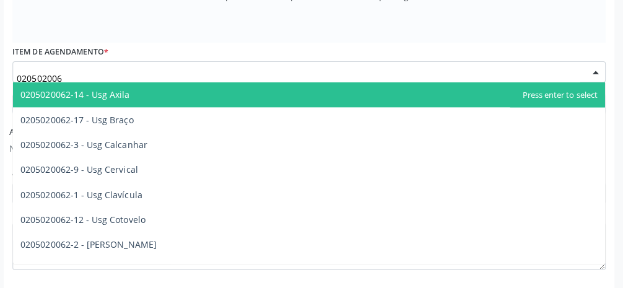
type input "0205020062"
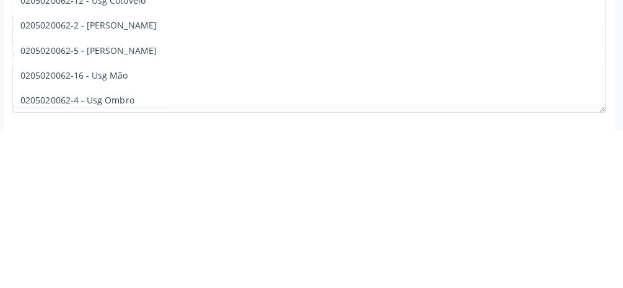
click at [129, 209] on span "0205020062-5 - [PERSON_NAME]" at bounding box center [92, 209] width 135 height 12
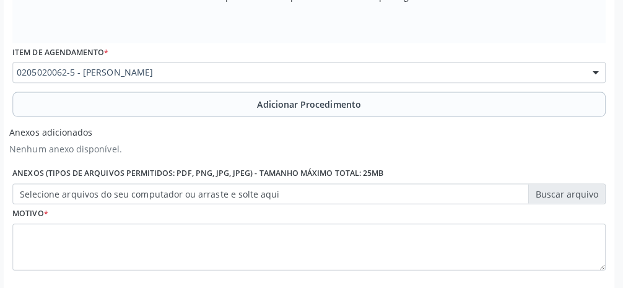
click at [325, 107] on span "Adicionar Procedimento" at bounding box center [311, 105] width 103 height 13
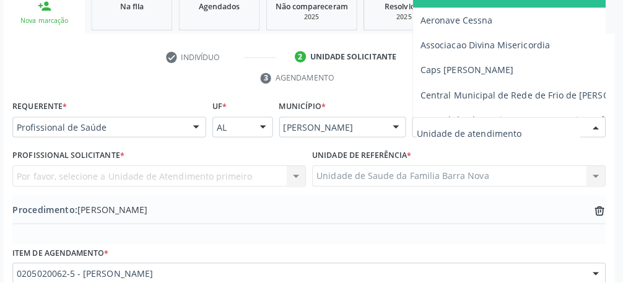
scroll to position [203, 0]
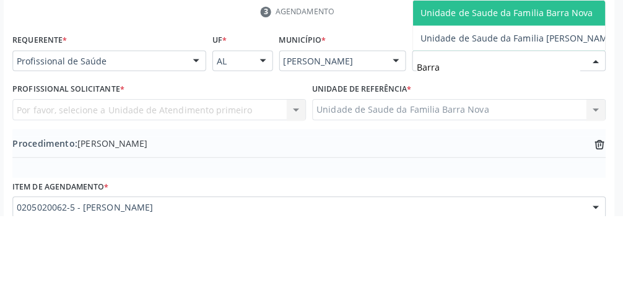
type input "Barra"
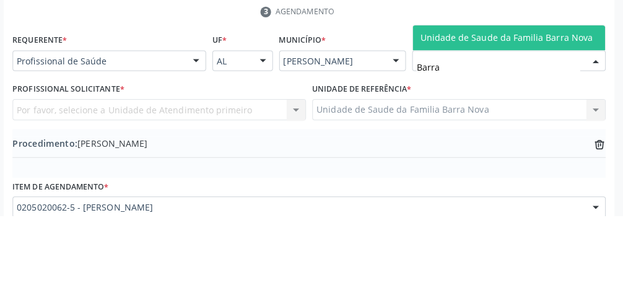
click at [372, 111] on span "Unidade de Saude da Familia Barra Nova" at bounding box center [507, 111] width 171 height 12
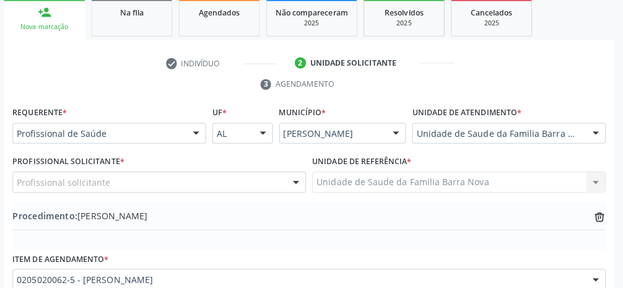
click at [179, 185] on div "Profissional solicitante" at bounding box center [162, 182] width 291 height 21
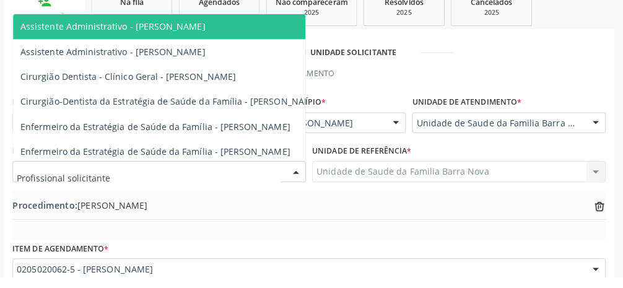
scroll to position [202, 0]
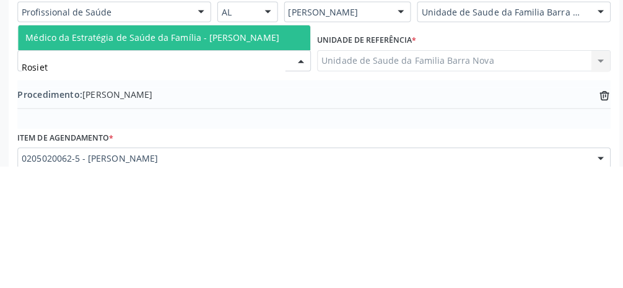
type input "Rosiete"
click at [258, 158] on span "Médico da Estratégia de Saúde da Família - [PERSON_NAME]" at bounding box center [150, 160] width 251 height 12
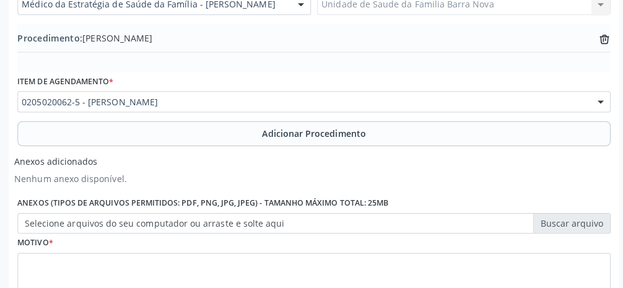
scroll to position [382, 0]
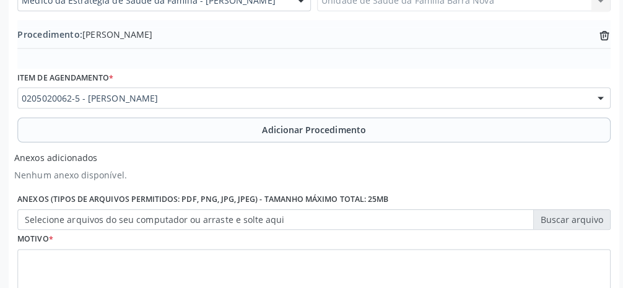
click at [372, 222] on label "Selecione arquivos do seu computador ou arraste e solte aqui" at bounding box center [311, 221] width 588 height 21
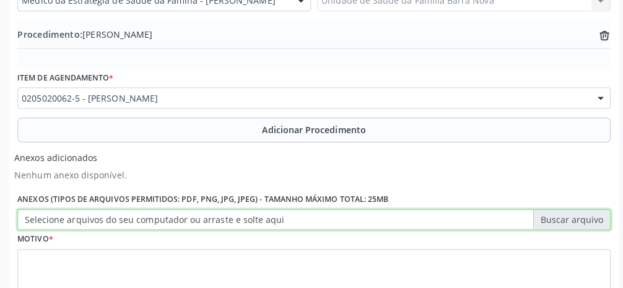
click at [372, 222] on input "Selecione arquivos do seu computador ou arraste e solte aqui" at bounding box center [311, 221] width 588 height 21
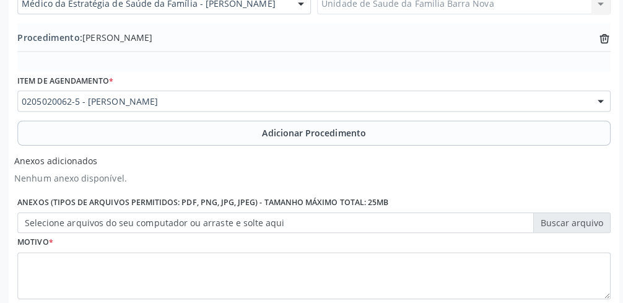
type input "C:\fakepath\17603813199292066261735817532237.jpg"
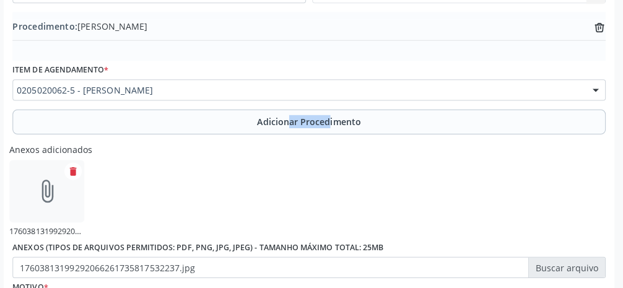
scroll to position [393, 0]
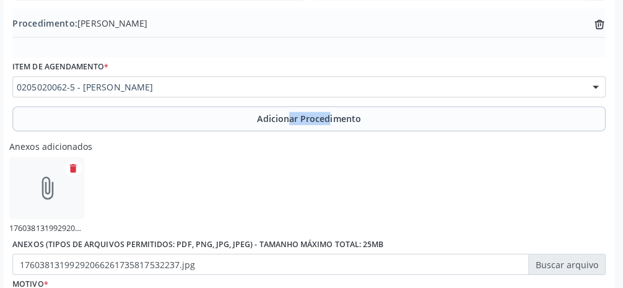
click at [372, 154] on div "Anexos adicionados attach_file 17603813199292066261735817532237.jpg delete Anex…" at bounding box center [311, 206] width 595 height 138
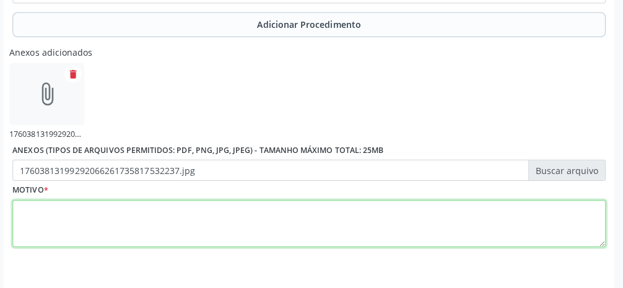
click at [372, 230] on textarea at bounding box center [311, 224] width 588 height 47
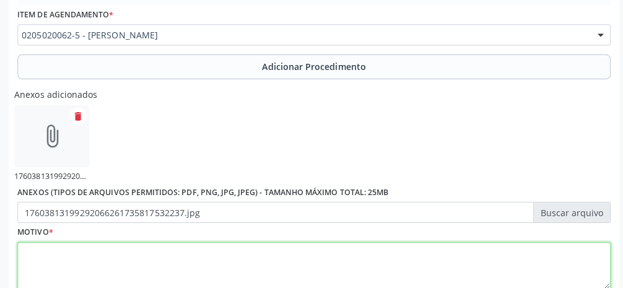
scroll to position [526, 0]
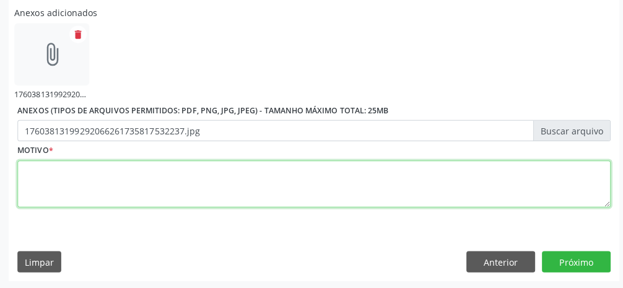
click at [334, 185] on textarea at bounding box center [311, 185] width 588 height 47
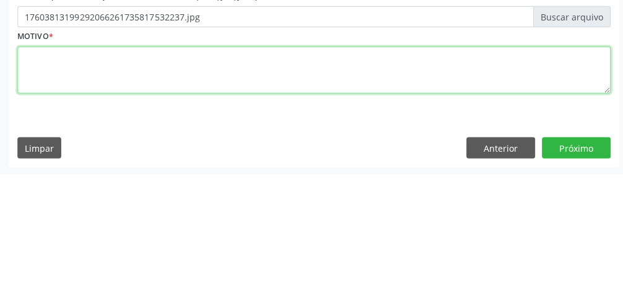
scroll to position [525, 0]
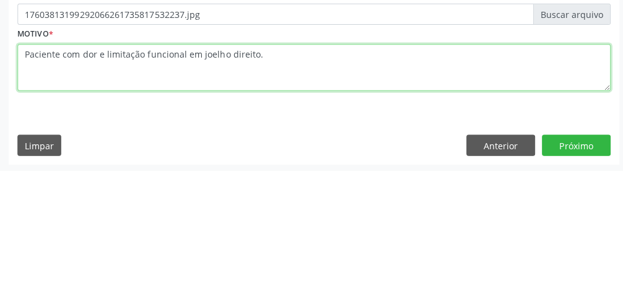
type textarea "Paciente com dor e limitação funcional em joelho direito."
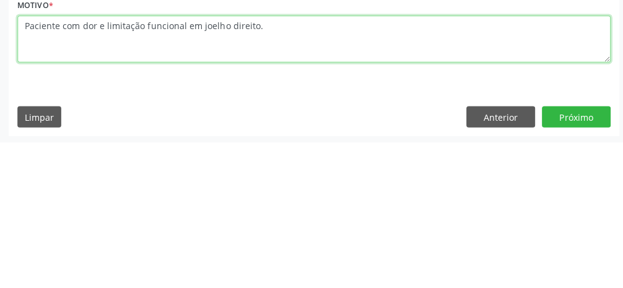
scroll to position [526, 0]
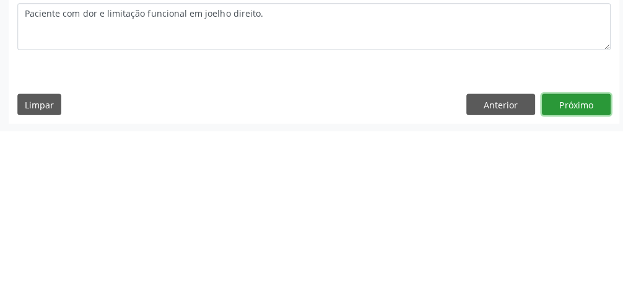
click at [372, 266] on button "Próximo" at bounding box center [572, 261] width 68 height 21
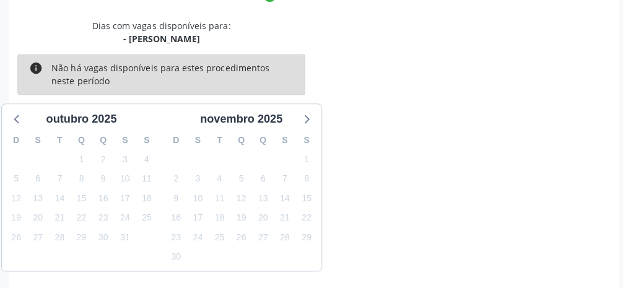
scroll to position [295, 0]
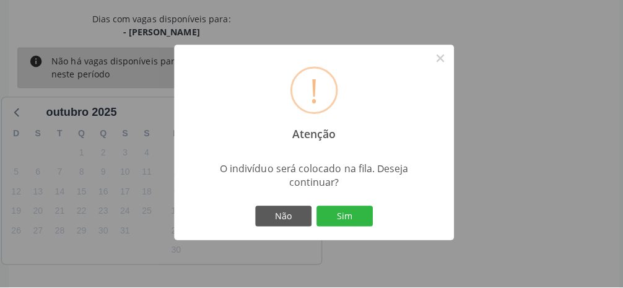
click at [349, 228] on button "Sim" at bounding box center [342, 217] width 56 height 21
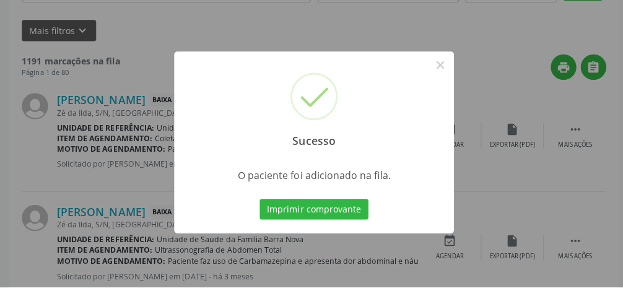
scroll to position [98, 0]
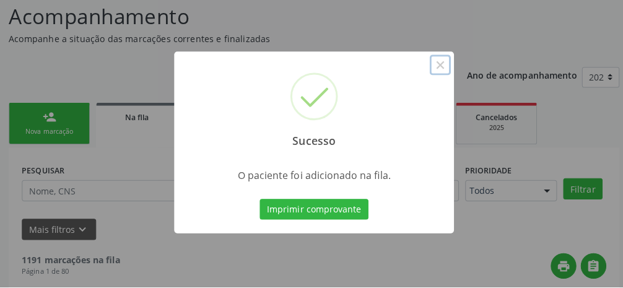
click at [372, 78] on button "×" at bounding box center [436, 67] width 21 height 21
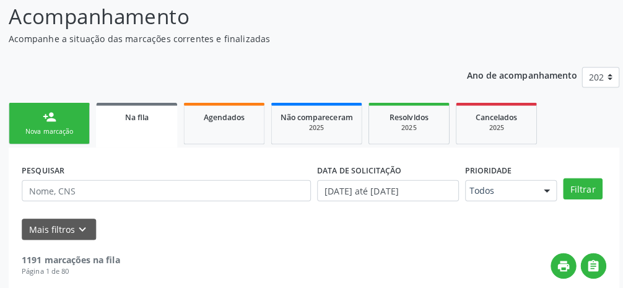
click at [55, 127] on link "person_add Nova marcação" at bounding box center [49, 125] width 81 height 41
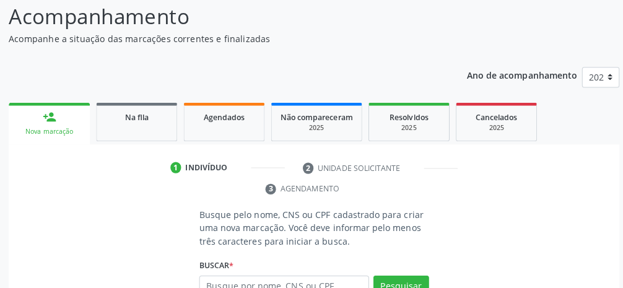
click at [56, 118] on link "person_add Nova marcação" at bounding box center [49, 125] width 81 height 41
click at [331, 282] on input "text" at bounding box center [282, 286] width 168 height 21
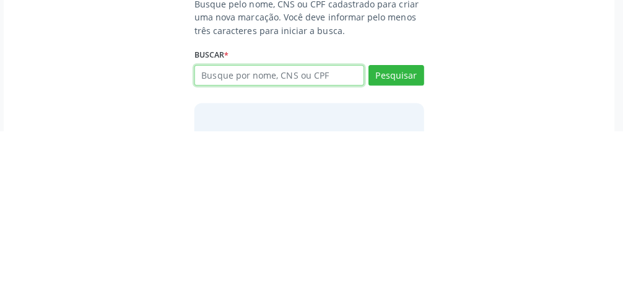
scroll to position [159, 0]
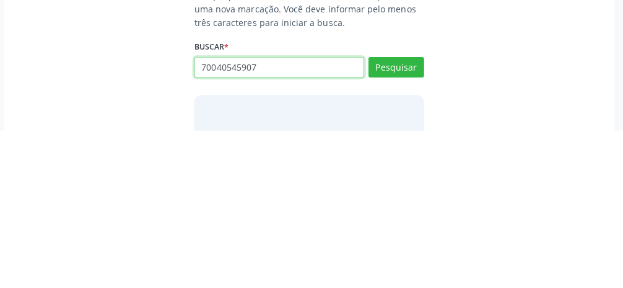
type input "70040545907"
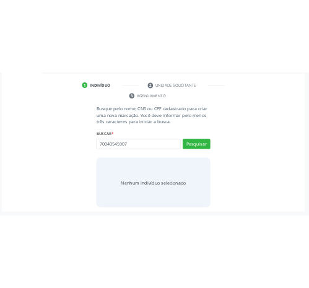
scroll to position [319, 0]
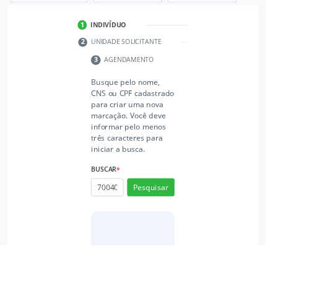
click at [239, 134] on div "Busque pelo nome, CNS ou CPF cadastrado para criar uma nova marcação. Você deve…" at bounding box center [154, 219] width 274 height 256
